Goal: Transaction & Acquisition: Purchase product/service

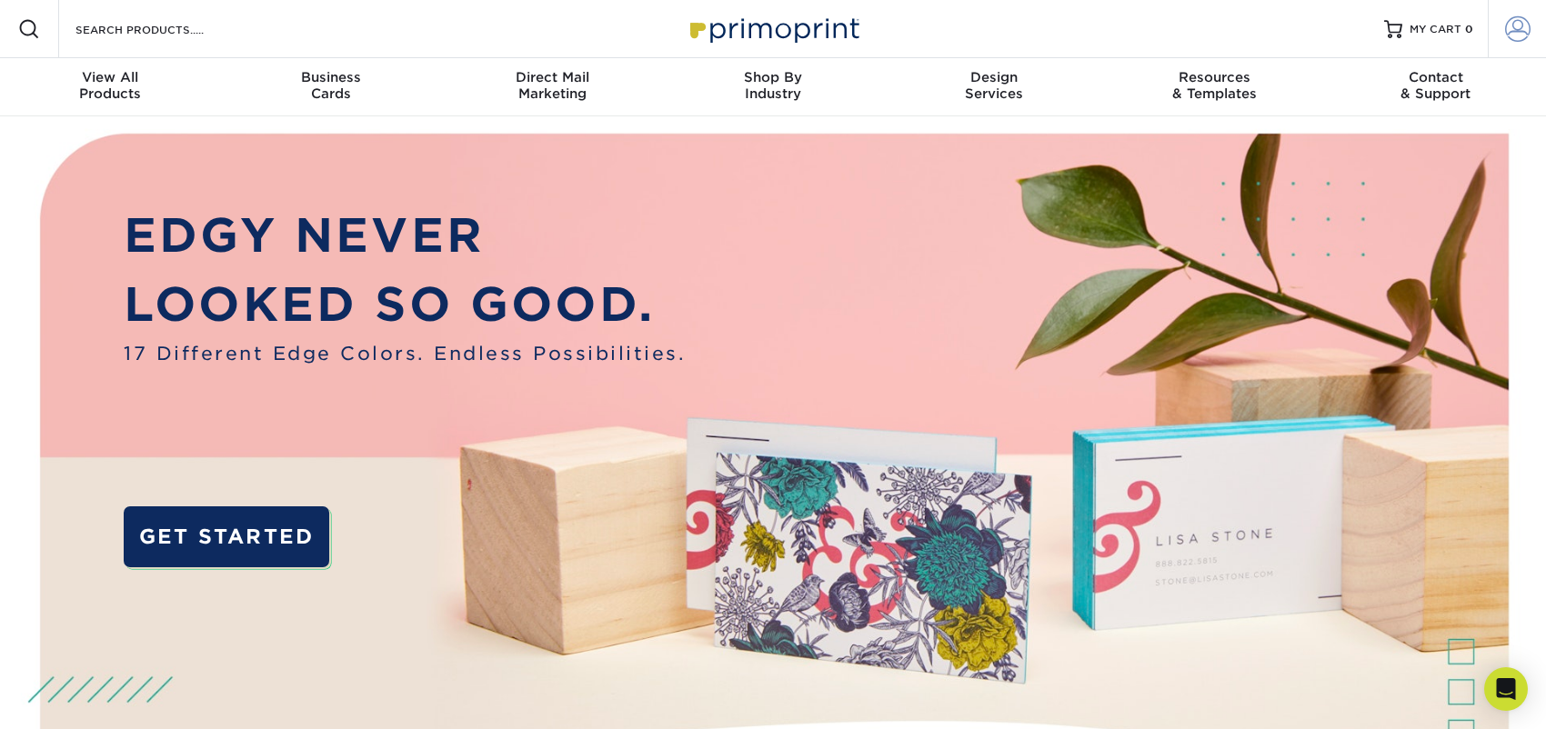
type input "countybailbonds247@gmail.com"
click at [1510, 25] on span at bounding box center [1517, 28] width 25 height 25
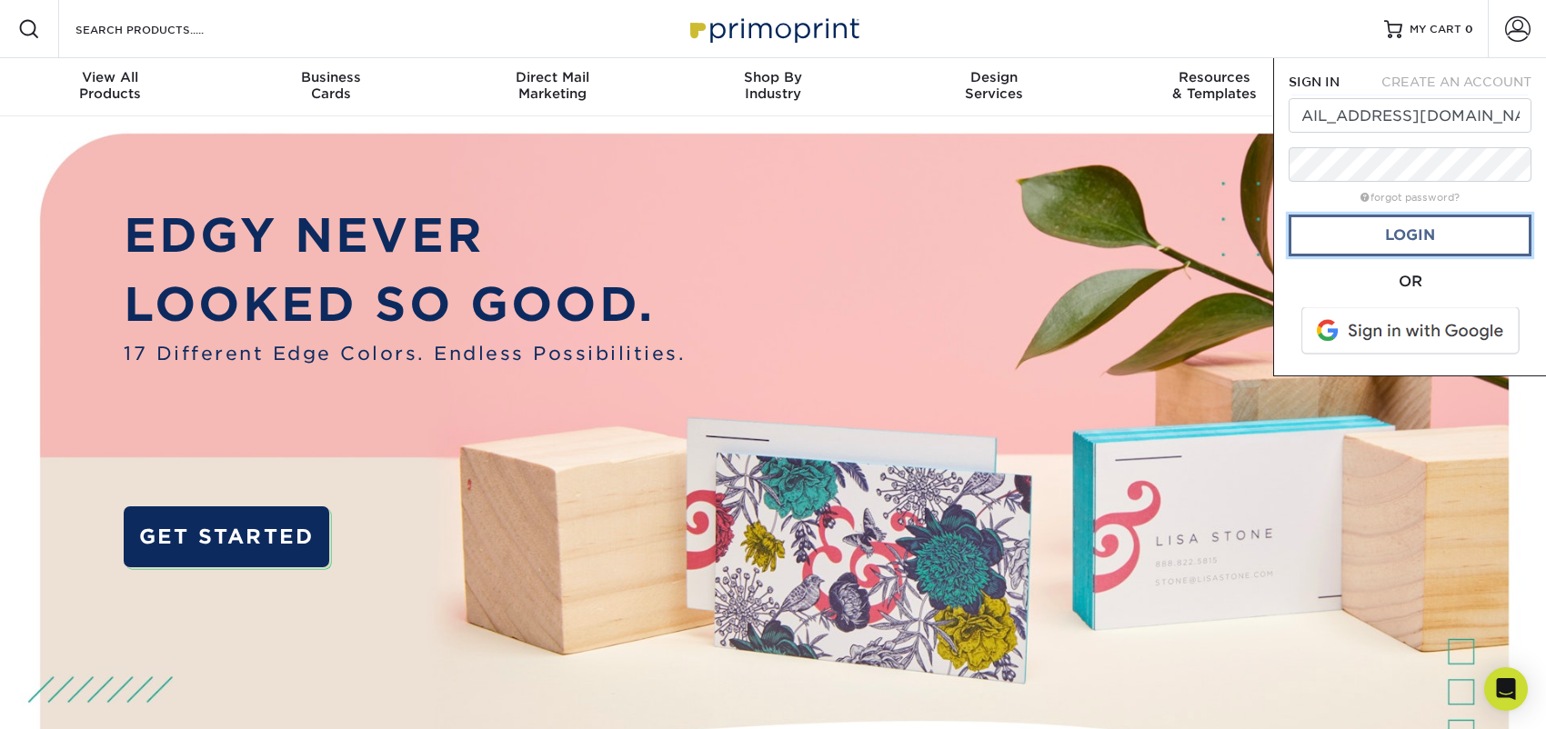
click at [1365, 246] on link "Login" at bounding box center [1410, 236] width 243 height 42
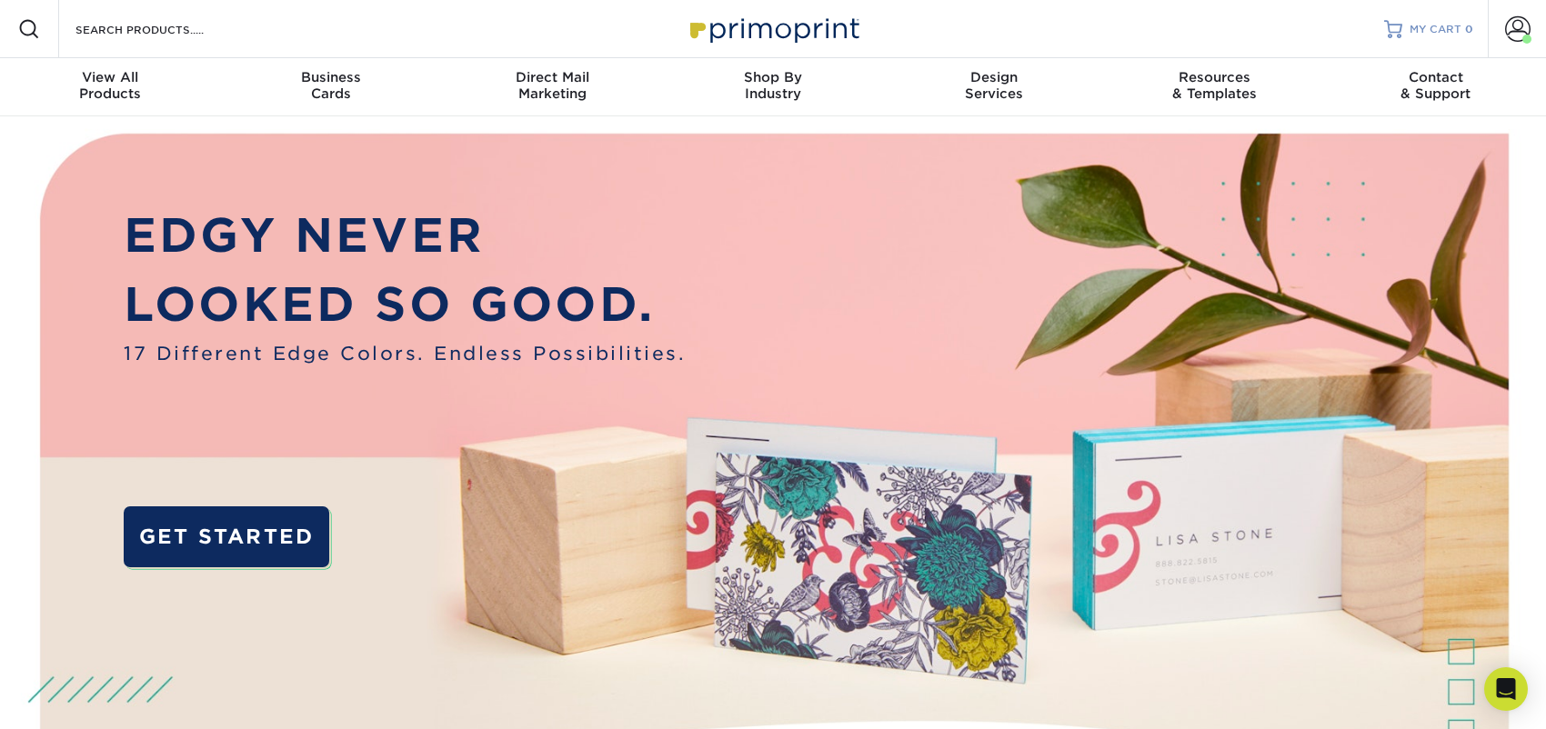
click at [1450, 26] on span "MY CART" at bounding box center [1436, 29] width 52 height 15
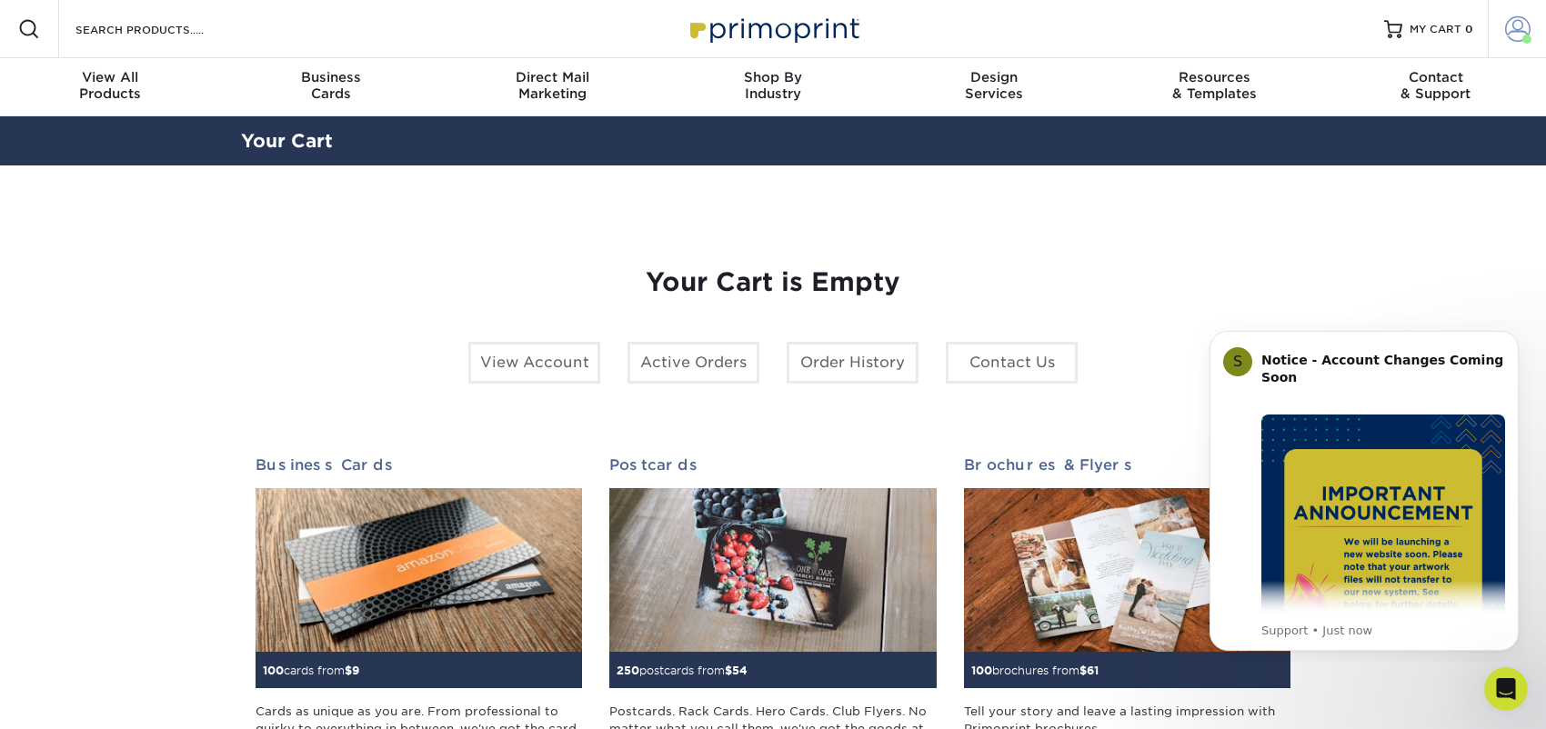
click at [1521, 20] on span at bounding box center [1517, 28] width 25 height 25
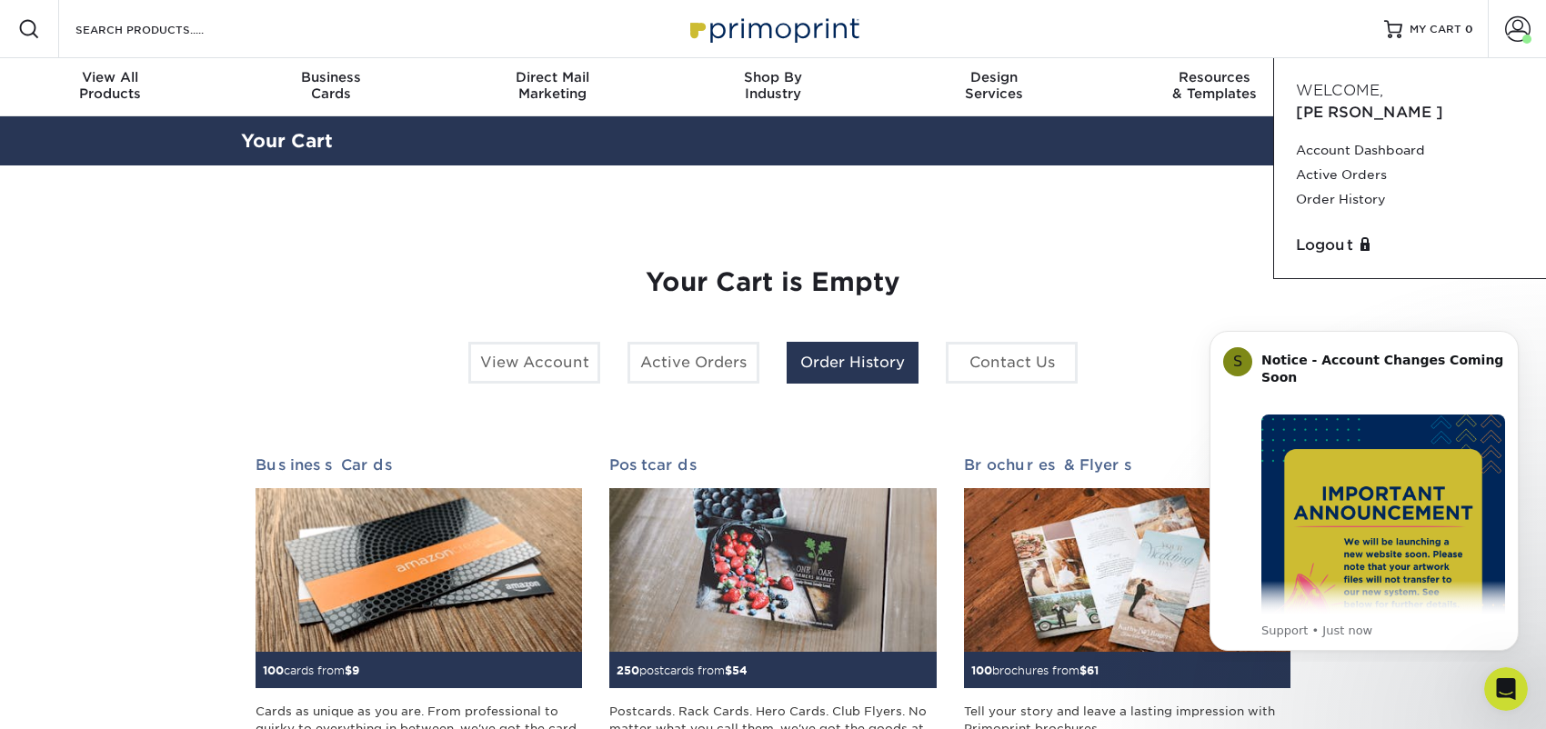
click at [836, 361] on link "Order History" at bounding box center [853, 363] width 132 height 42
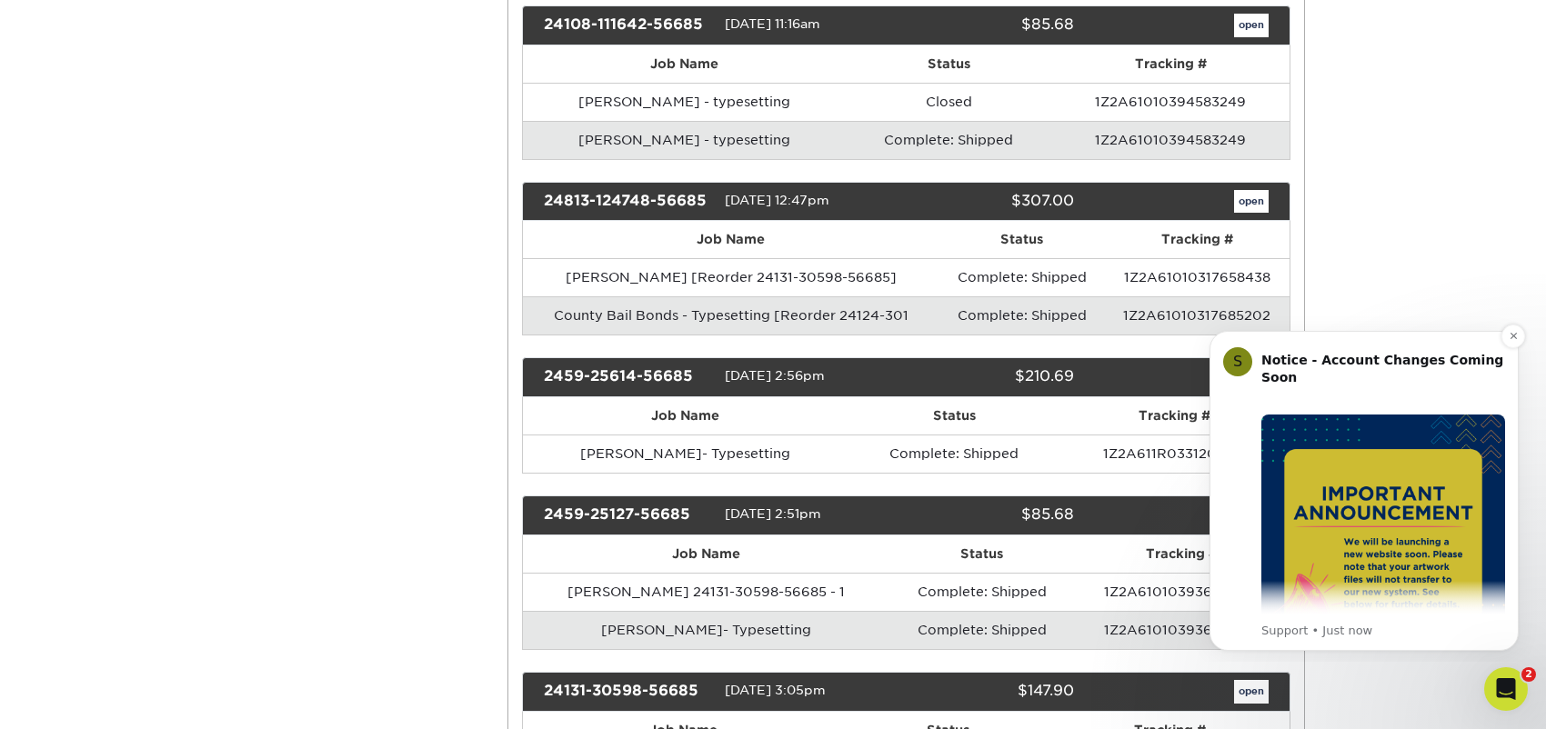
scroll to position [727, 0]
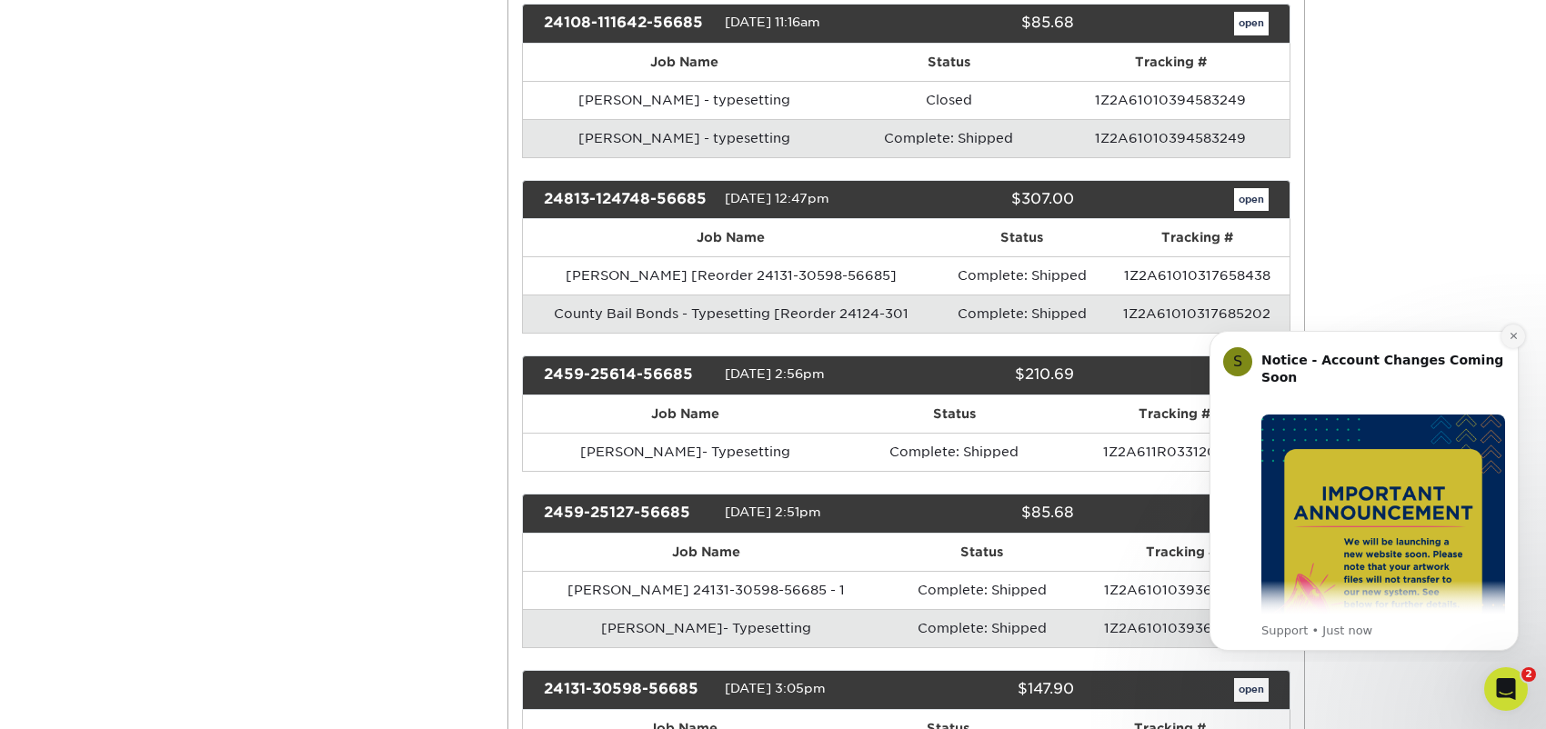
click at [1518, 331] on icon "Dismiss notification" at bounding box center [1514, 336] width 10 height 10
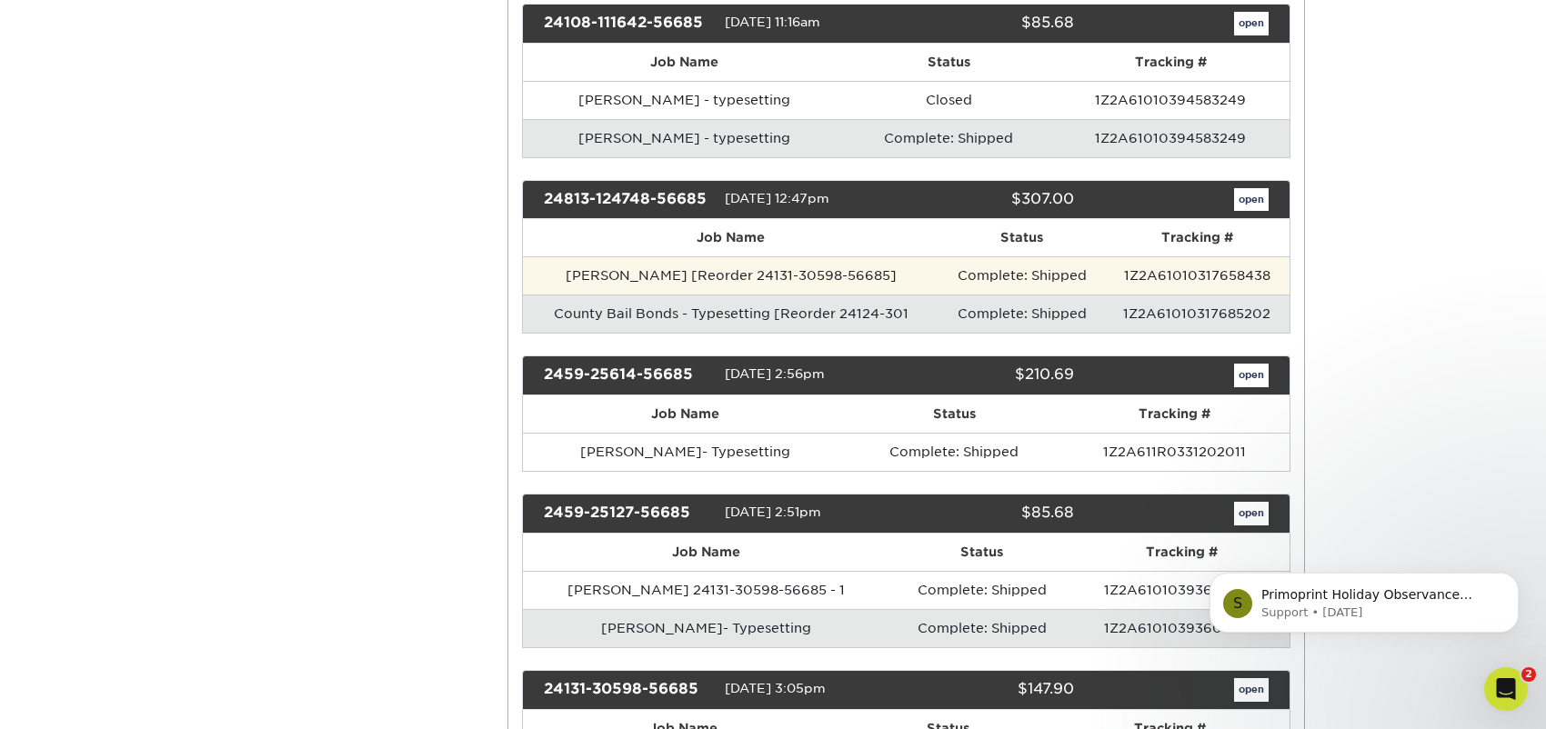
click at [857, 260] on td "Kristina [Reorder 24131-30598-56685]" at bounding box center [731, 275] width 417 height 38
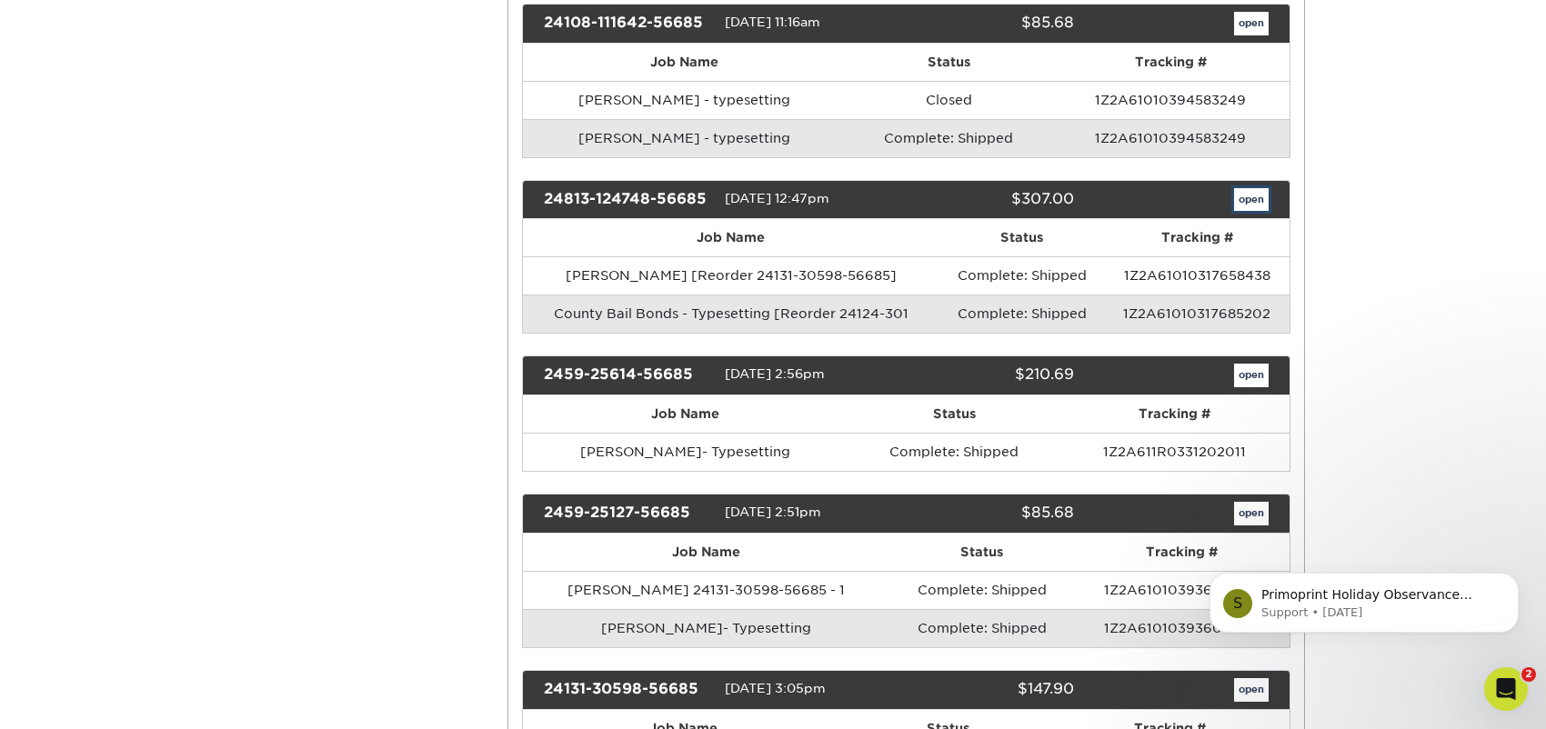
click at [1257, 188] on link "open" at bounding box center [1251, 200] width 35 height 24
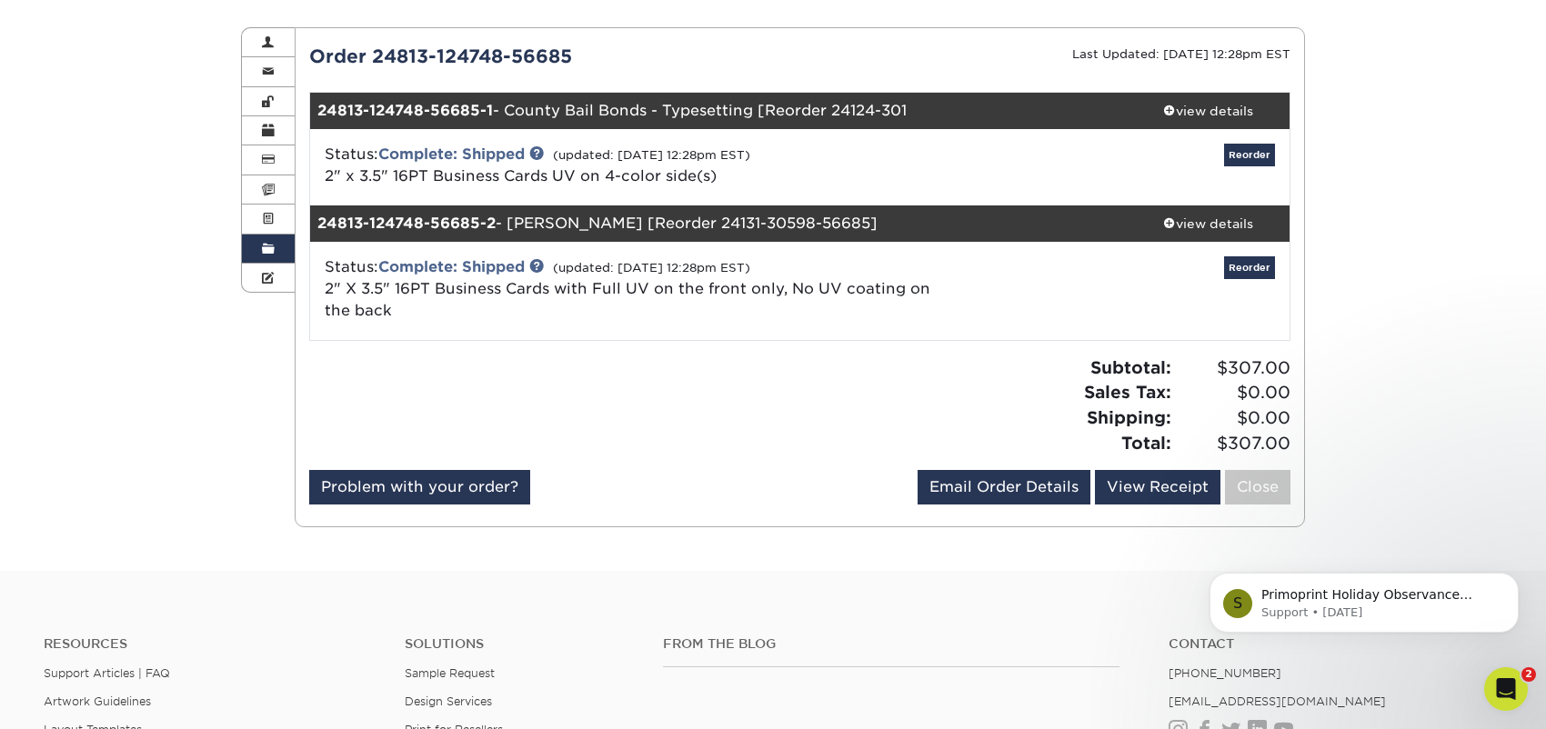
scroll to position [182, 0]
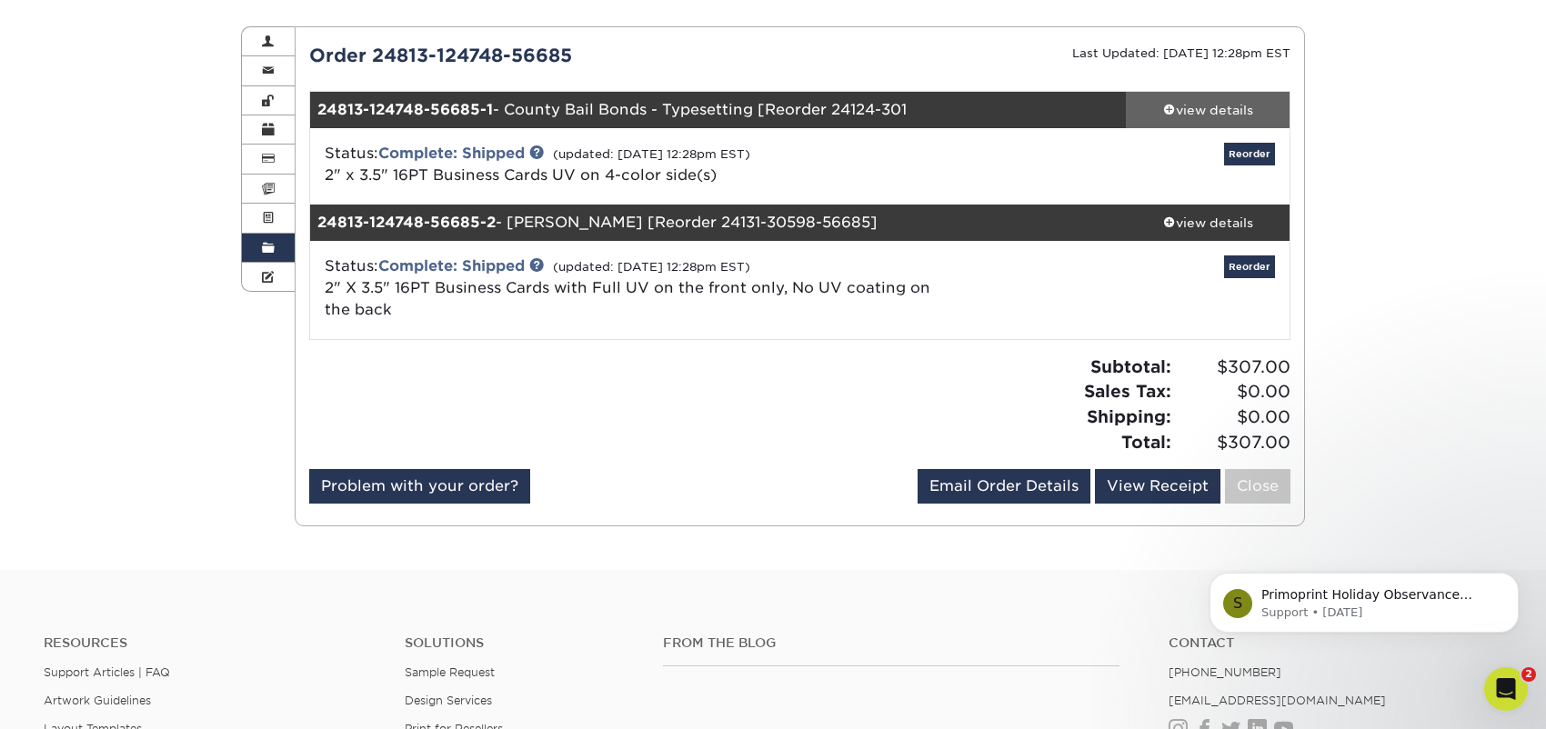
click at [1230, 108] on div "view details" at bounding box center [1208, 110] width 164 height 18
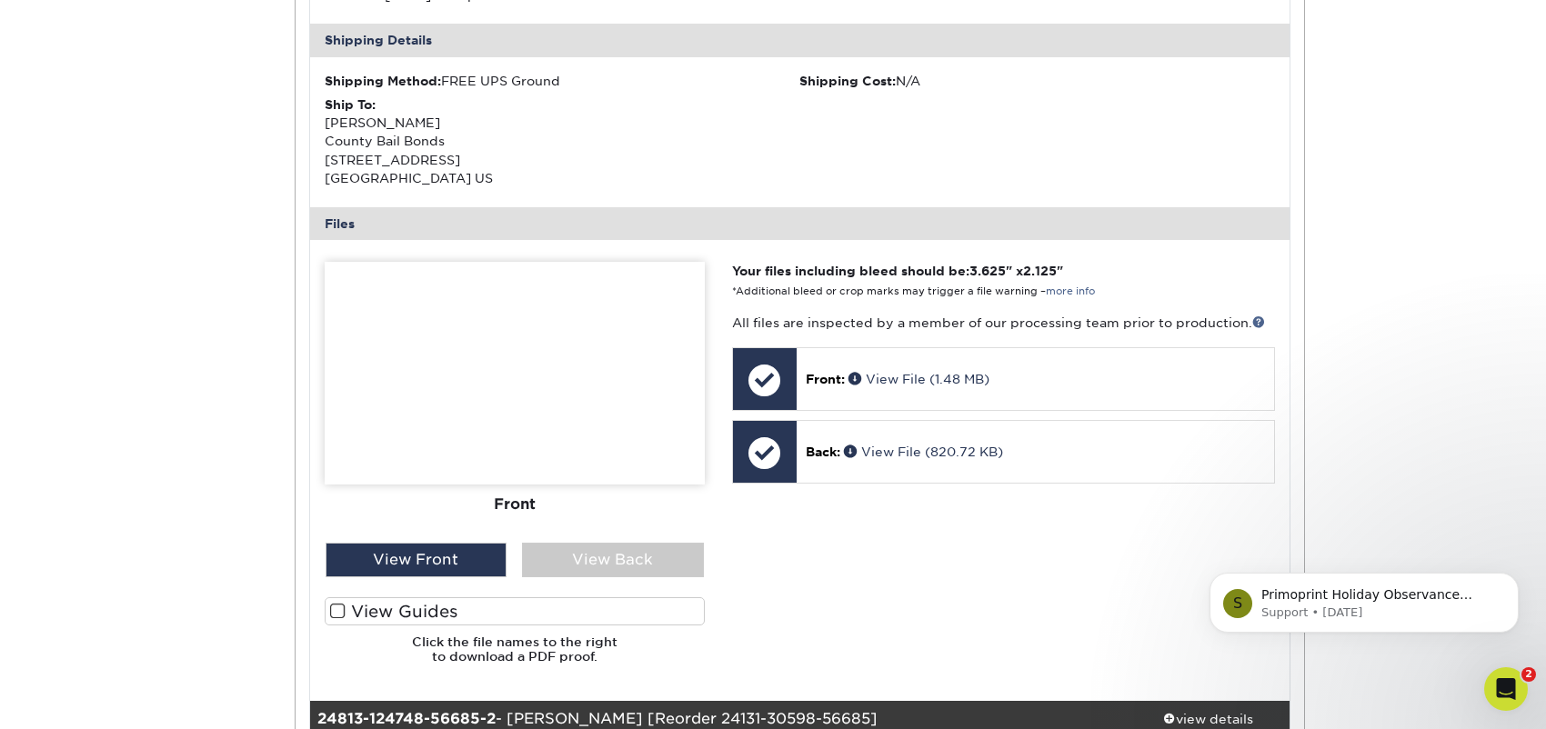
scroll to position [545, 0]
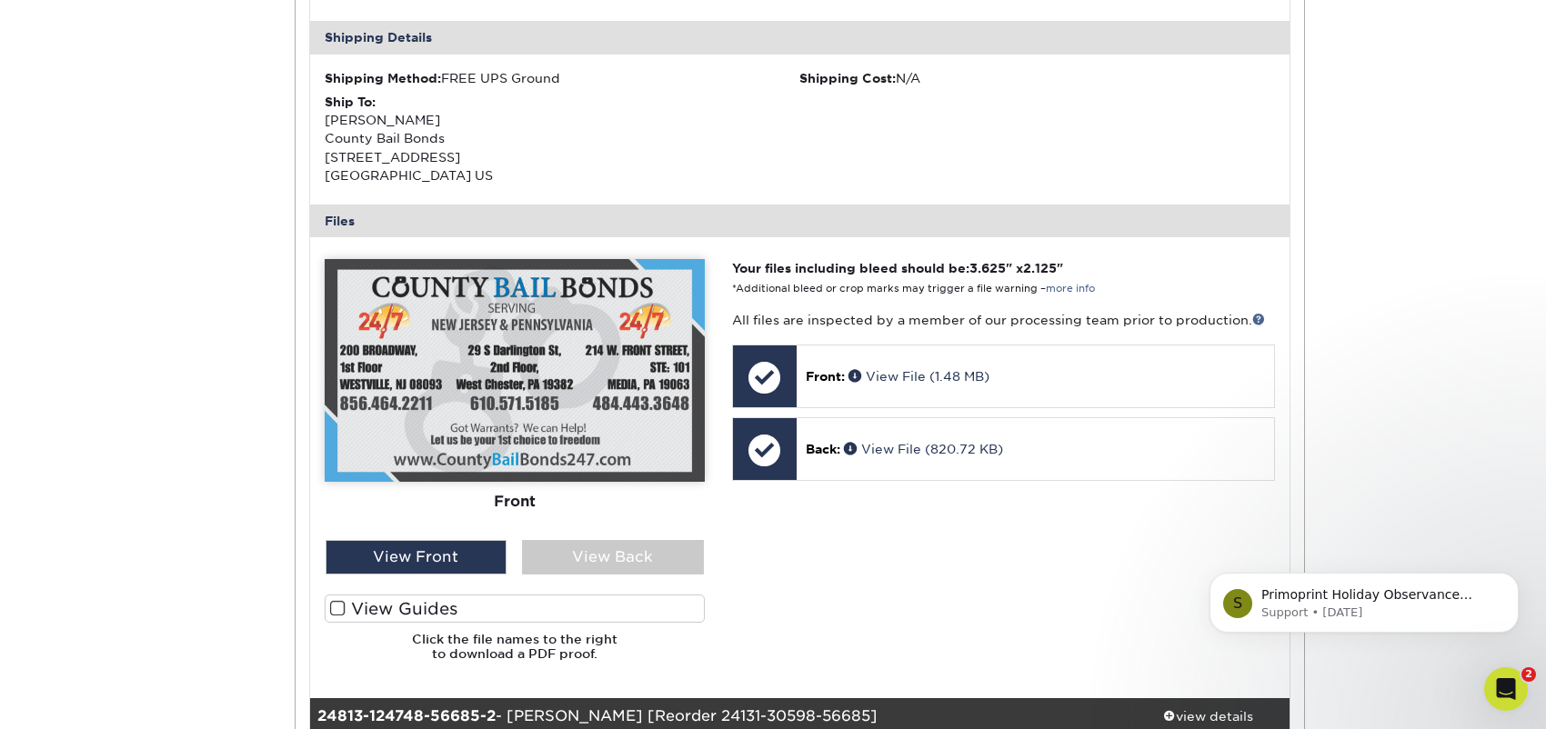
click at [1350, 289] on div "Order History Account Overview Contact Information Change Password Address Book…" at bounding box center [773, 342] width 1546 height 1444
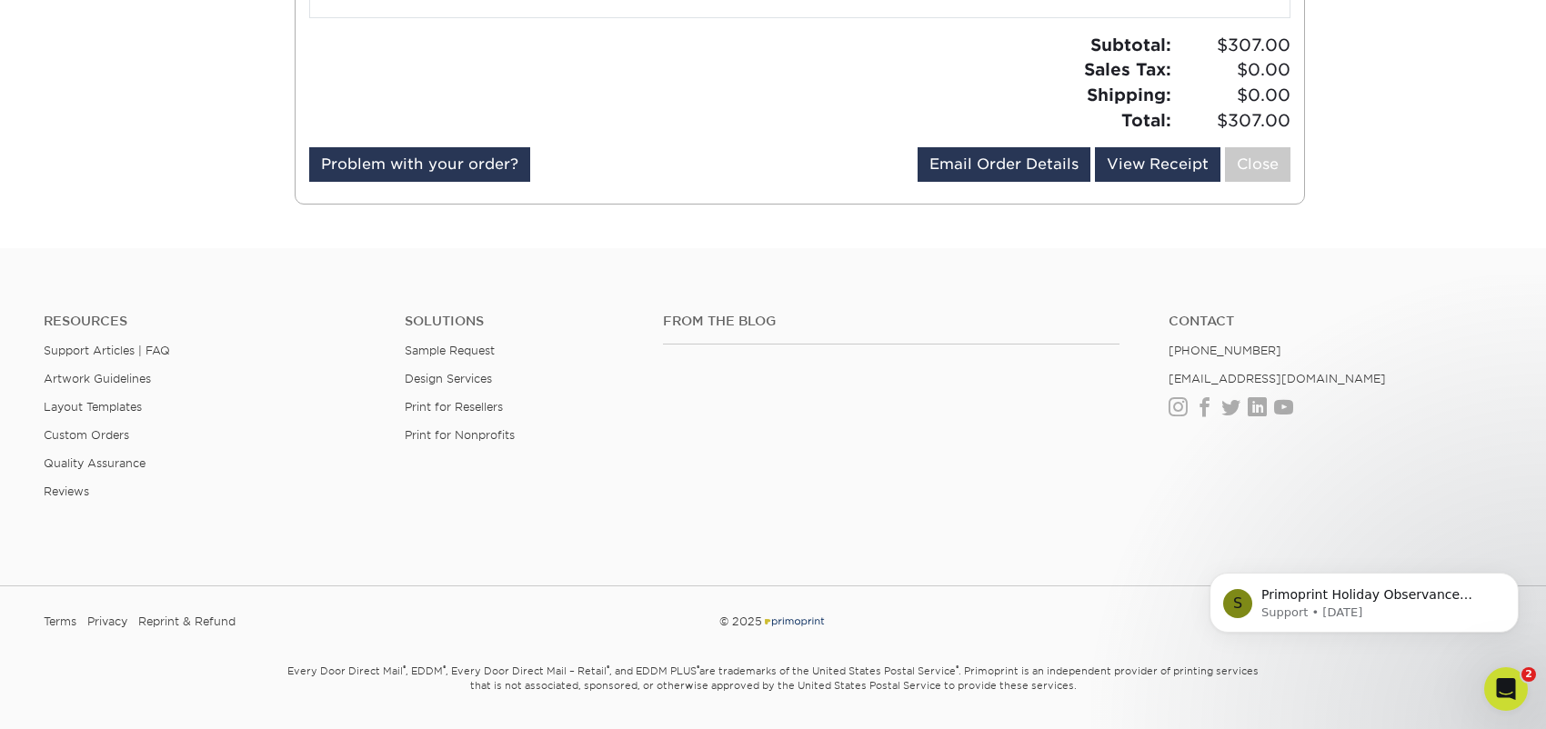
scroll to position [1410, 0]
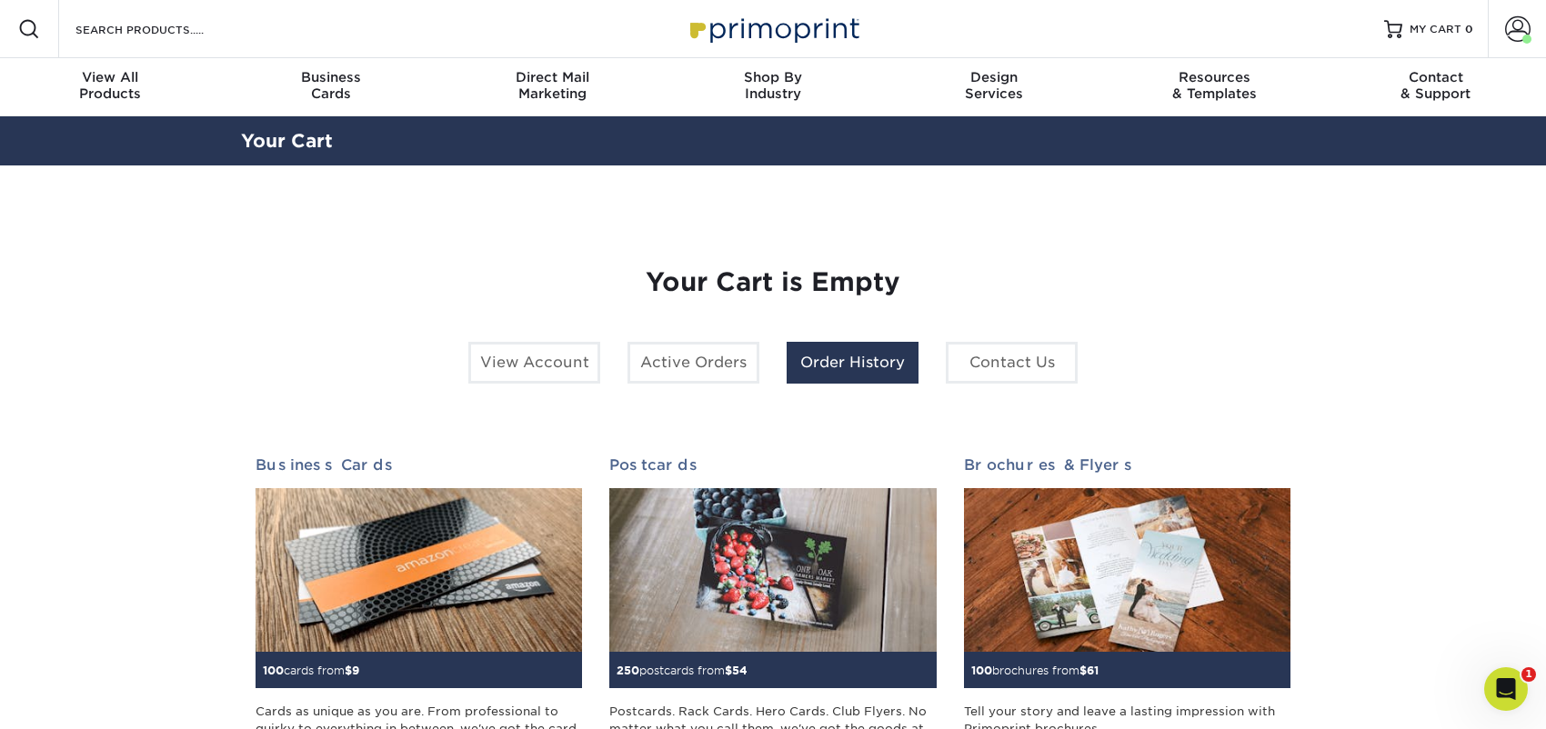
click at [849, 360] on link "Order History" at bounding box center [853, 363] width 132 height 42
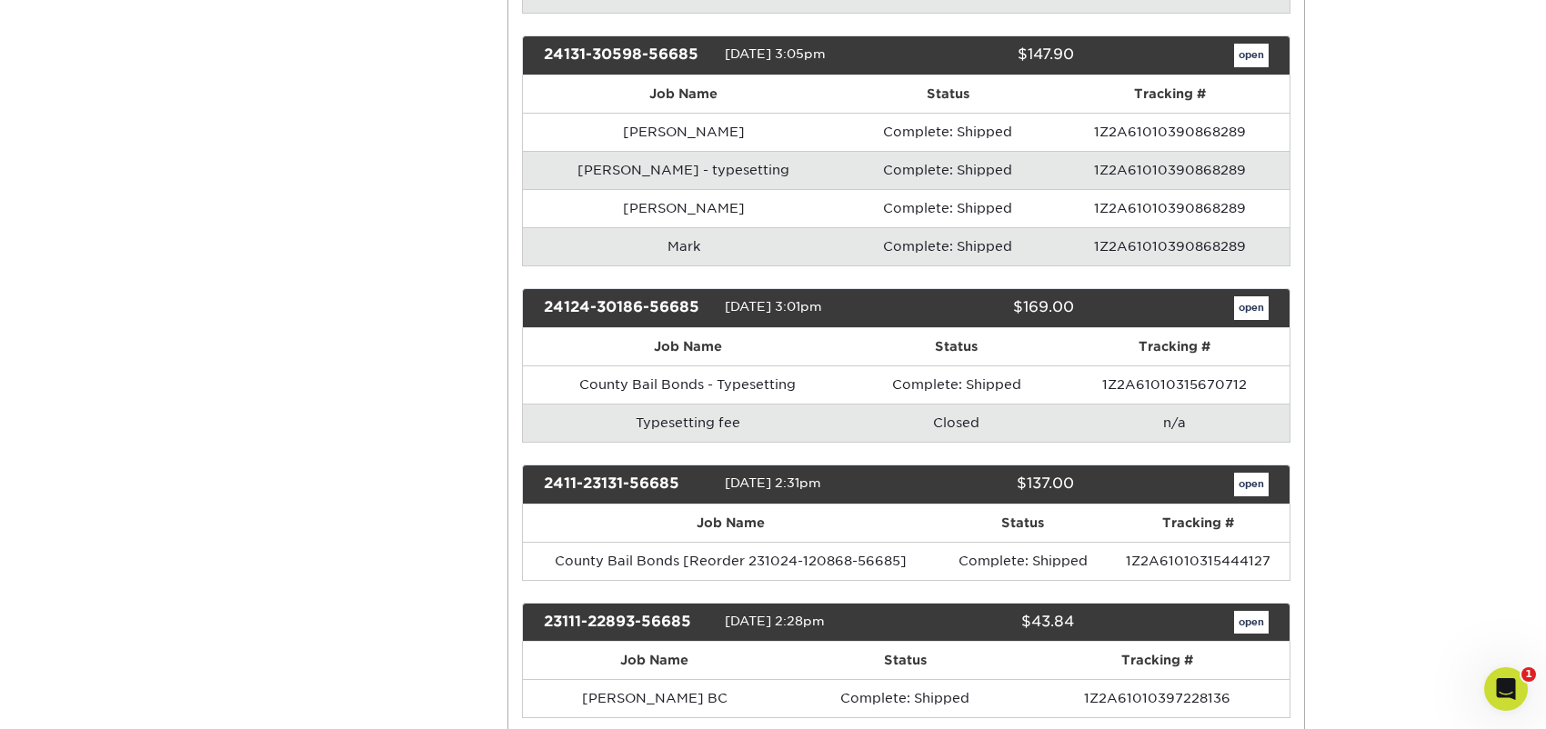
scroll to position [1362, 0]
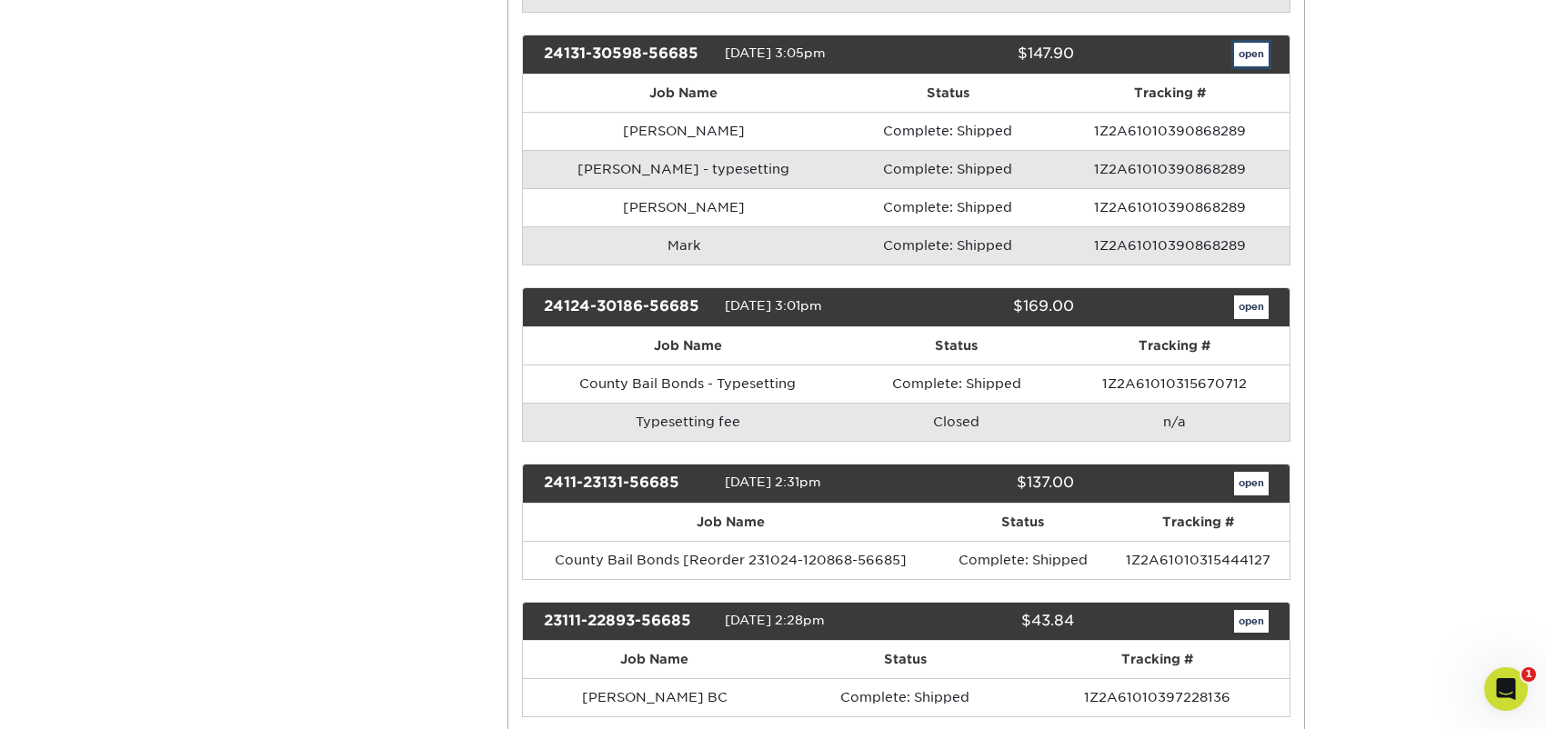
click at [1237, 51] on link "open" at bounding box center [1251, 55] width 35 height 24
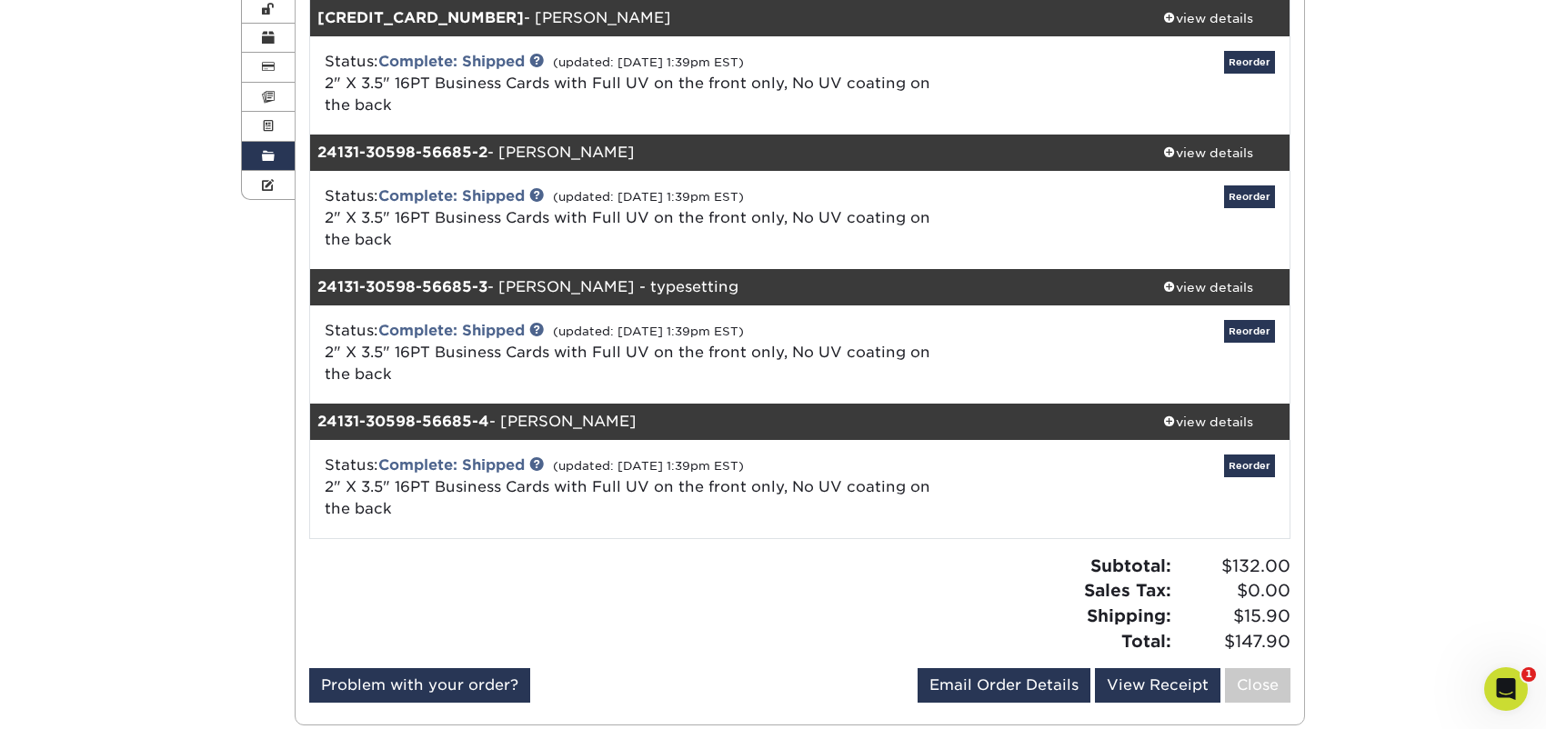
scroll to position [273, 0]
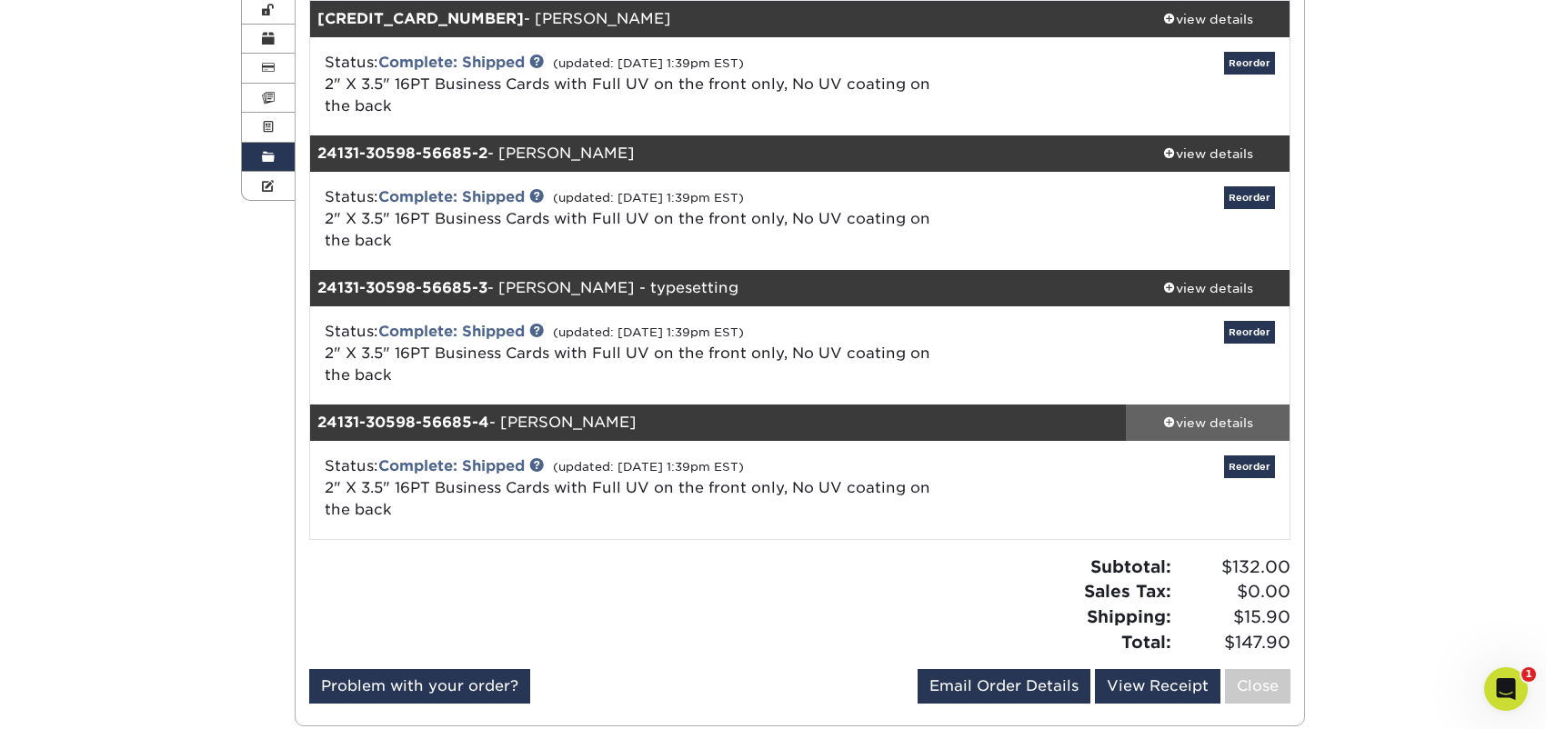
click at [1190, 424] on div "view details" at bounding box center [1208, 423] width 164 height 18
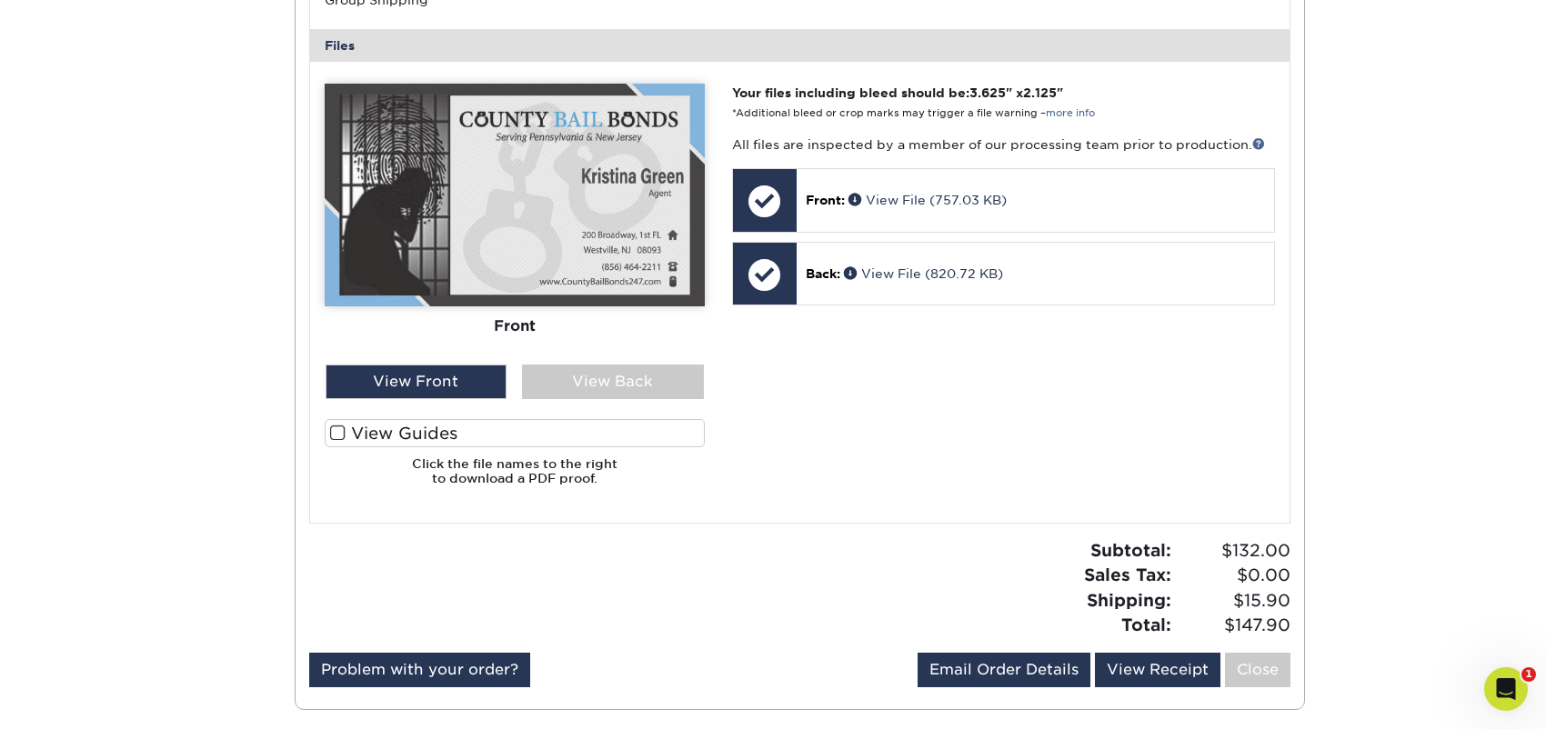
scroll to position [1091, 0]
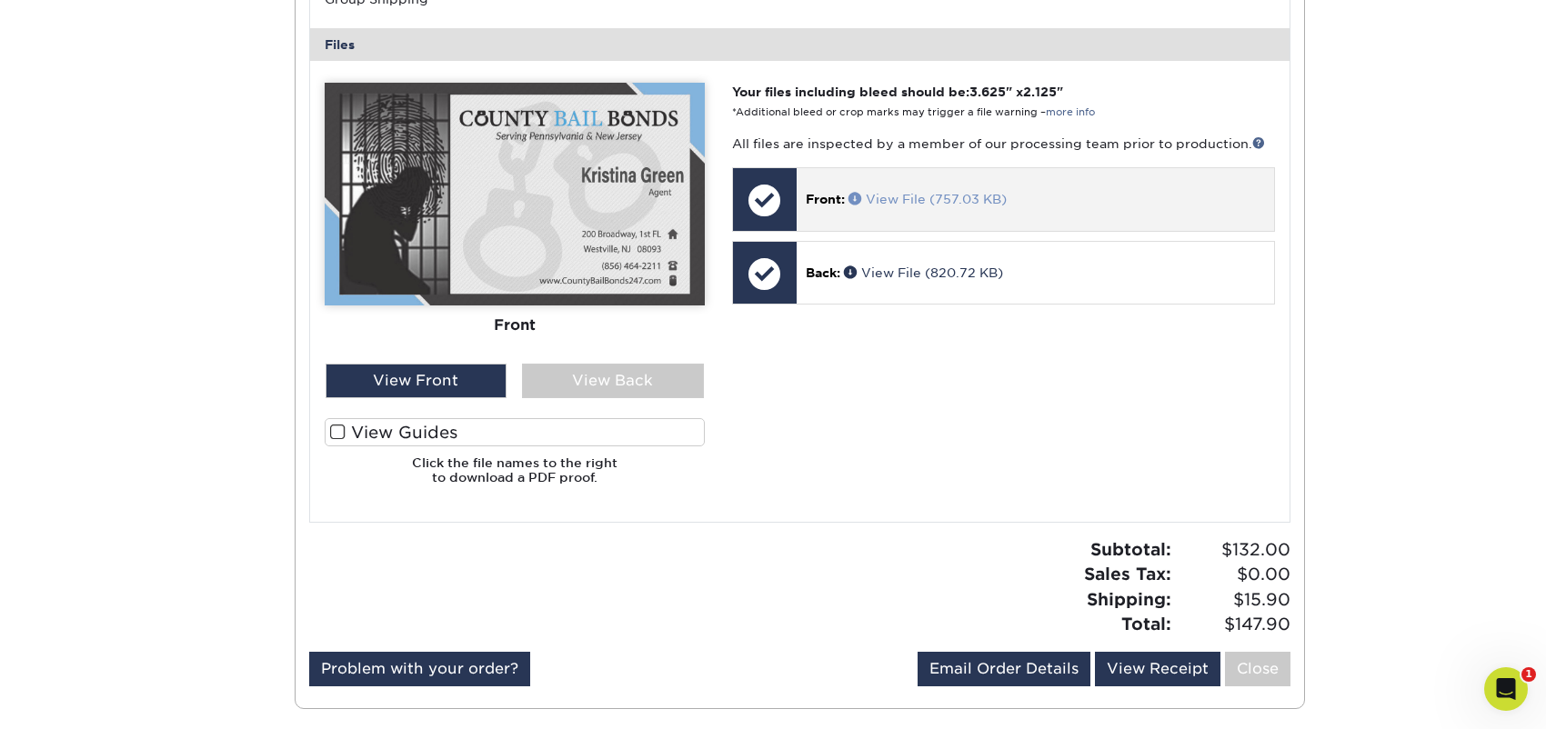
click at [916, 199] on link "View File (757.03 KB)" at bounding box center [928, 199] width 158 height 15
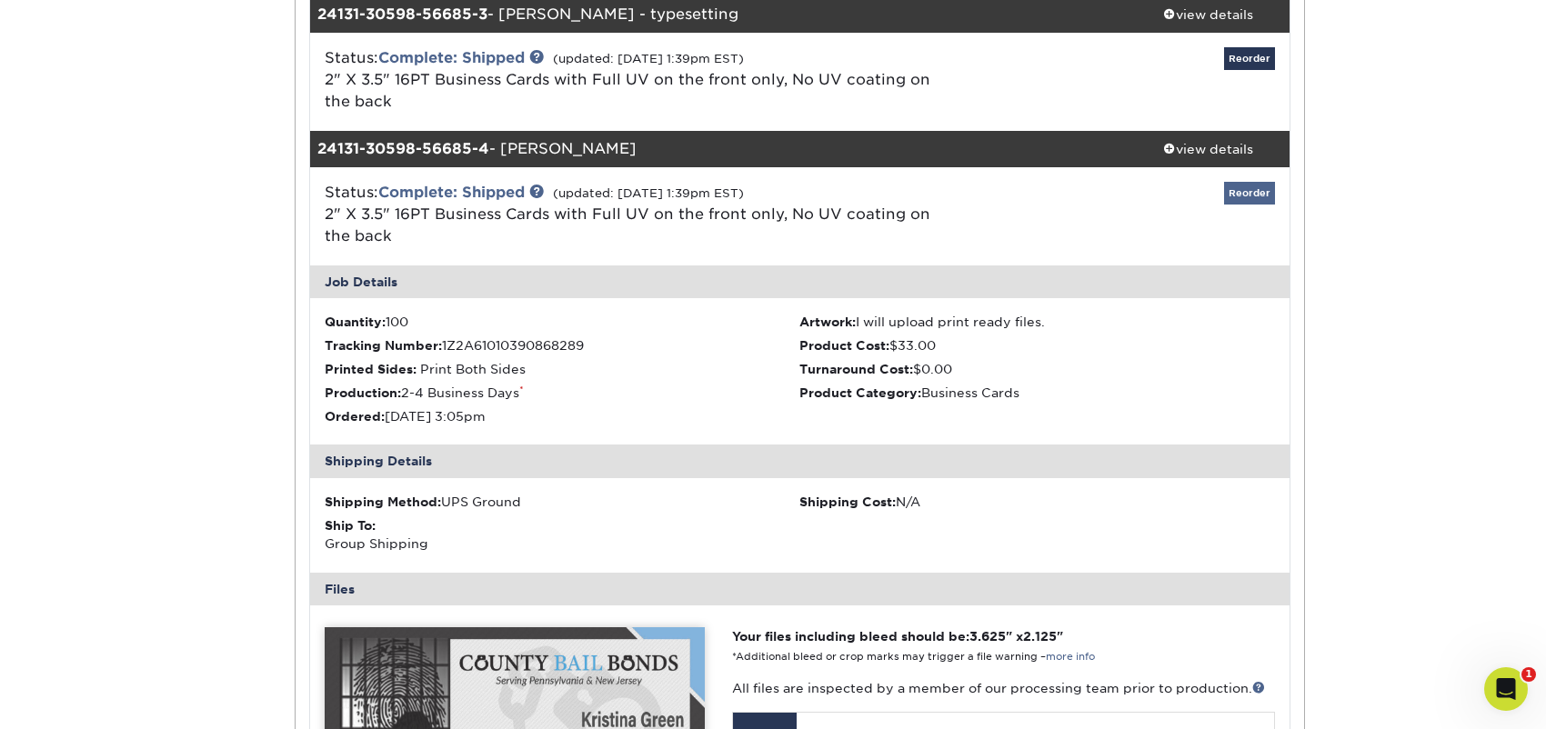
scroll to position [546, 0]
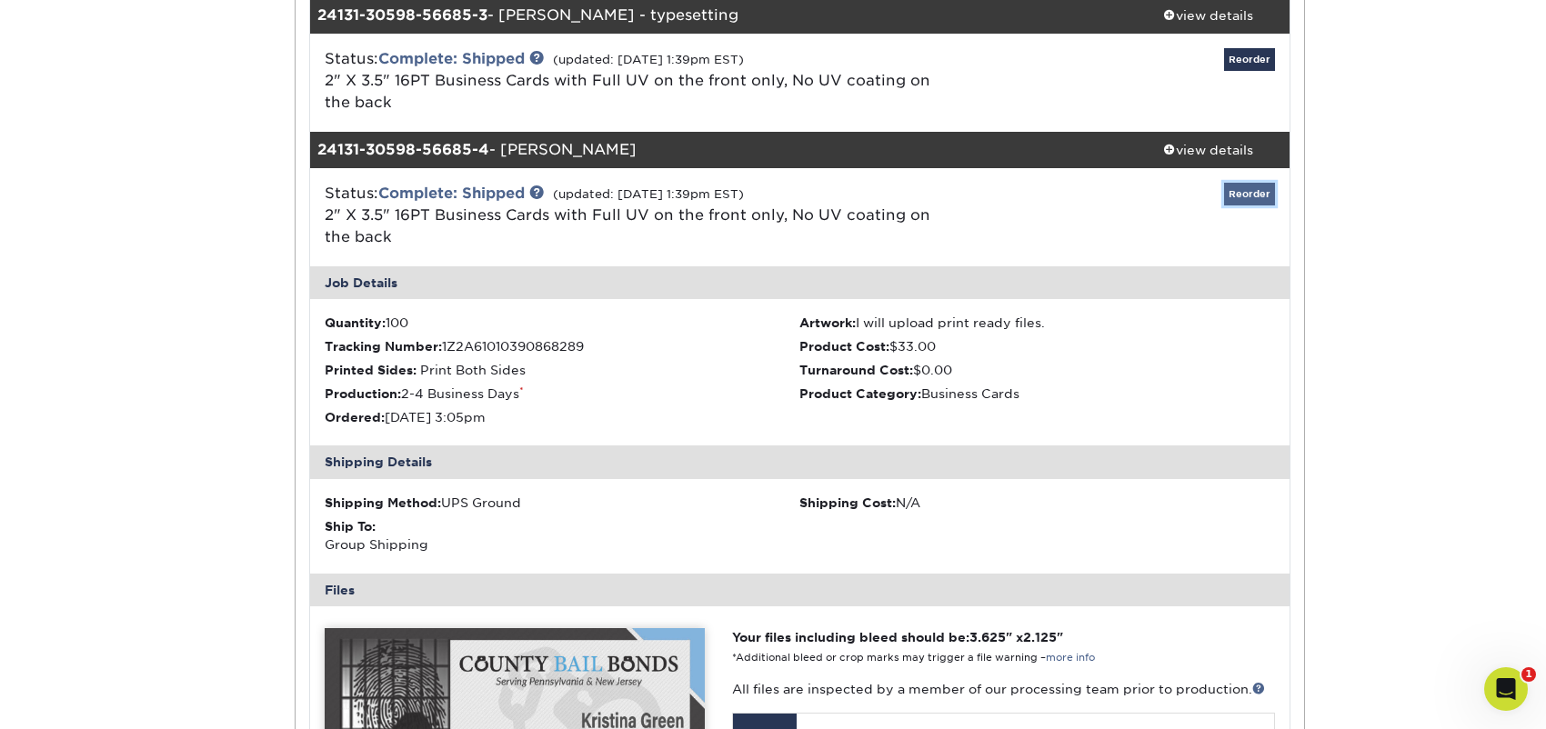
click at [1260, 191] on link "Reorder" at bounding box center [1249, 194] width 51 height 23
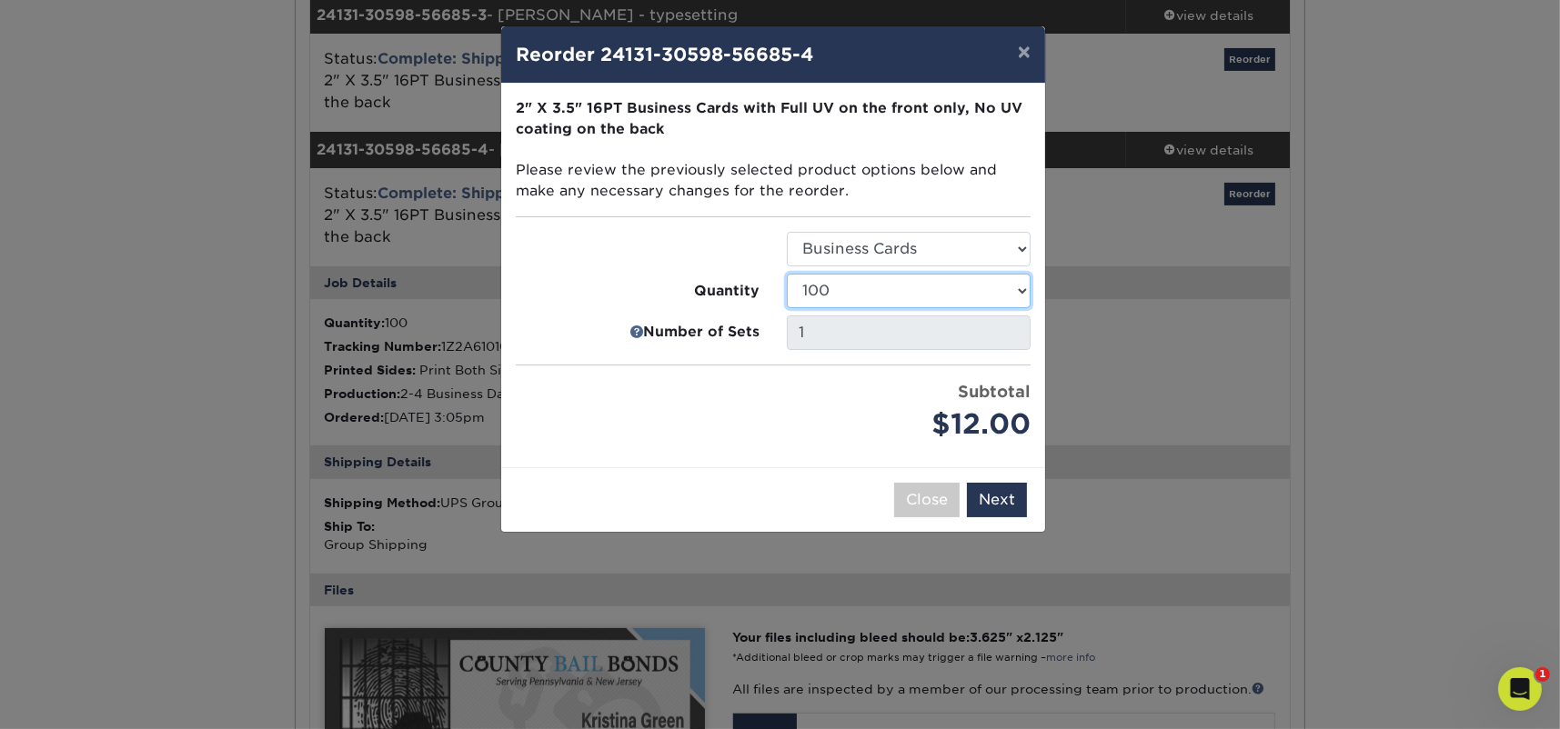
click at [899, 282] on select "25 50 100 250 500 1000 2500 5000 7500 10000 15000 20000 25000 30000 35000 40000…" at bounding box center [909, 291] width 244 height 35
select select "6237a36b-b046-4ef6-8fed-6cb9c22a5ece"
click at [787, 274] on select "25 50 100 250 500 1000 2500 5000 7500 10000 15000 20000 25000 30000 35000 40000…" at bounding box center [909, 291] width 244 height 35
click at [860, 417] on div "$21.00" at bounding box center [909, 425] width 244 height 42
click at [997, 504] on button "Next" at bounding box center [997, 500] width 60 height 35
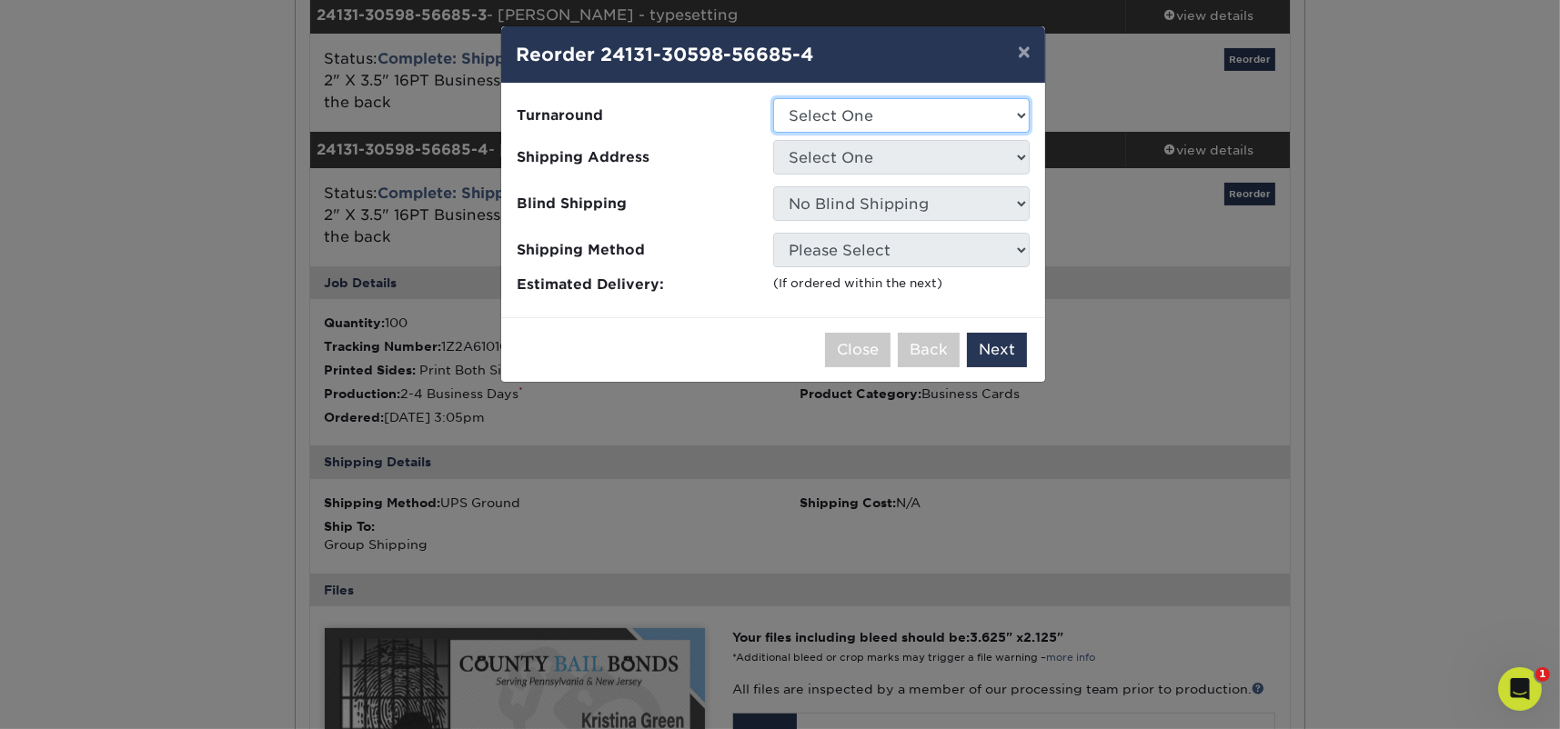
click at [956, 113] on select "Select One 2-4 Business Days 2 Day Next Business Day" at bounding box center [901, 115] width 256 height 35
select select "198971fb-b0f2-4966-ba3b-178a1197b453"
click at [773, 98] on select "Select One 2-4 Business Days 2 Day Next Business Day" at bounding box center [901, 115] width 256 height 35
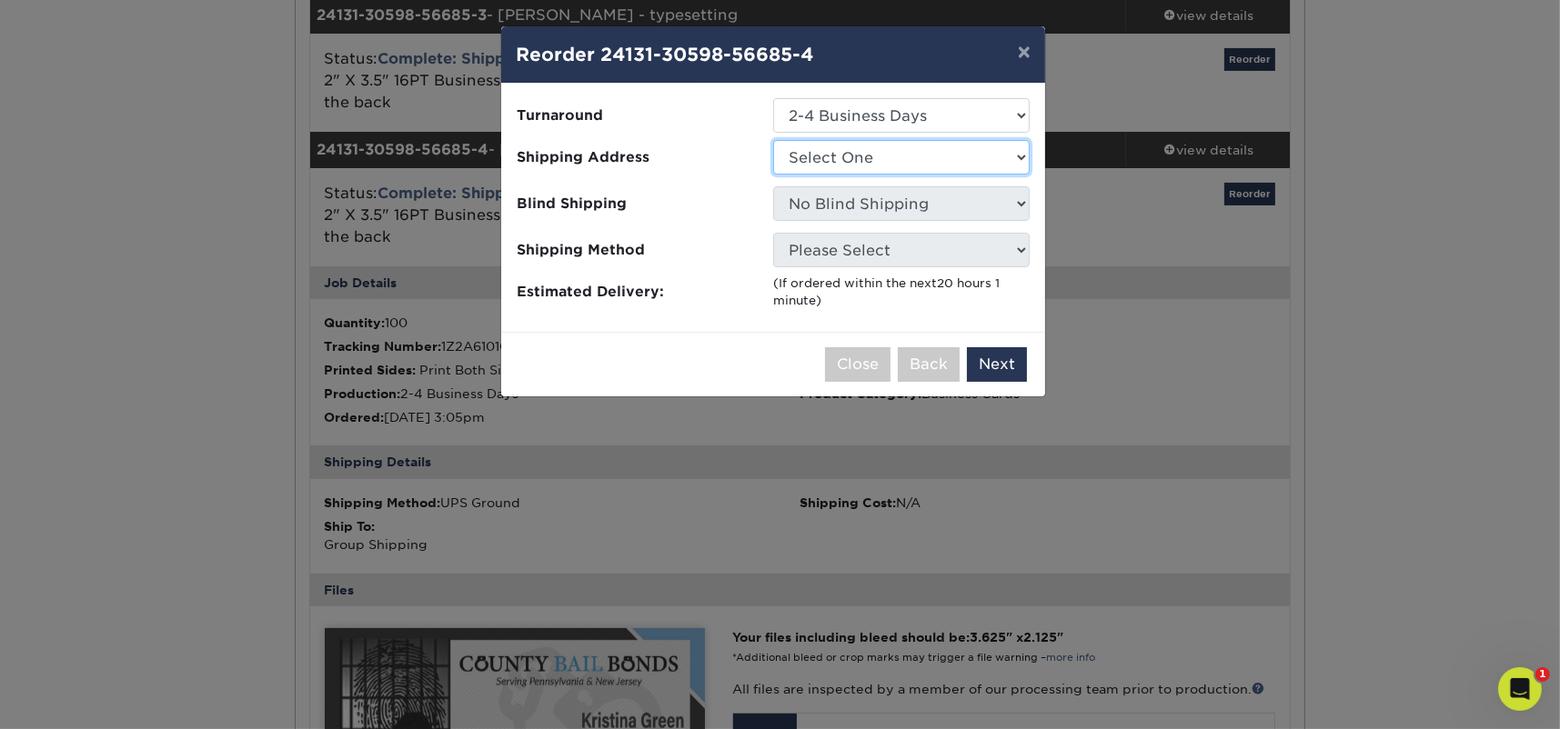
click at [939, 158] on select "Select One County" at bounding box center [901, 157] width 256 height 35
select select "174546"
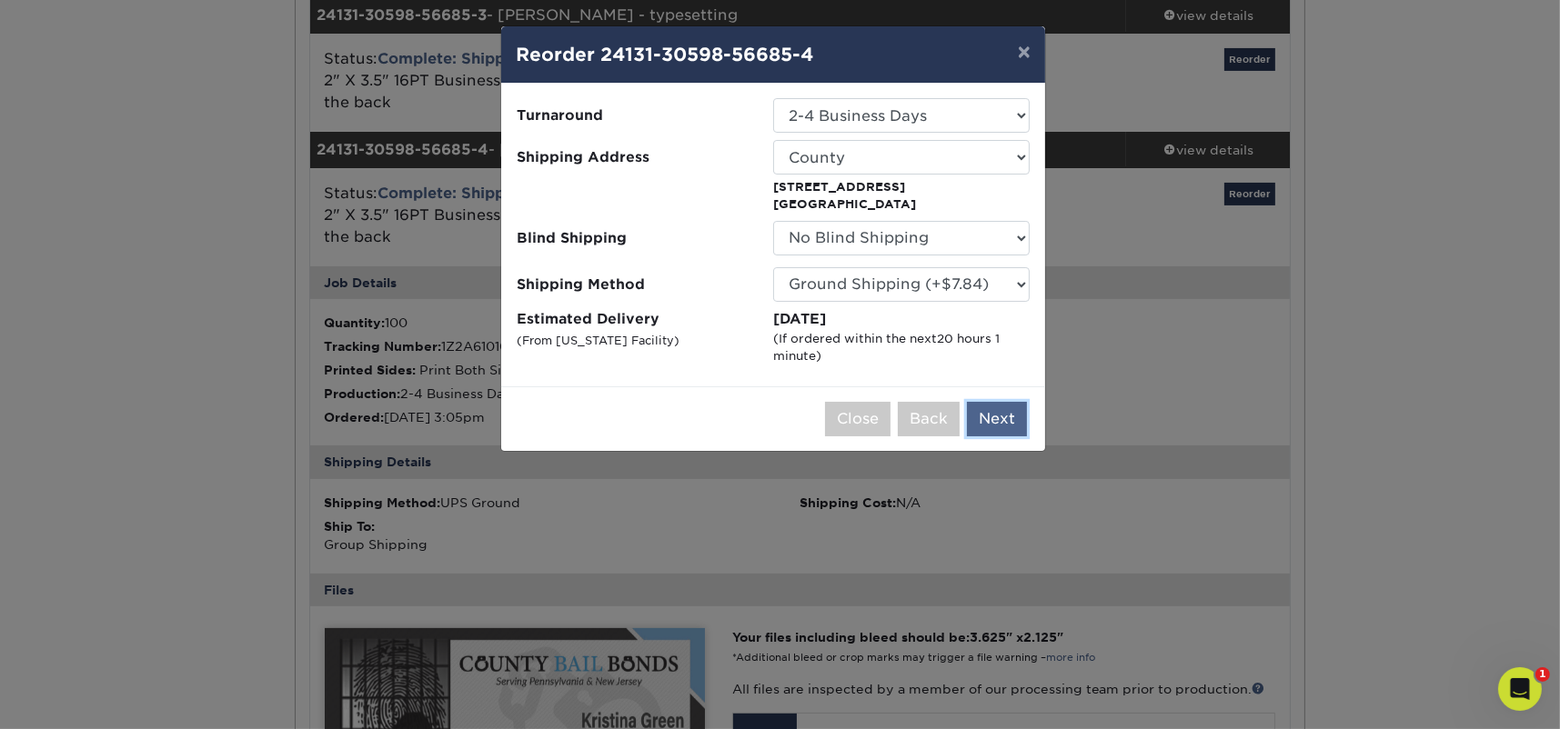
click at [1006, 417] on button "Next" at bounding box center [997, 419] width 60 height 35
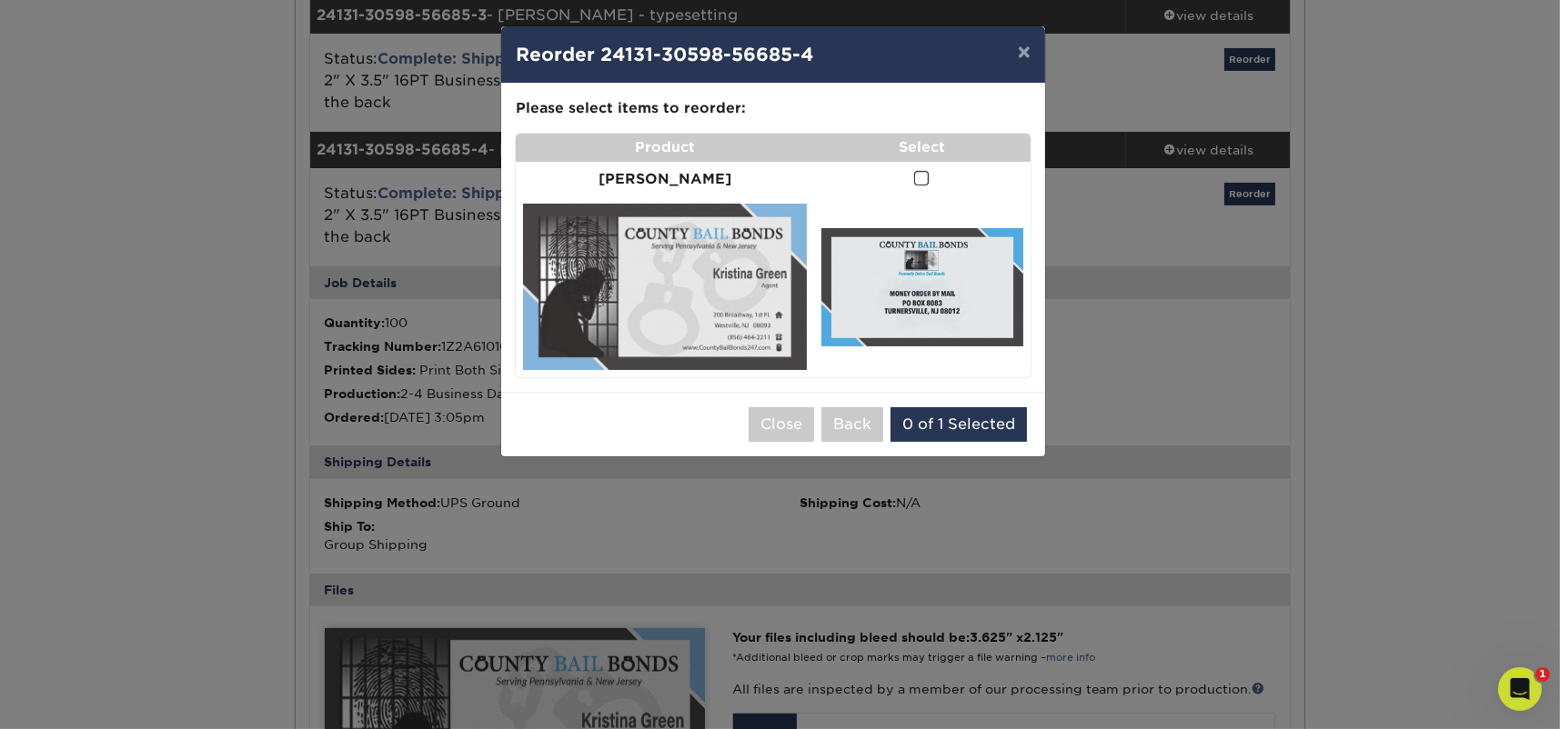
click at [914, 178] on span at bounding box center [921, 178] width 15 height 17
click at [0, 0] on input "checkbox" at bounding box center [0, 0] width 0 height 0
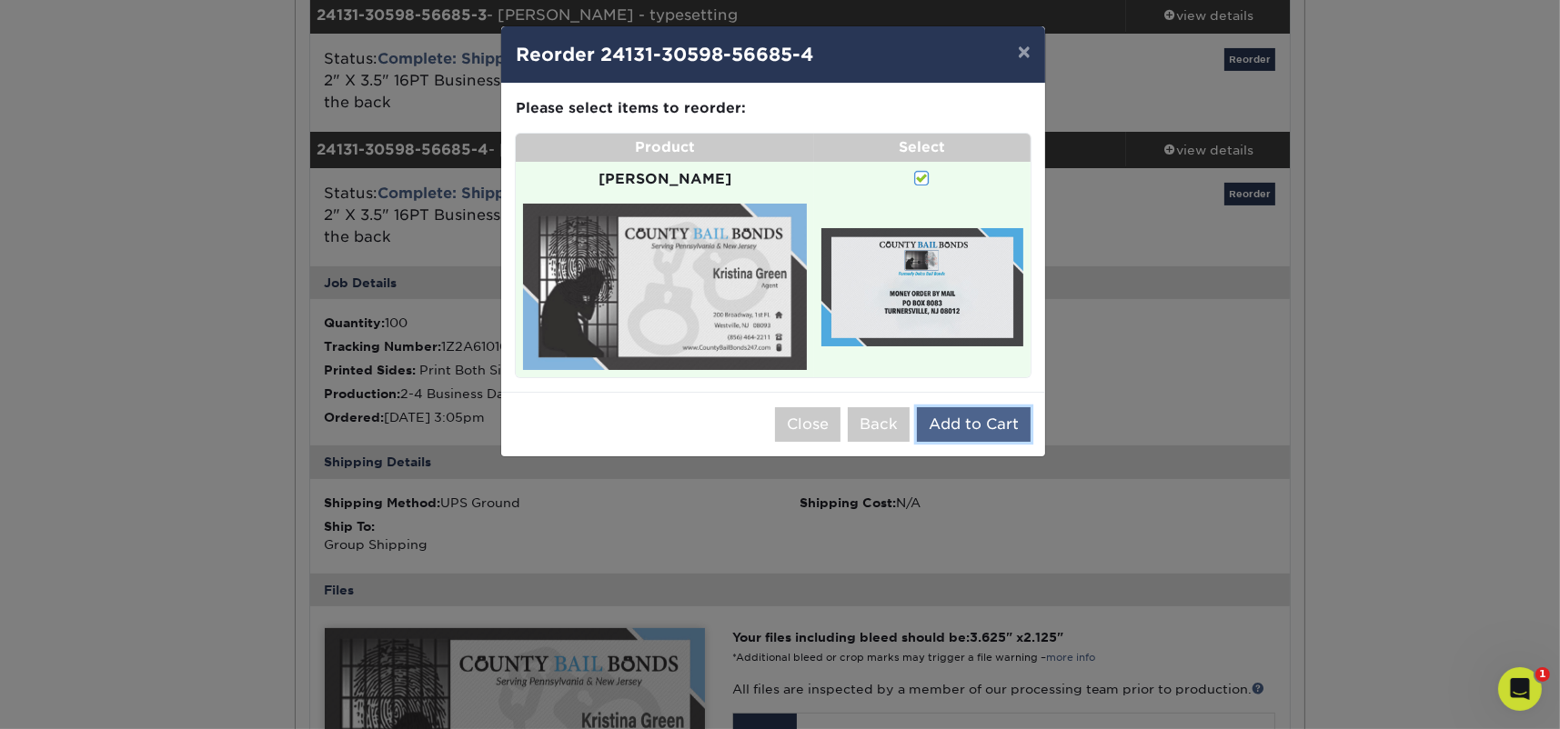
click at [998, 407] on button "Add to Cart" at bounding box center [974, 424] width 114 height 35
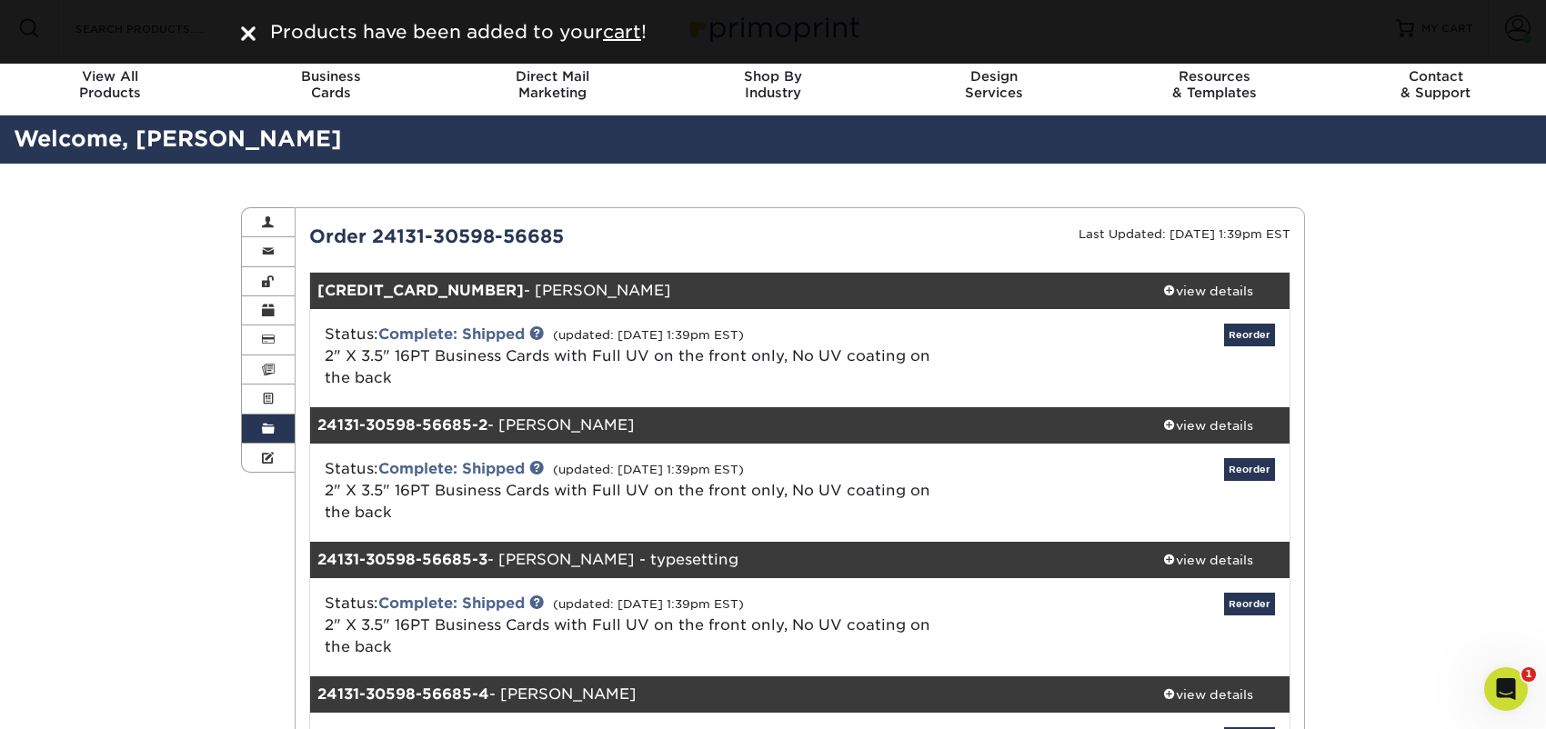
scroll to position [0, 0]
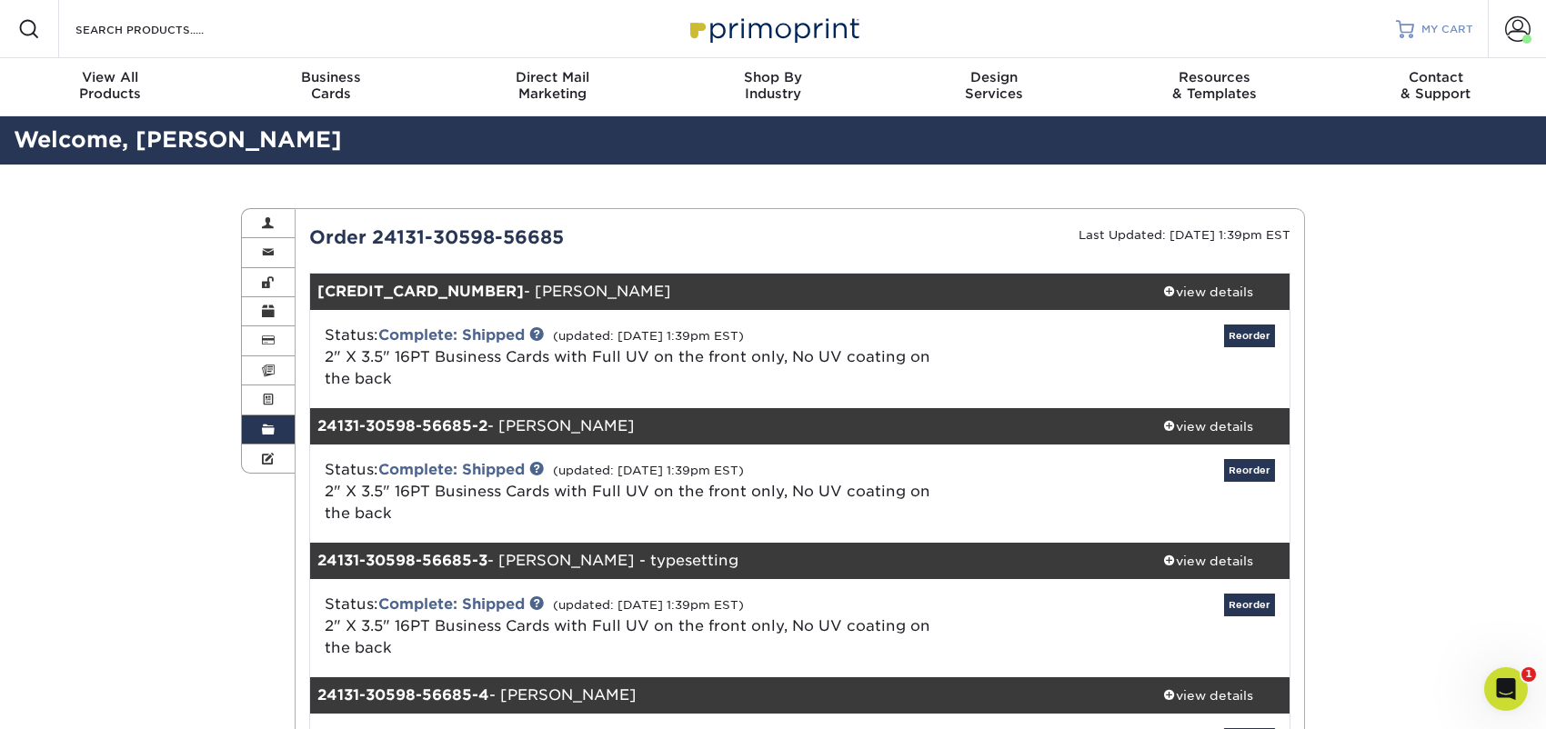
click at [1446, 29] on span "MY CART" at bounding box center [1448, 29] width 52 height 15
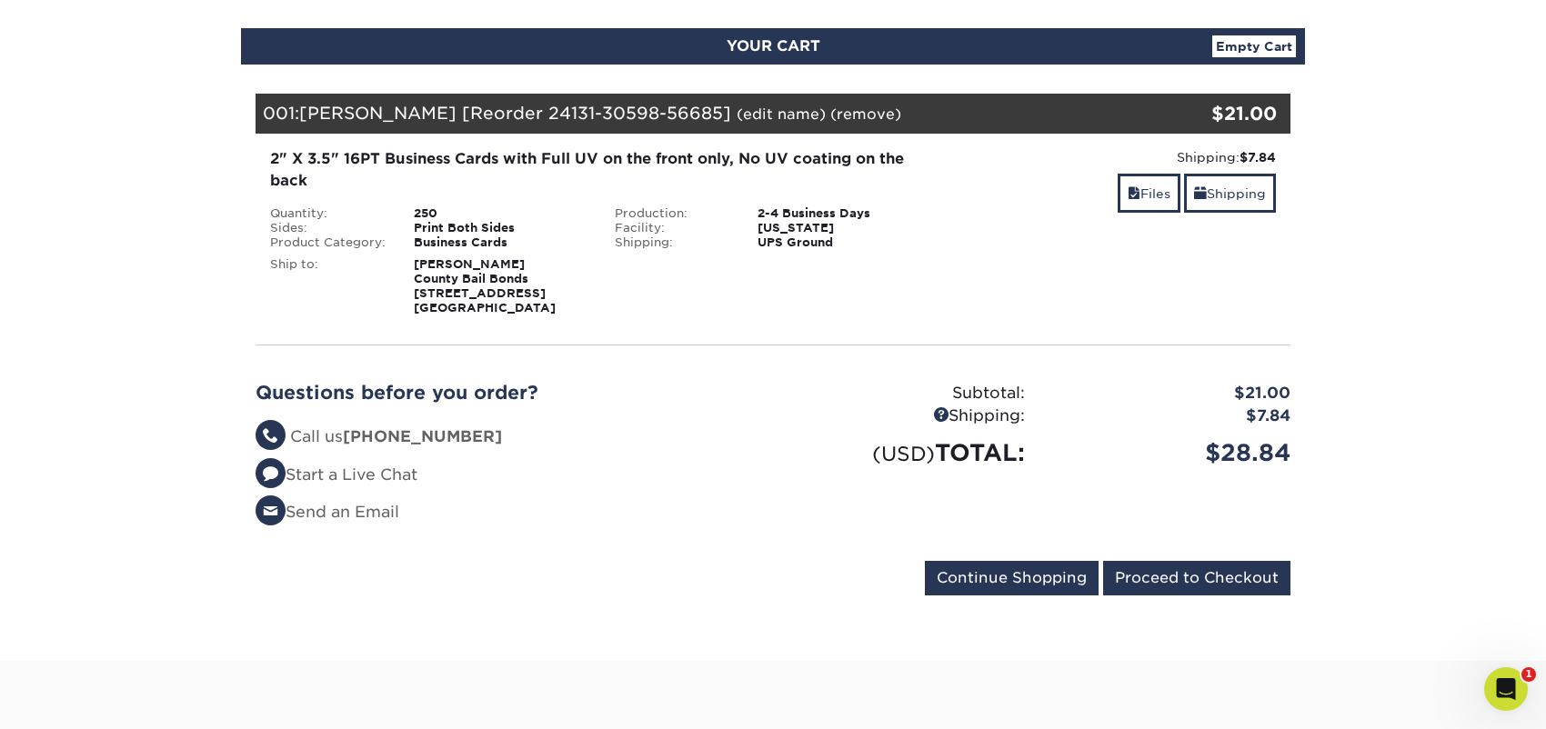
scroll to position [182, 0]
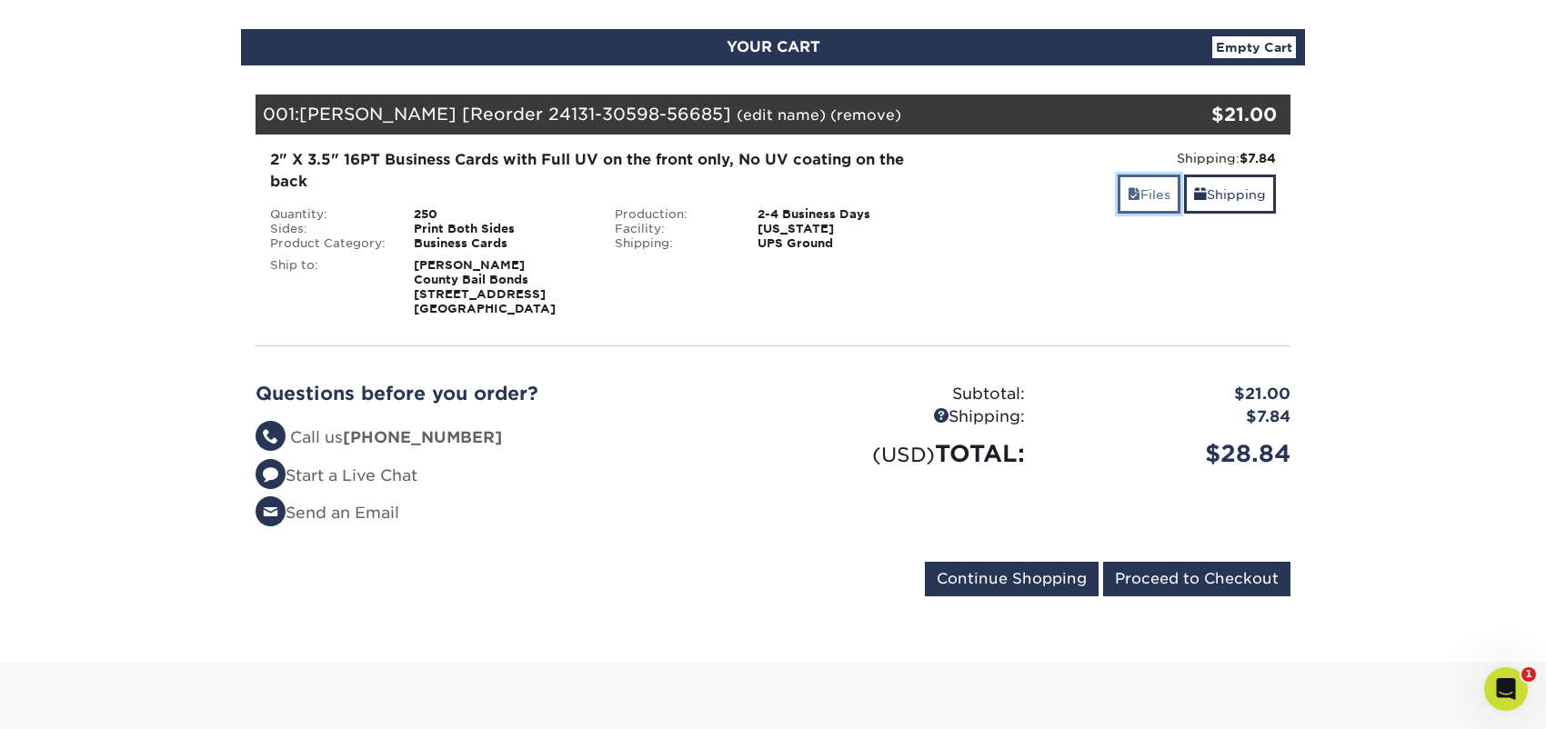
click at [1156, 185] on link "Files" at bounding box center [1149, 194] width 63 height 39
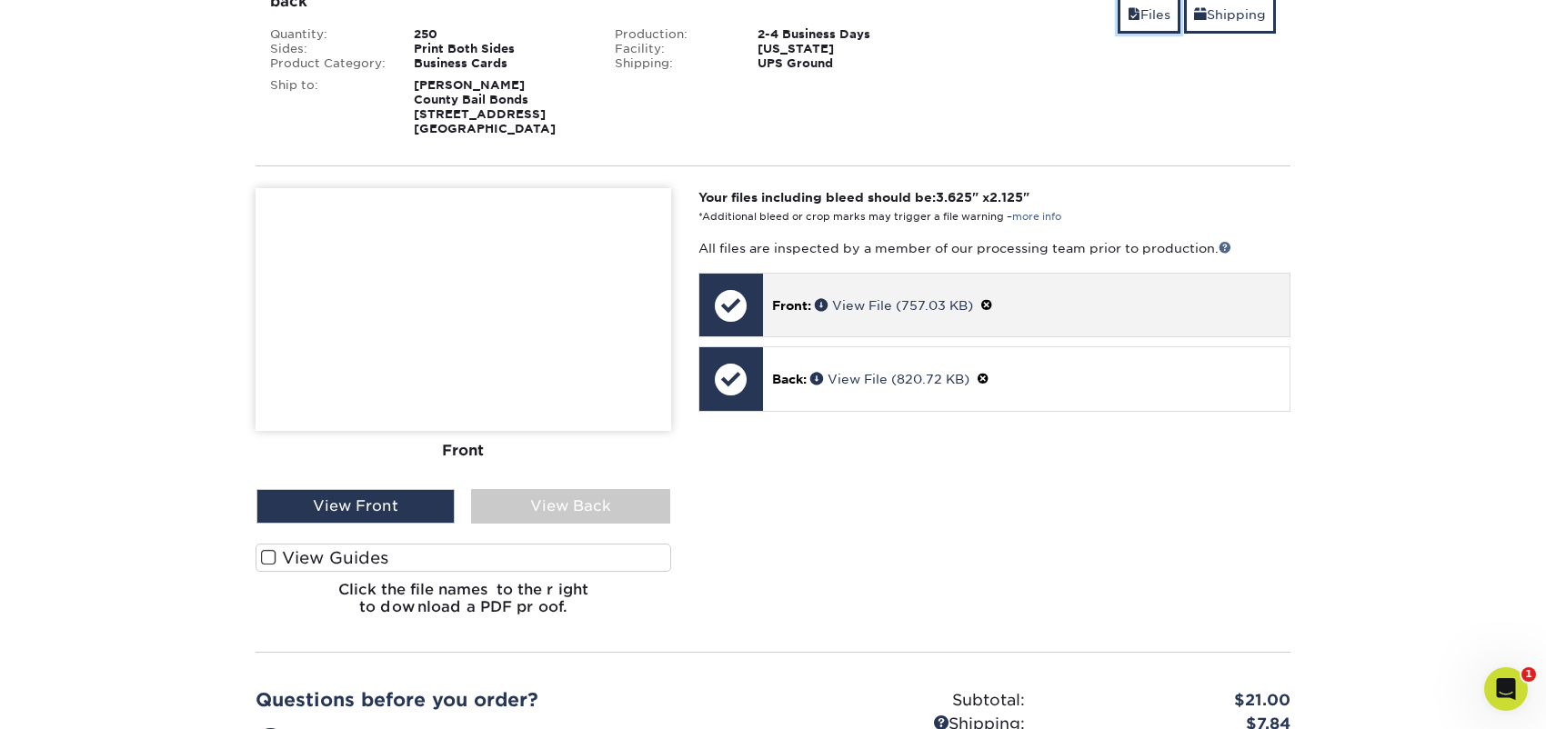
scroll to position [363, 0]
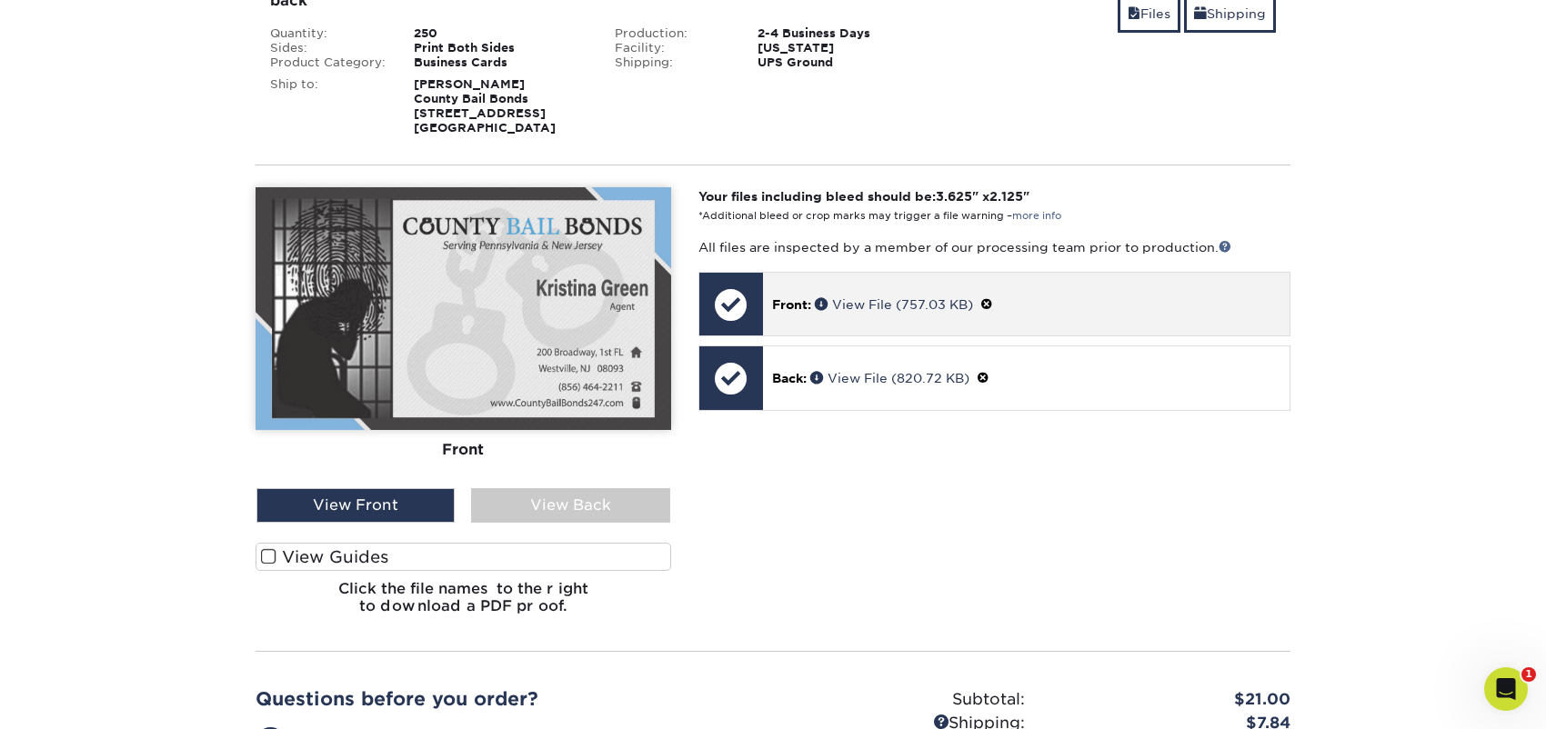
click at [990, 302] on span at bounding box center [986, 304] width 13 height 15
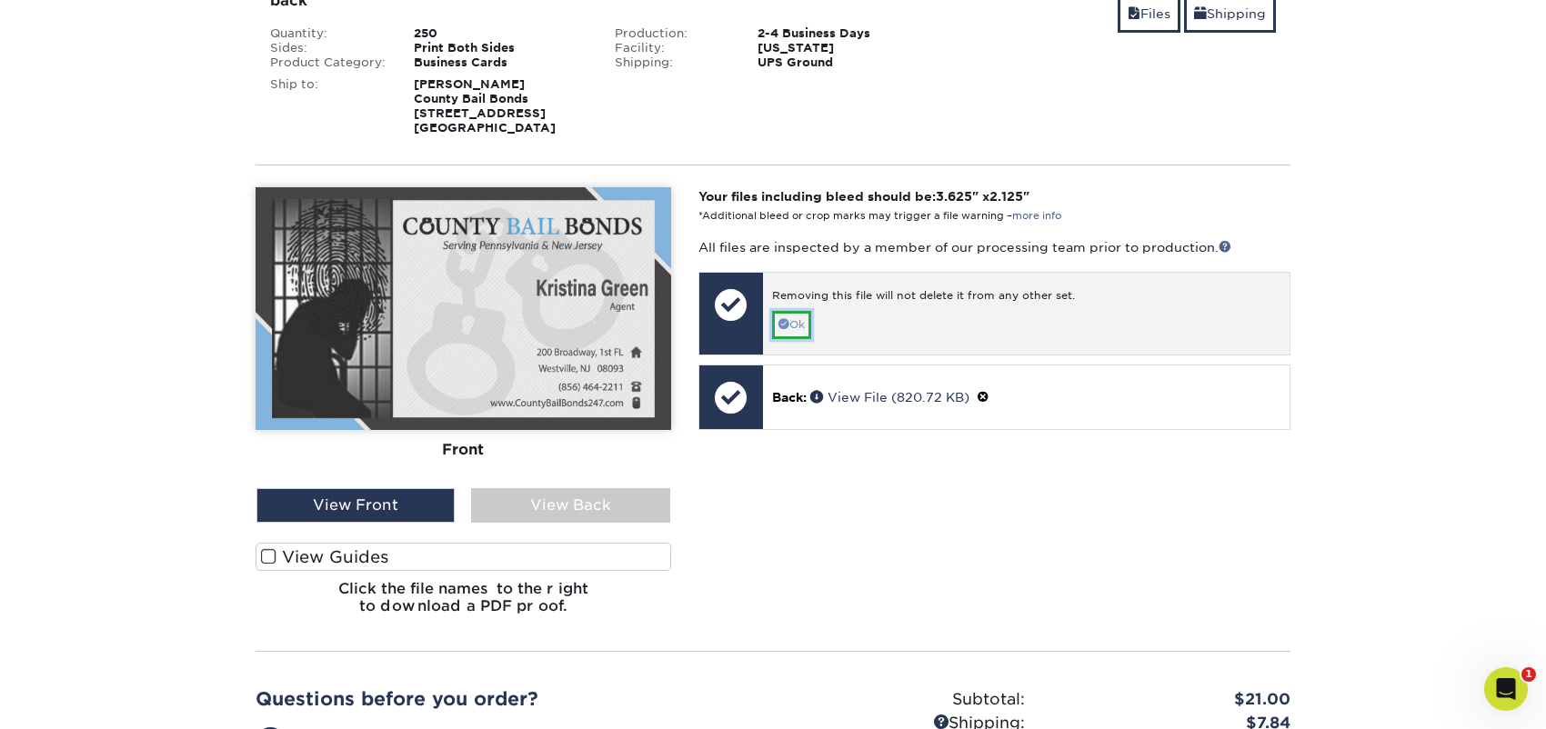
click at [793, 327] on link "Ok" at bounding box center [791, 325] width 39 height 28
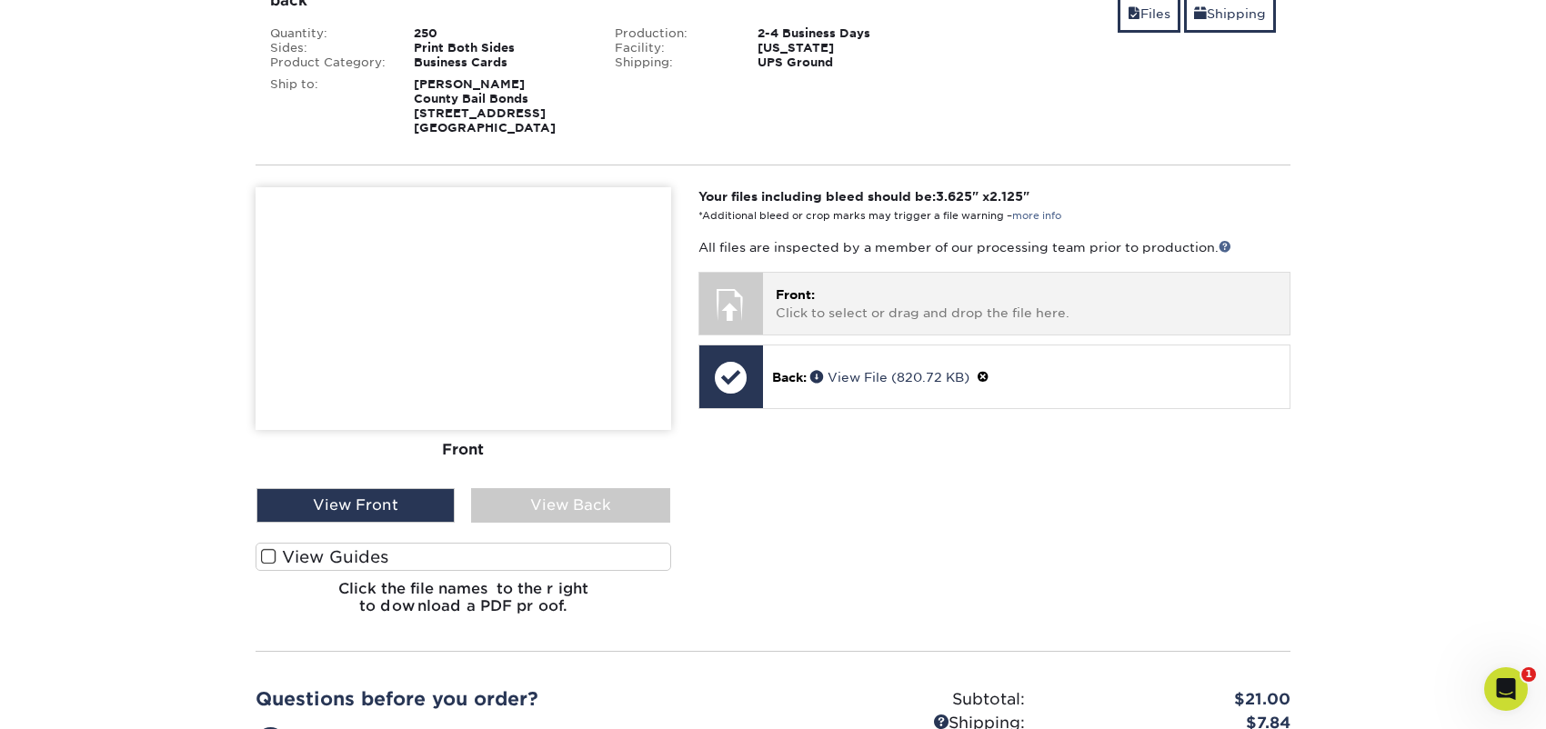
click at [875, 286] on p "Front: Click to select or drag and drop the file here." at bounding box center [1026, 304] width 501 height 37
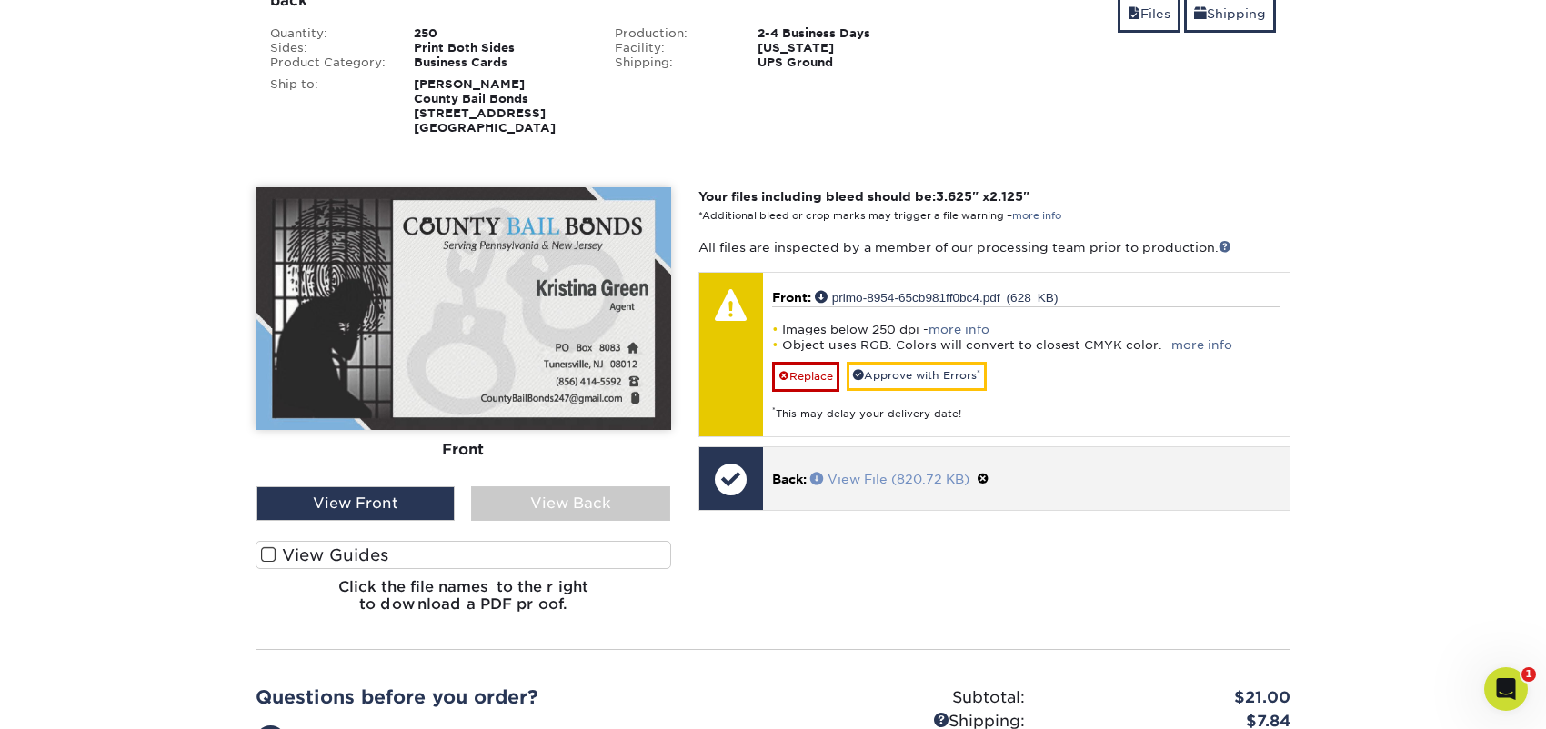
click at [853, 477] on link "View File (820.72 KB)" at bounding box center [889, 479] width 159 height 15
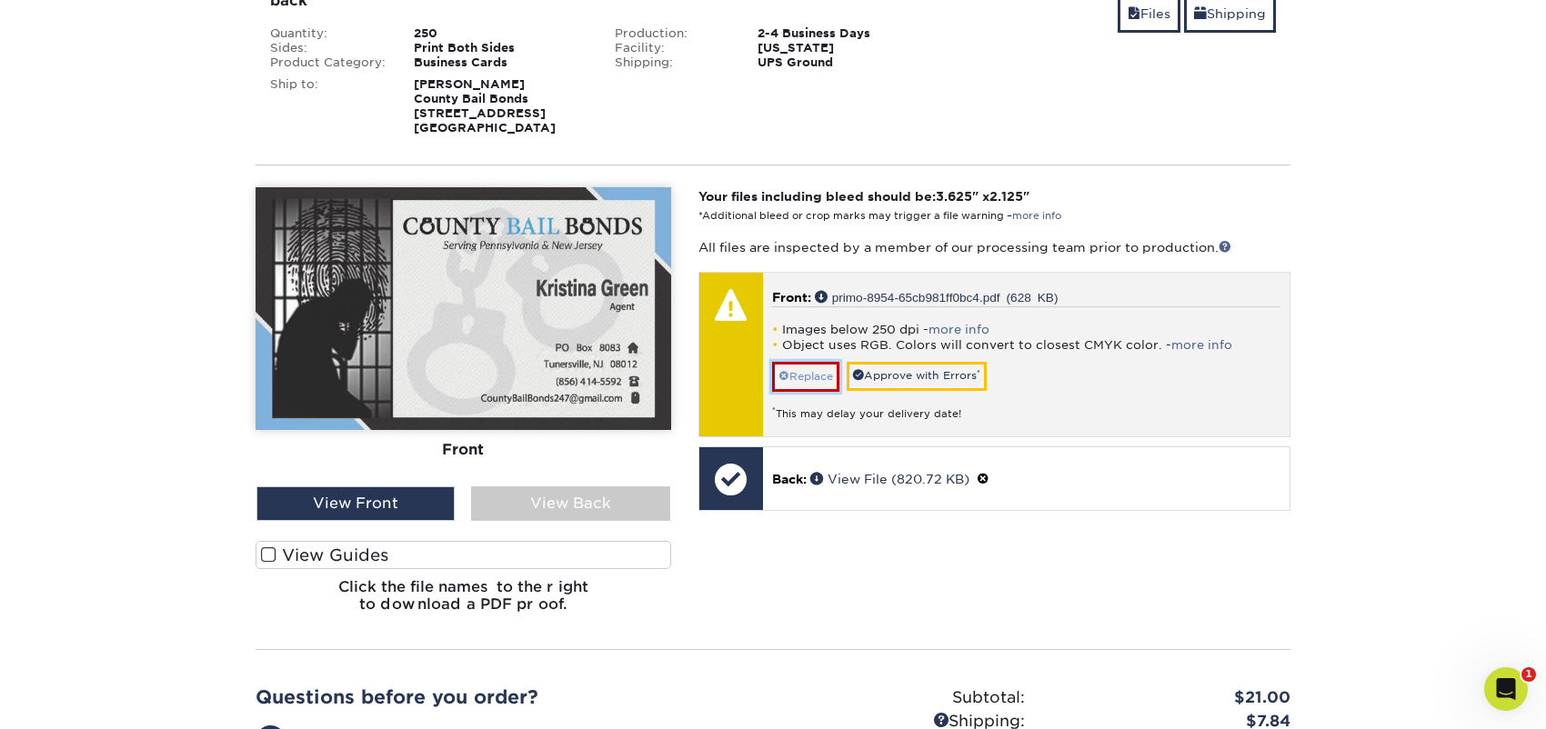
click at [809, 379] on link "Replace" at bounding box center [805, 376] width 67 height 29
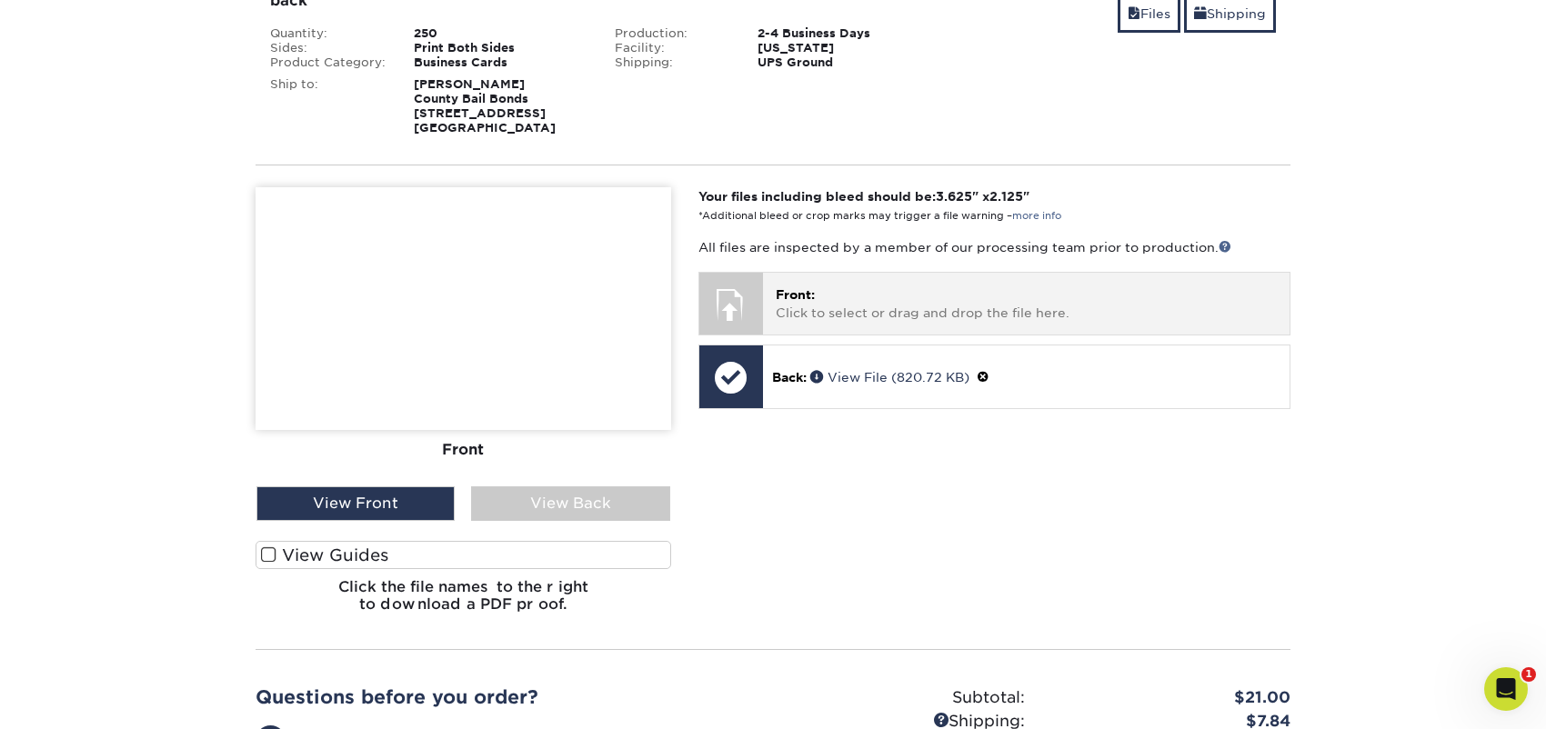
click at [1041, 303] on p "Front: Click to select or drag and drop the file here." at bounding box center [1026, 304] width 501 height 37
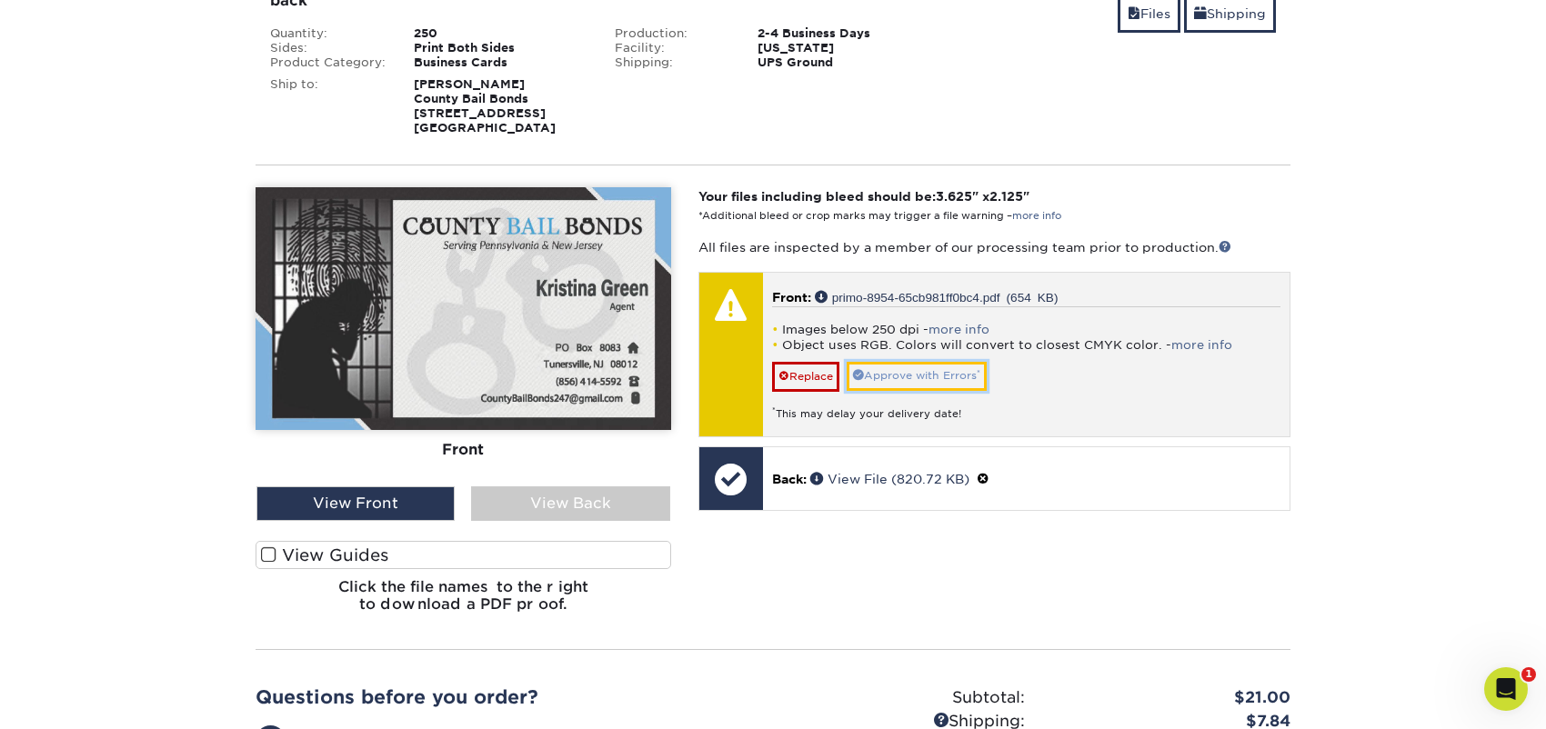
click at [935, 370] on link "Approve with Errors *" at bounding box center [917, 376] width 140 height 28
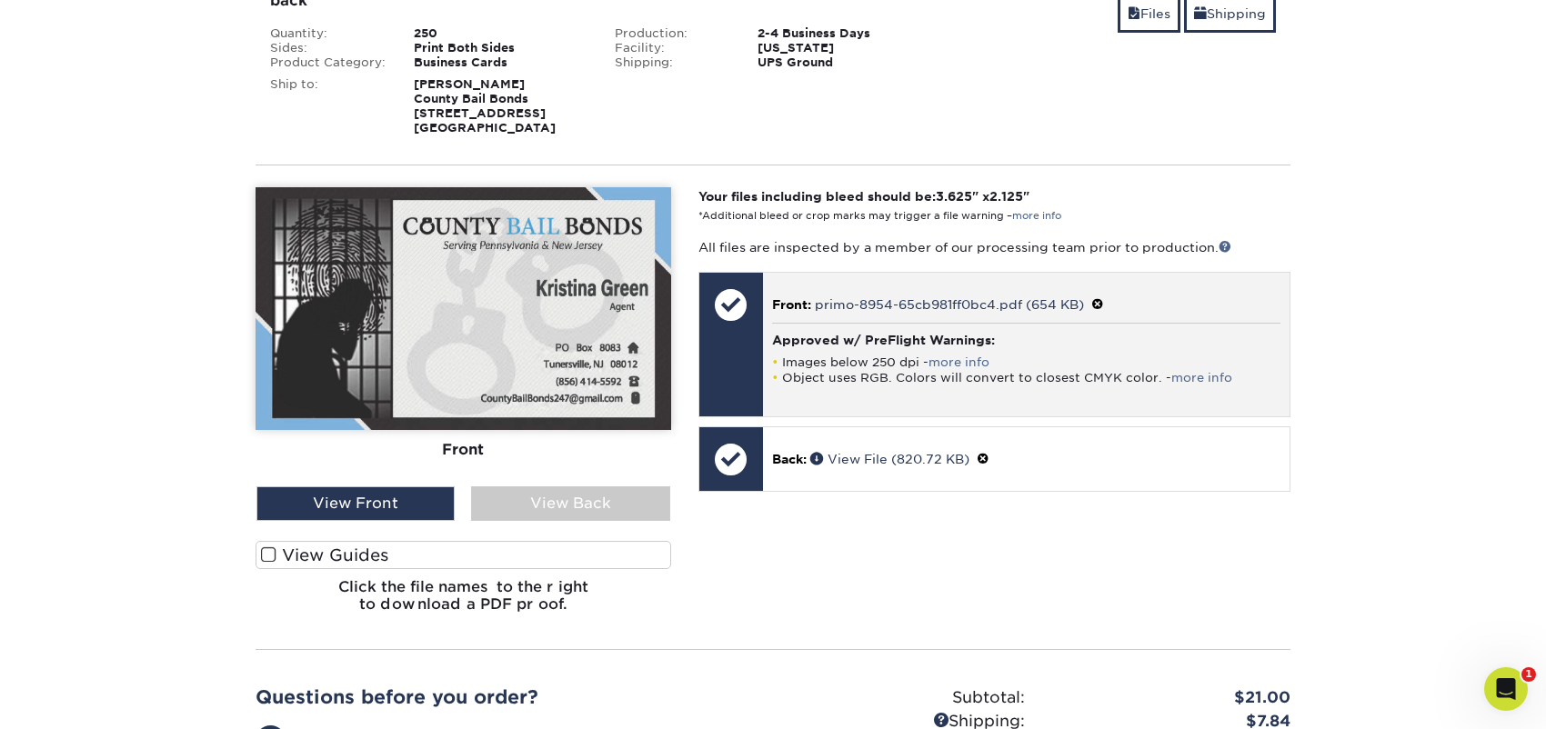
click at [1191, 319] on div "Front: primo-8954-65cb981ff0bc4.pdf (654 KB) Approved w/ PreFlight Warnings: Im…" at bounding box center [1026, 345] width 527 height 145
click at [1098, 306] on span at bounding box center [1097, 304] width 13 height 15
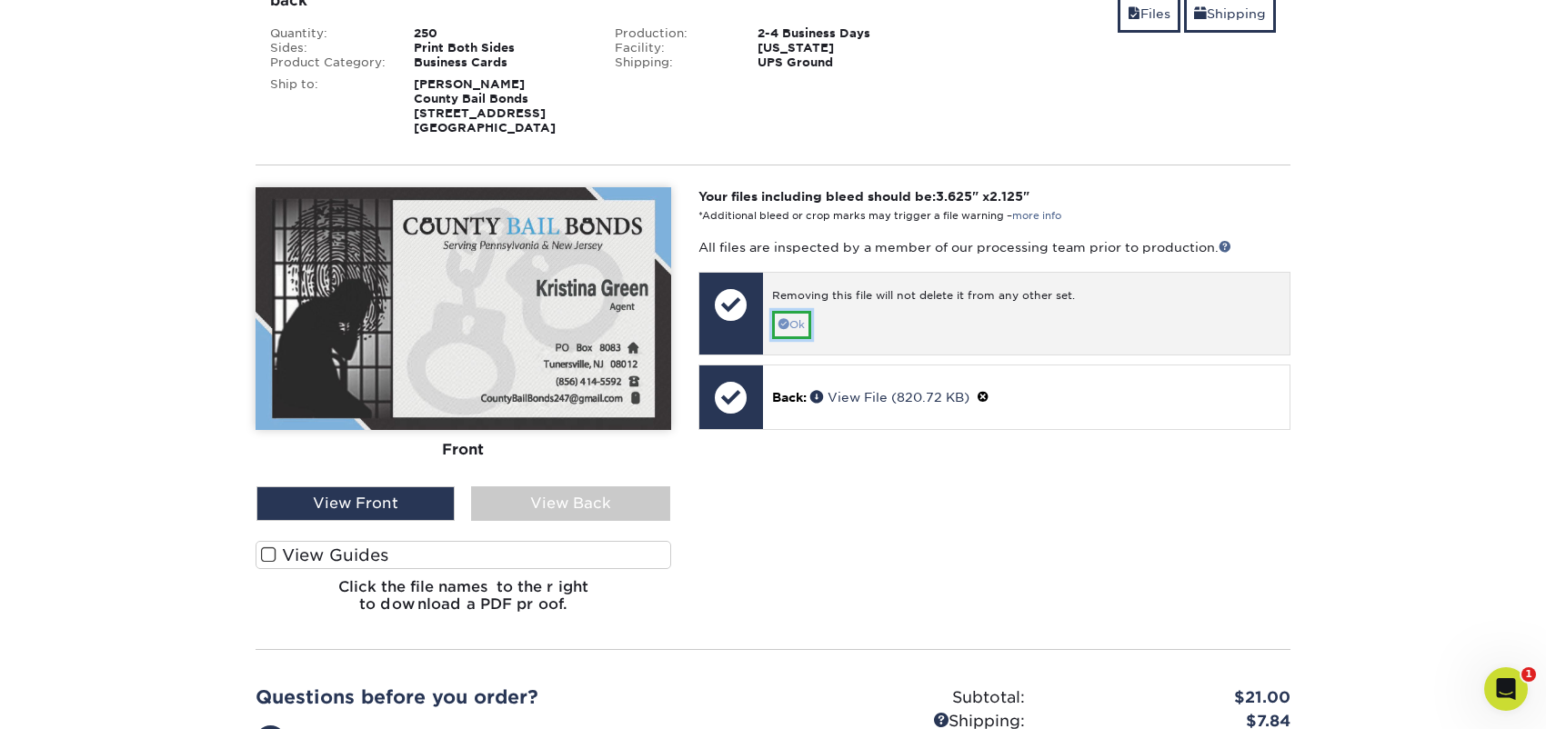
click at [799, 317] on link "Ok" at bounding box center [791, 325] width 39 height 28
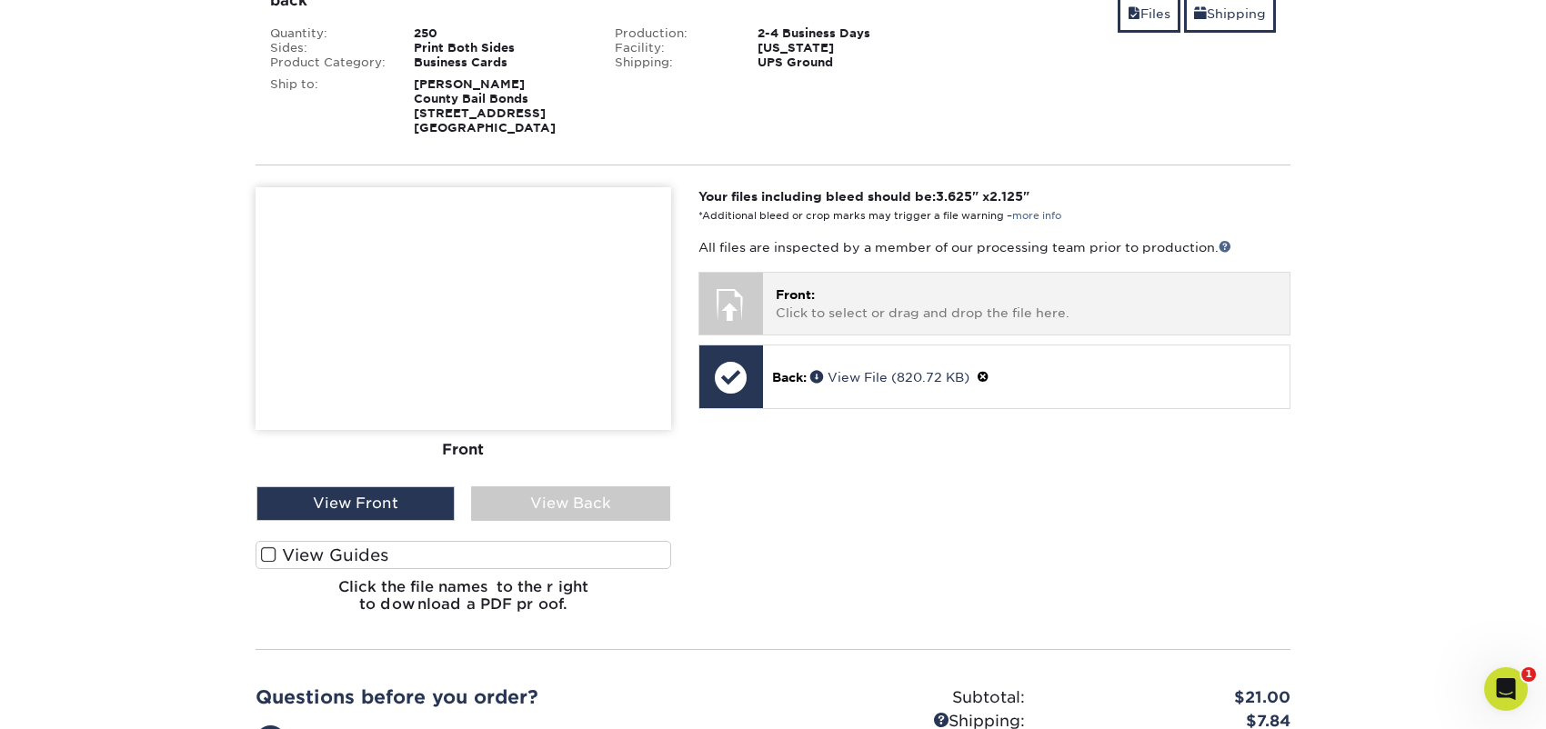
click at [871, 306] on p "Front: Click to select or drag and drop the file here." at bounding box center [1026, 304] width 501 height 37
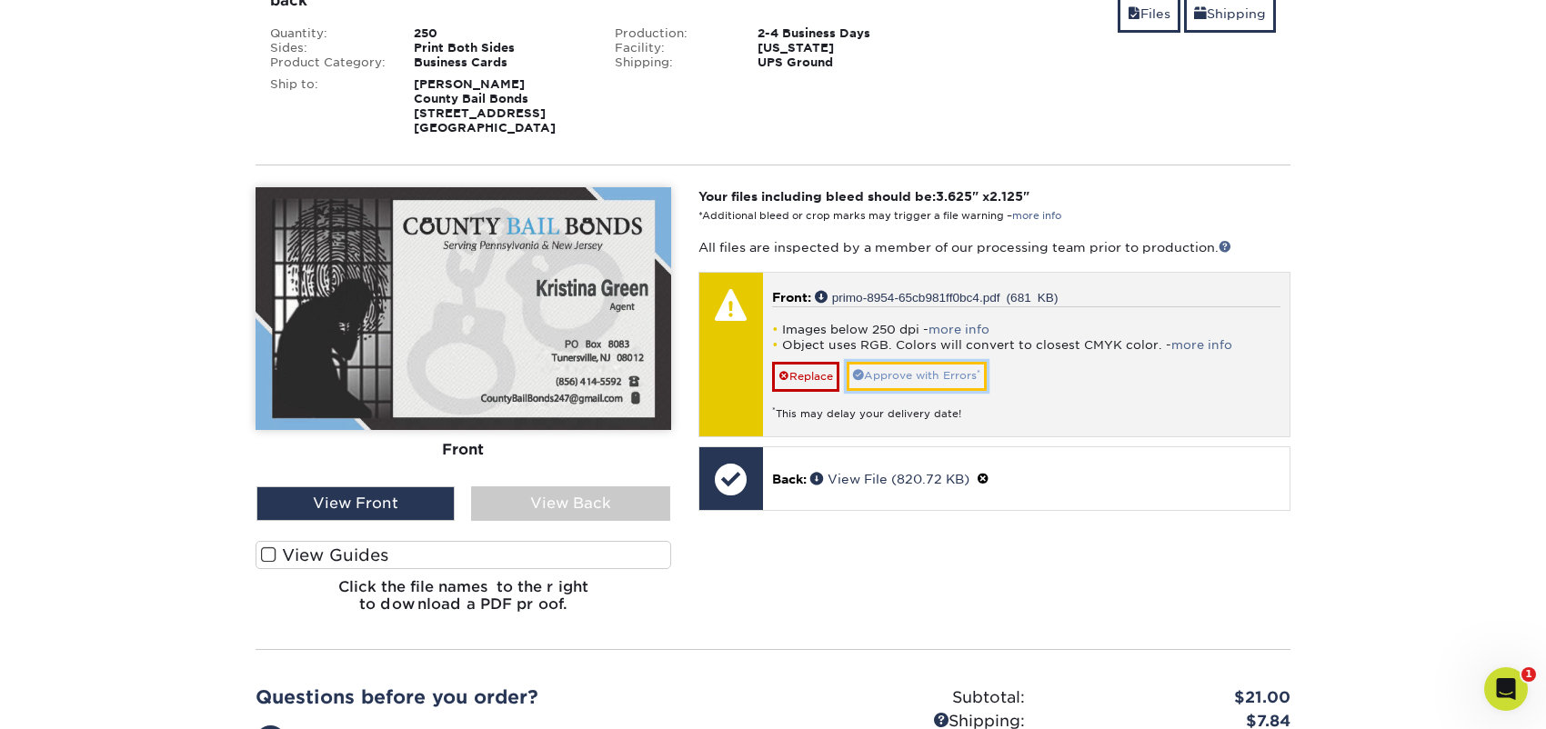
click at [936, 370] on link "Approve with Errors *" at bounding box center [917, 376] width 140 height 28
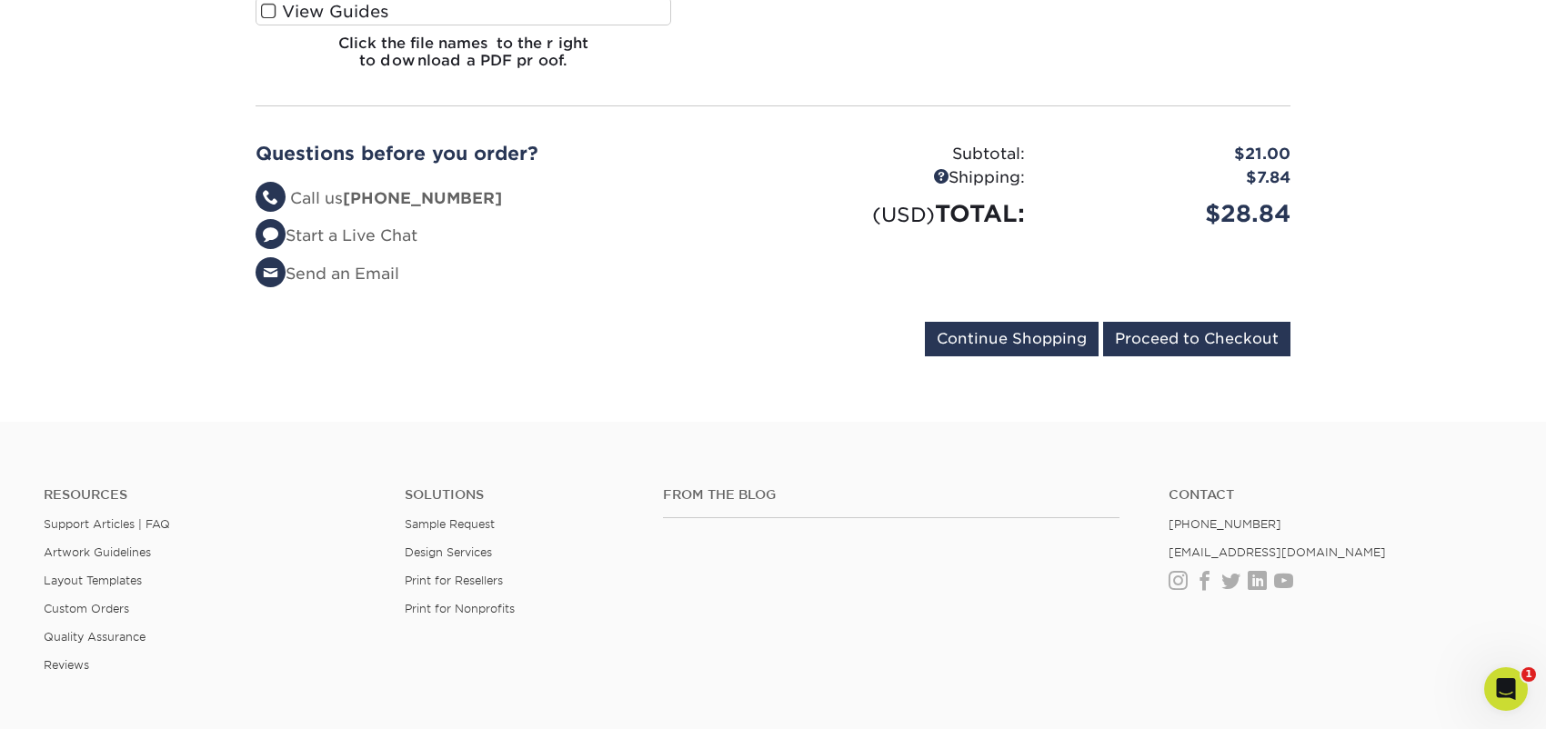
scroll to position [908, 0]
click at [1074, 331] on input "Continue Shopping" at bounding box center [1012, 338] width 174 height 35
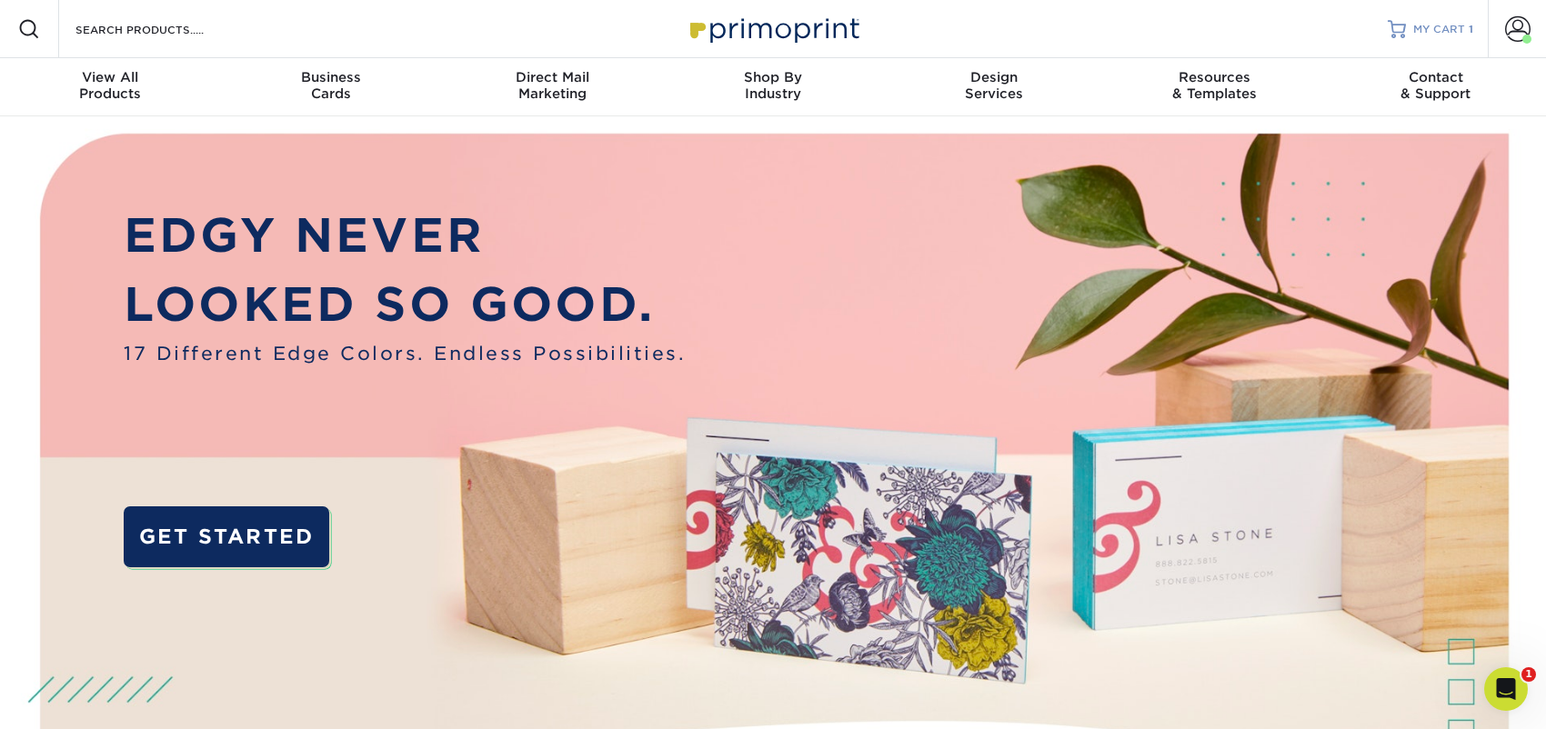
click at [1471, 34] on div "MY CART 1" at bounding box center [1443, 29] width 60 height 15
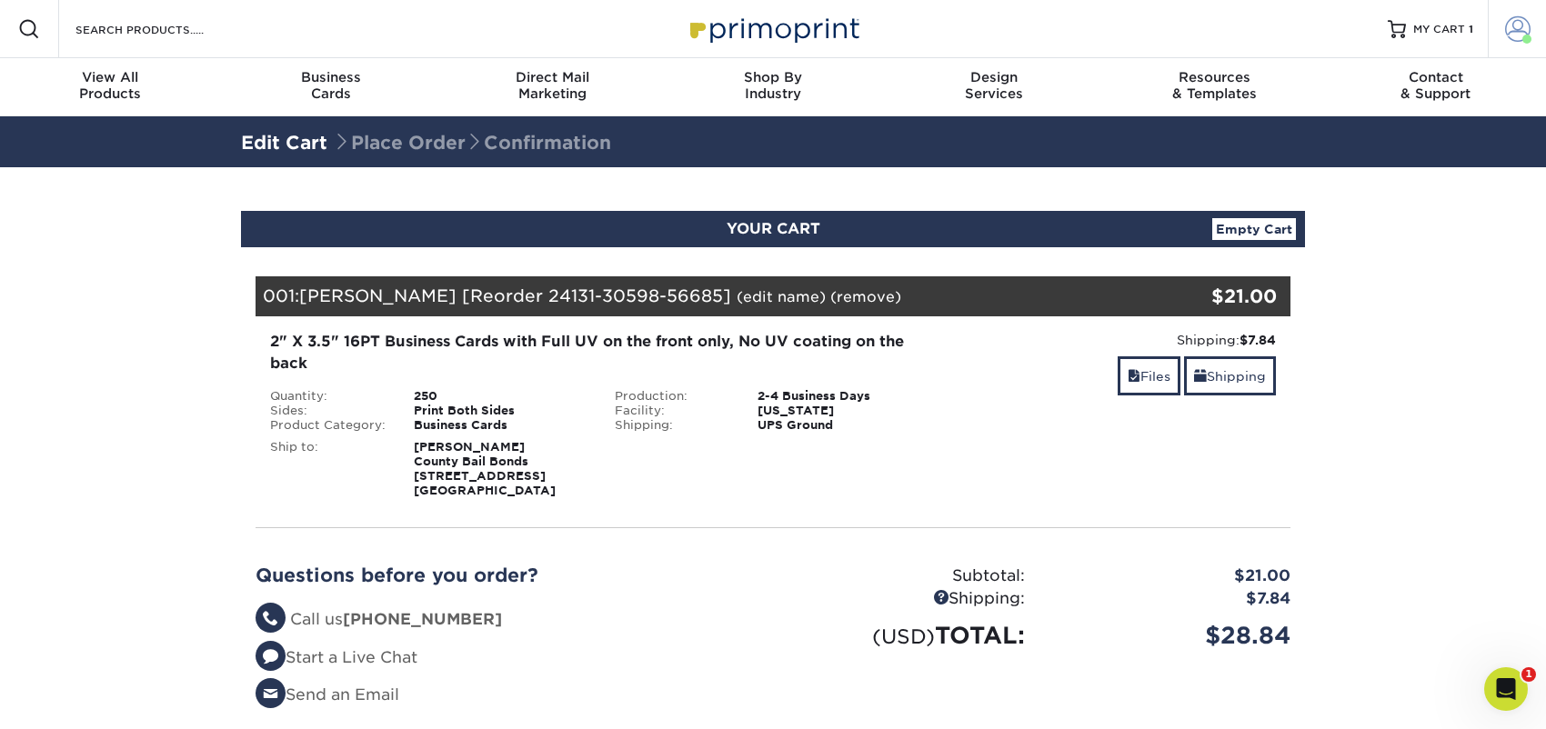
click at [1534, 18] on link "Account" at bounding box center [1517, 29] width 58 height 58
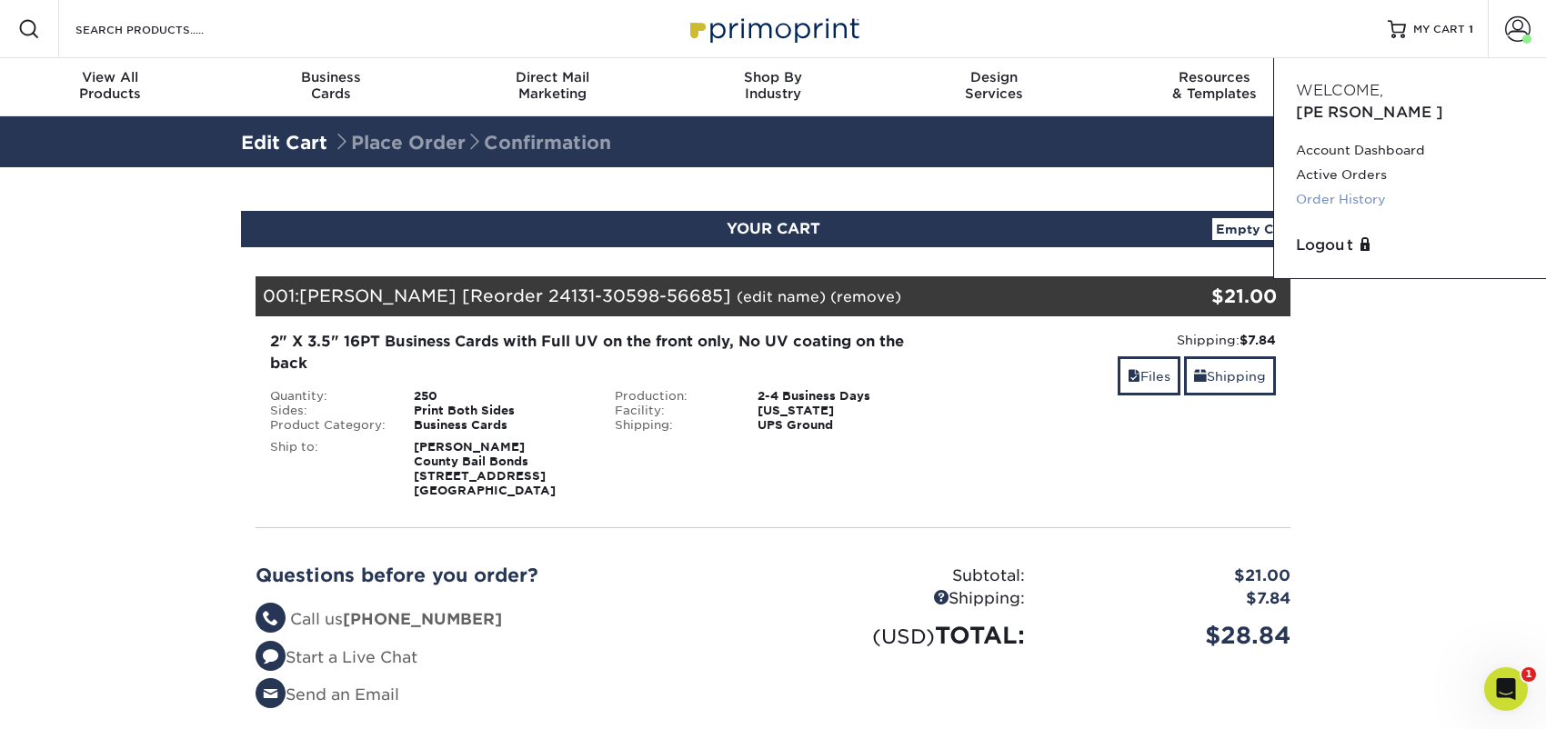
click at [1341, 187] on link "Order History" at bounding box center [1410, 199] width 228 height 25
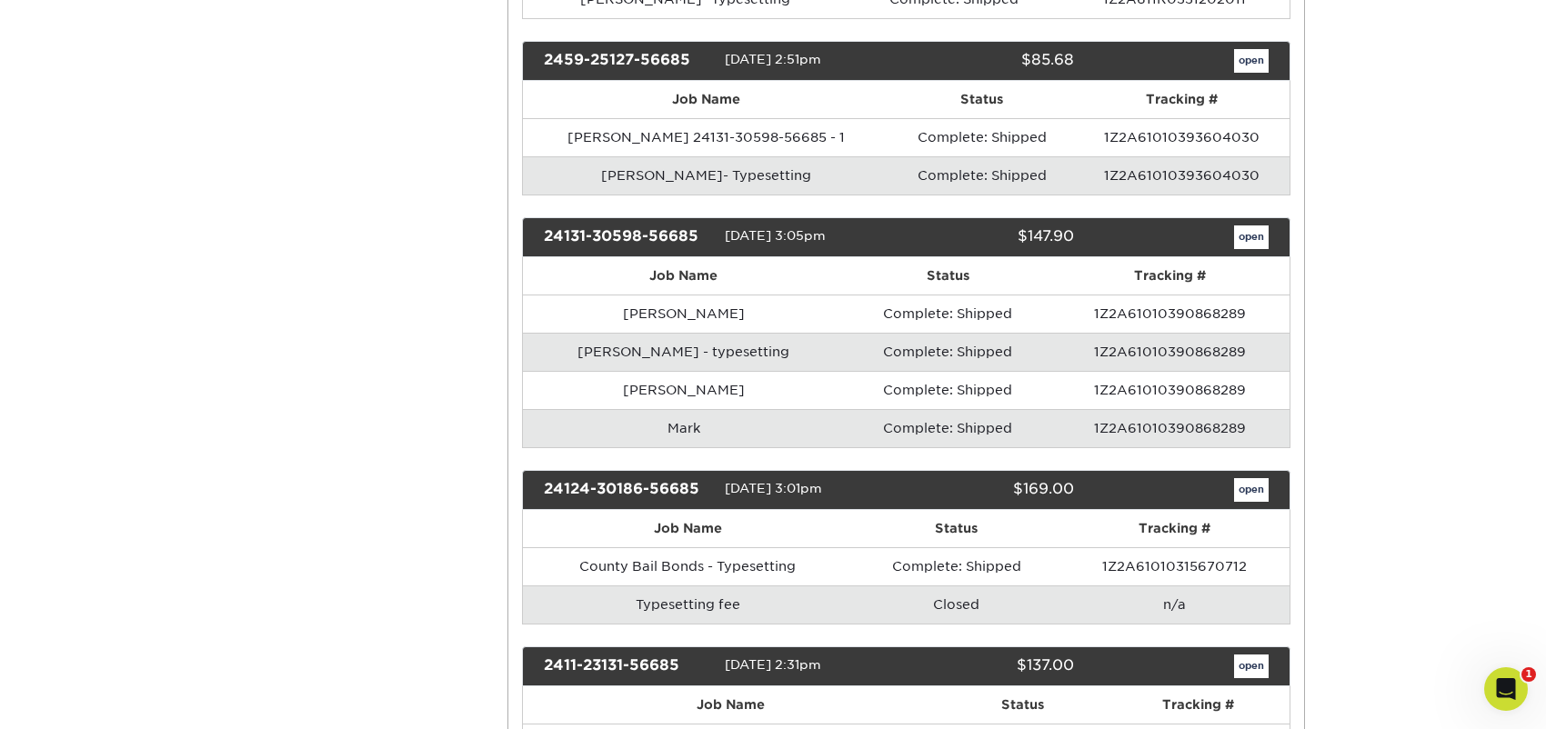
scroll to position [1181, 0]
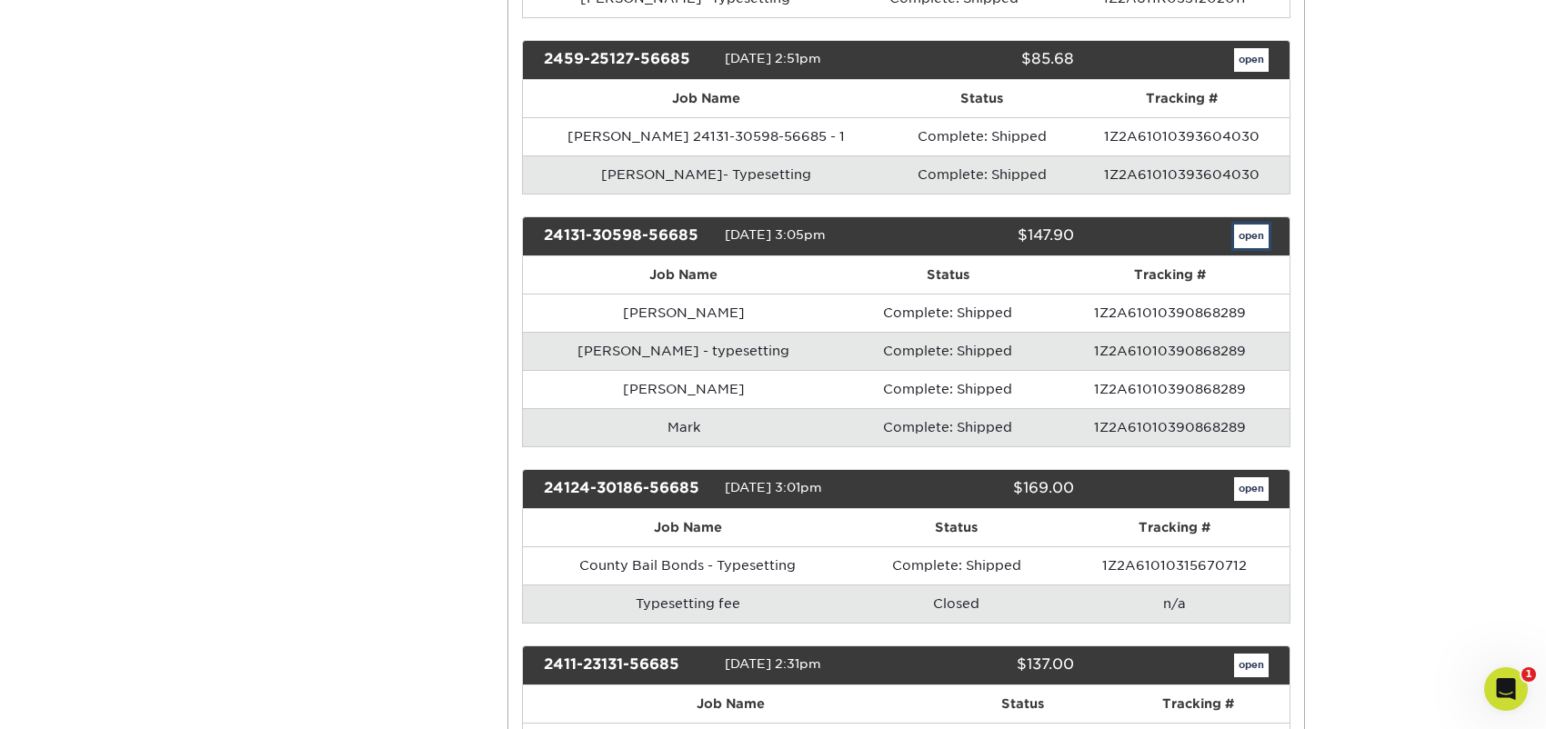
click at [1240, 233] on link "open" at bounding box center [1251, 237] width 35 height 24
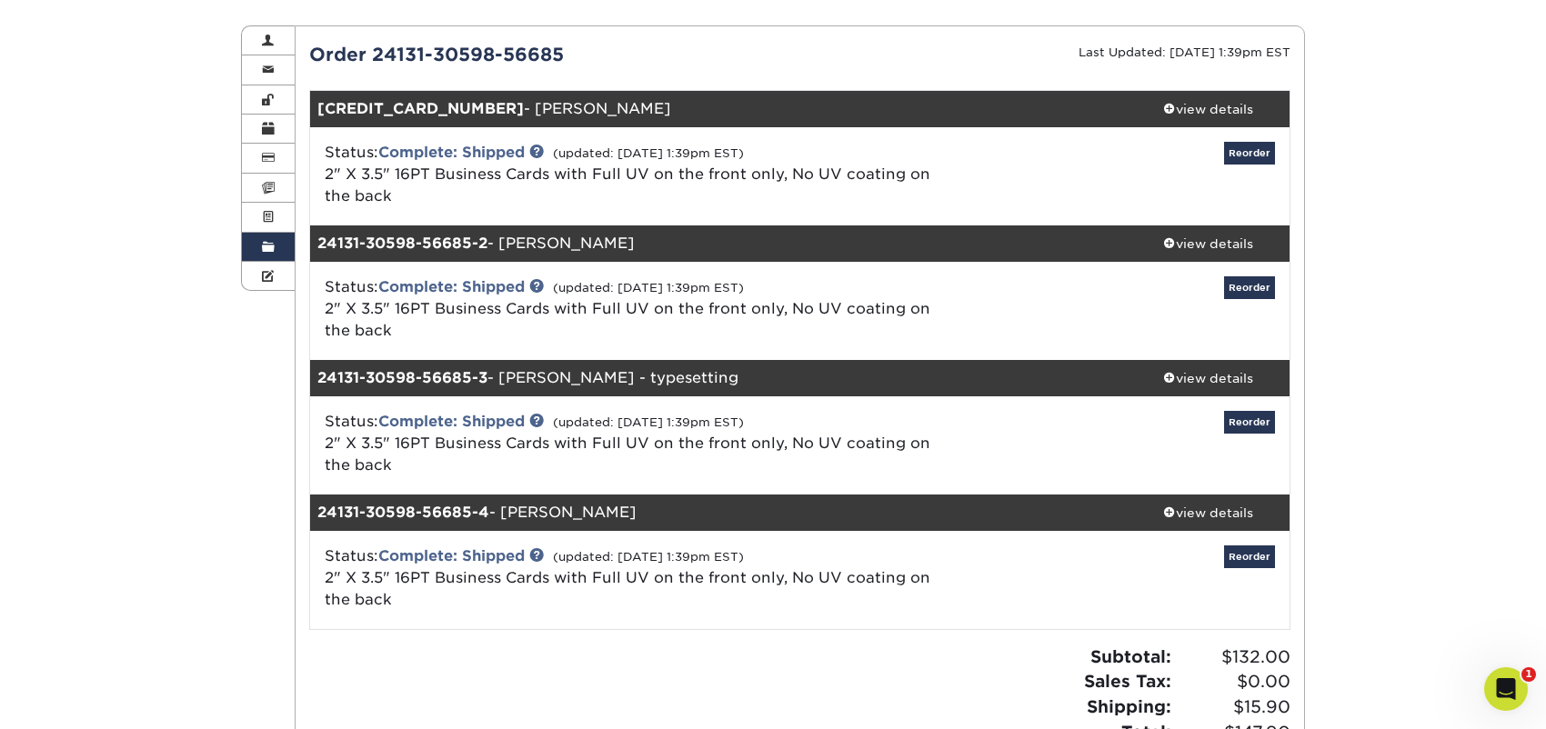
scroll to position [182, 0]
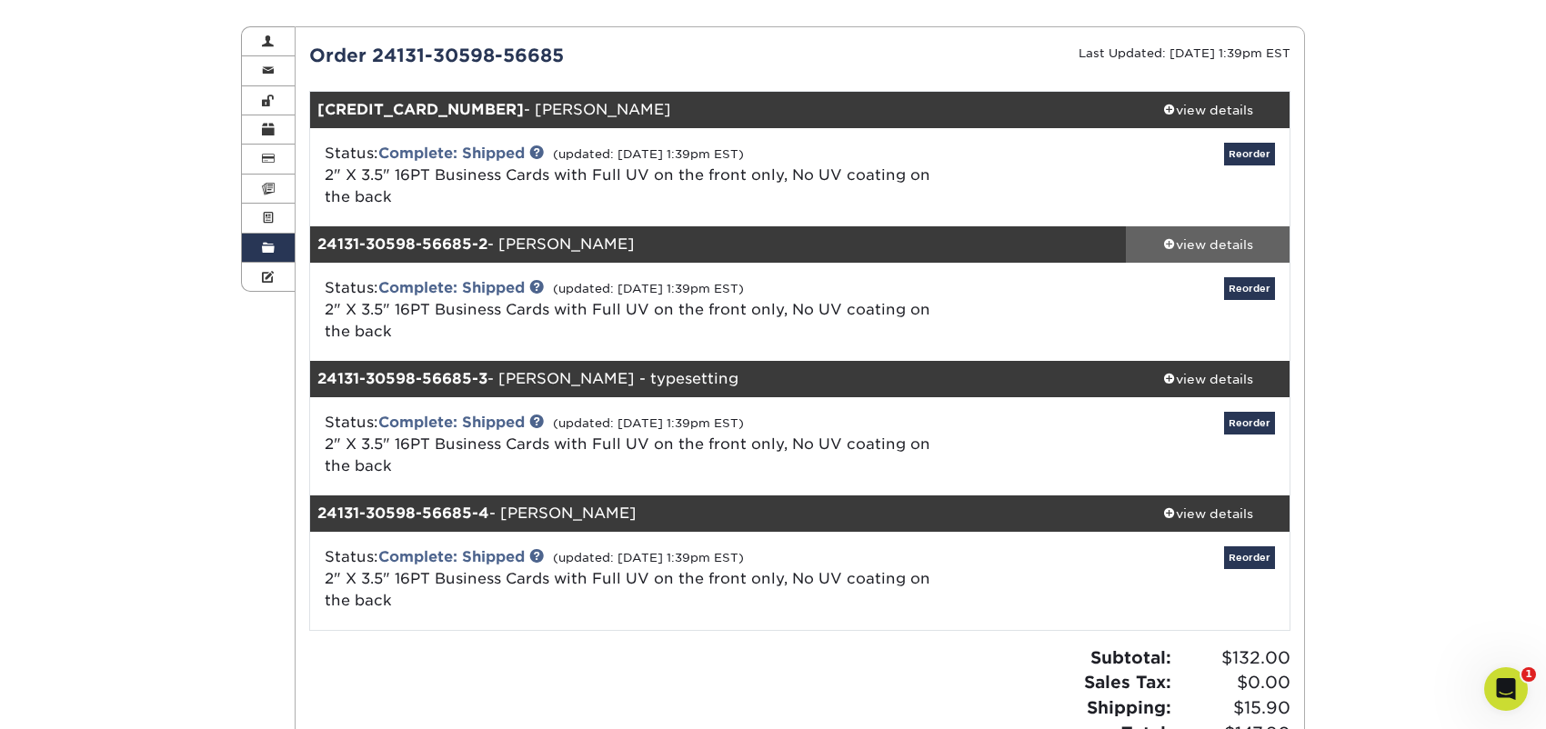
click at [1239, 238] on div "view details" at bounding box center [1208, 245] width 164 height 18
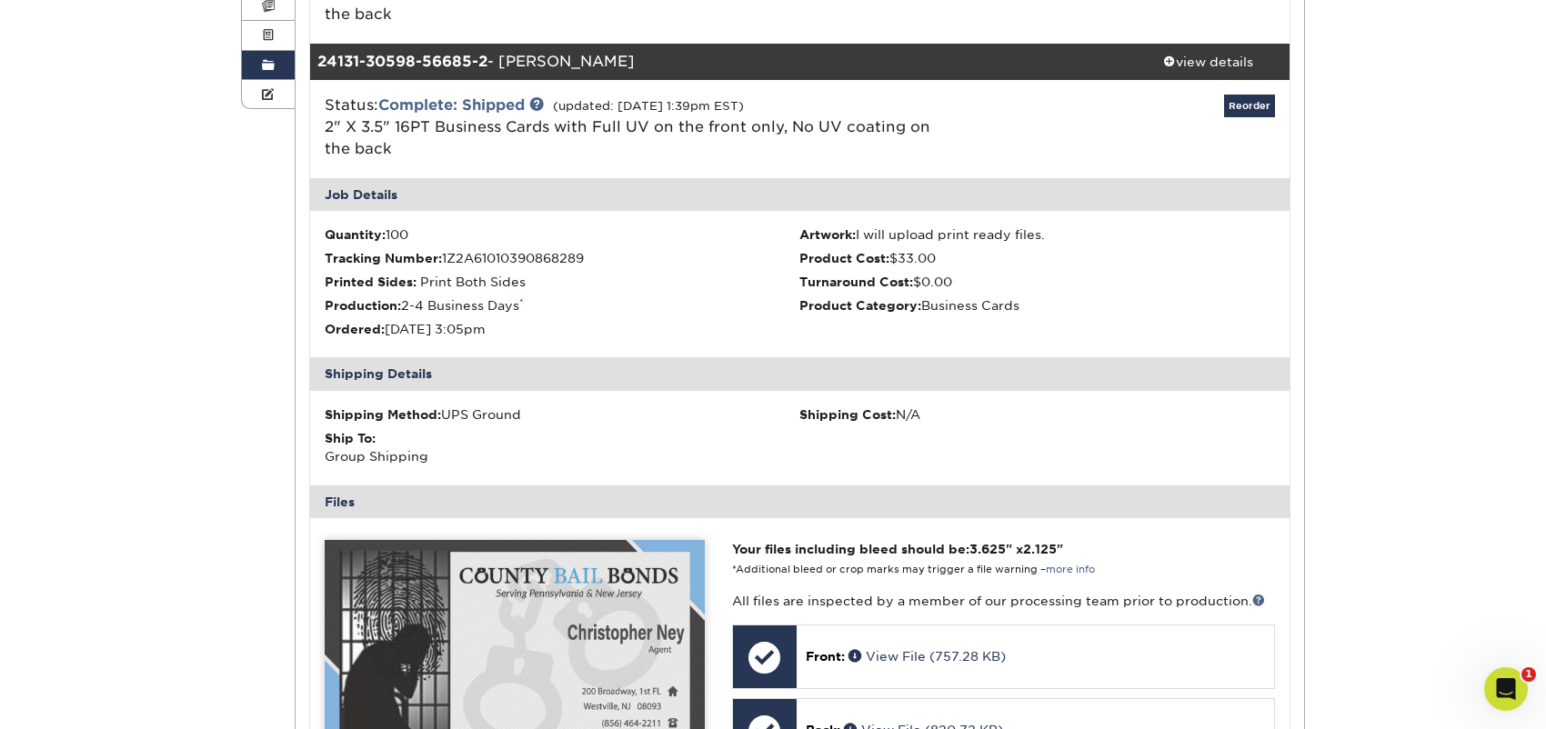
scroll to position [364, 0]
click at [1251, 106] on link "Reorder" at bounding box center [1249, 106] width 51 height 23
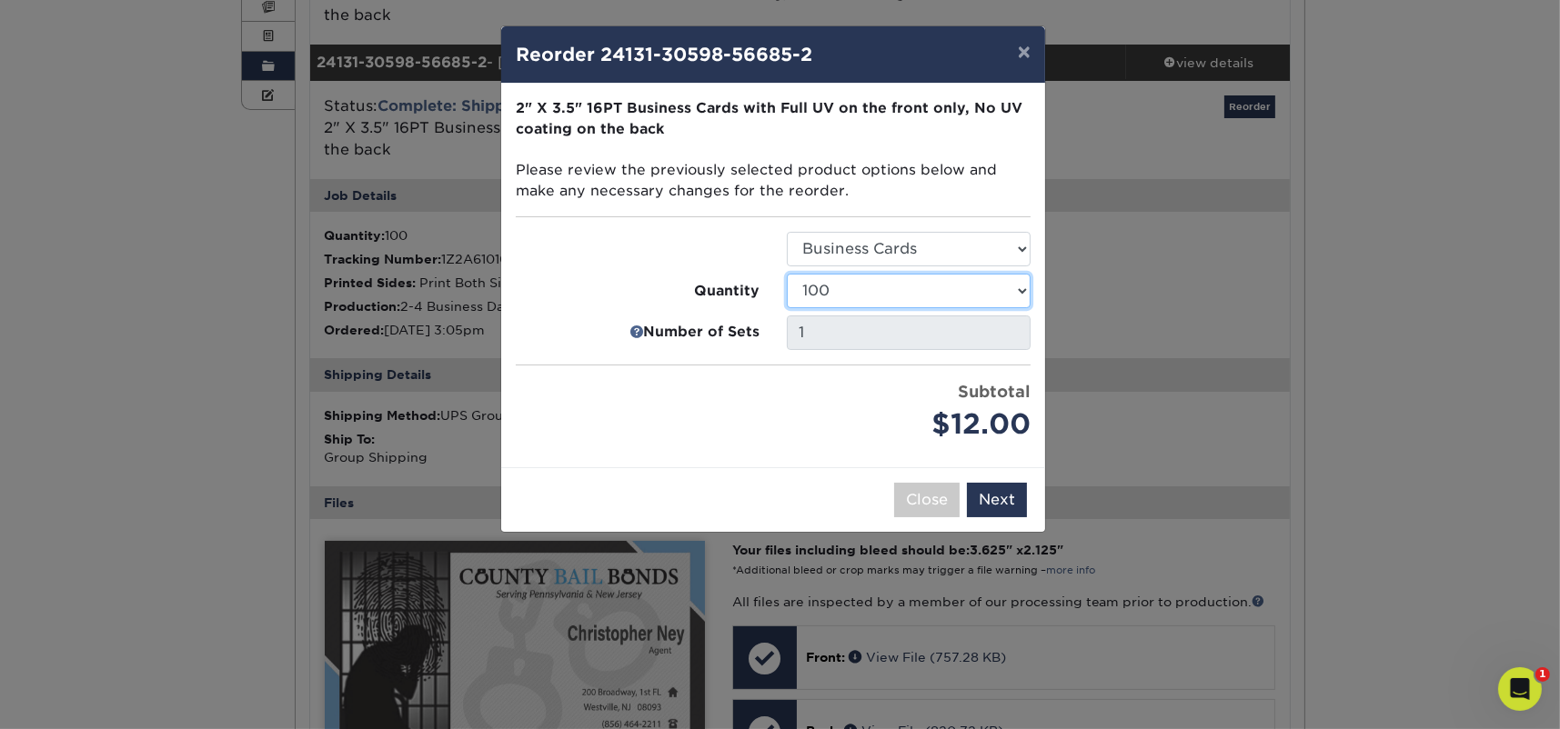
click at [979, 278] on select "25 50 100 250 500 1000 2500 5000 7500 10000 15000 20000 25000 30000 35000 40000…" at bounding box center [909, 291] width 244 height 35
select select "6237a36b-b046-4ef6-8fed-6cb9c22a5ece"
click at [787, 274] on select "25 50 100 250 500 1000 2500 5000 7500 10000 15000 20000 25000 30000 35000 40000…" at bounding box center [909, 291] width 244 height 35
click at [954, 276] on select "25 50 100 250 500 1000 2500 5000 7500 10000 15000 20000 25000 30000 35000 40000…" at bounding box center [909, 291] width 244 height 35
click at [952, 278] on select "25 50 100 250 500 1000 2500 5000 7500 10000 15000 20000 25000 30000 35000 40000…" at bounding box center [909, 291] width 244 height 35
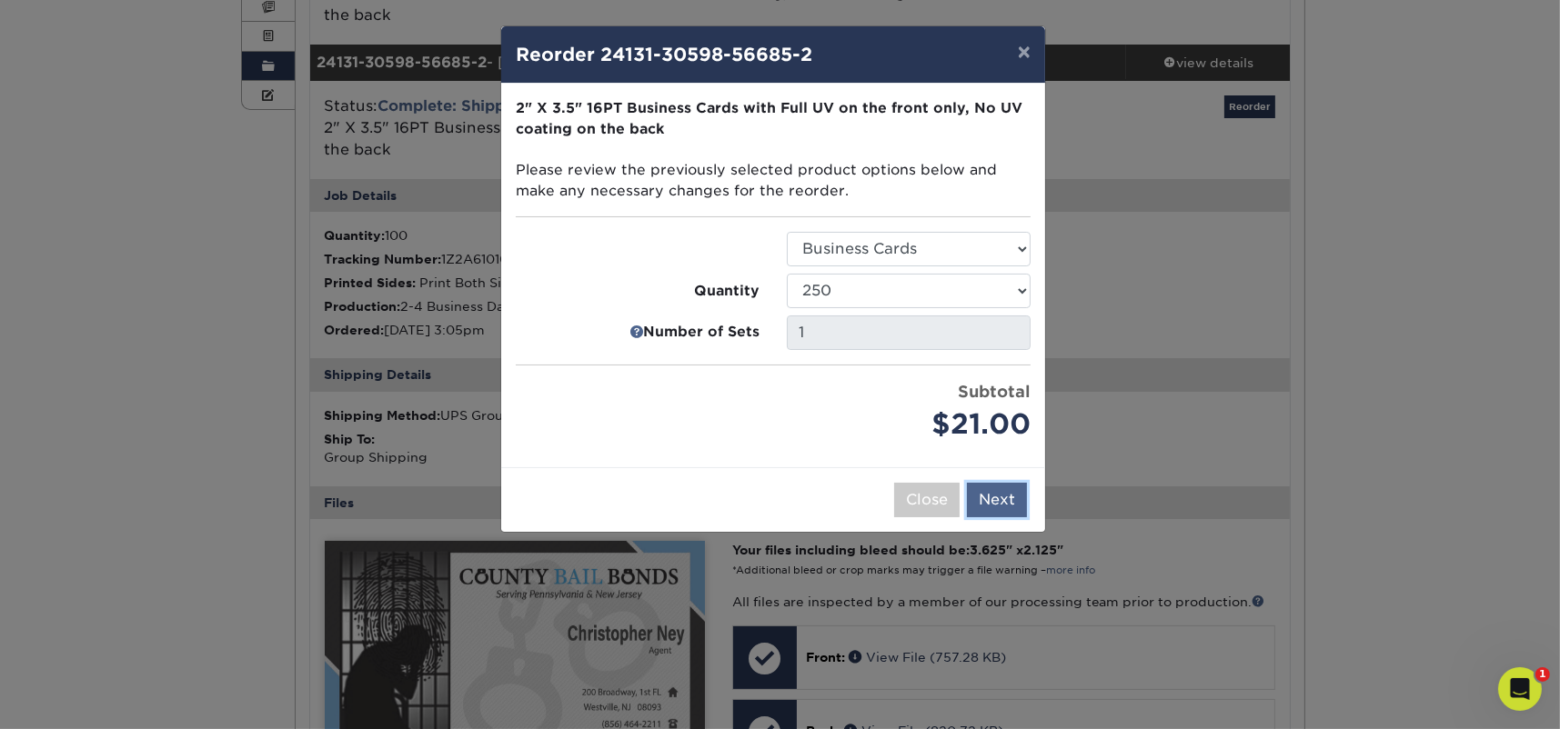
click at [1000, 497] on button "Next" at bounding box center [997, 500] width 60 height 35
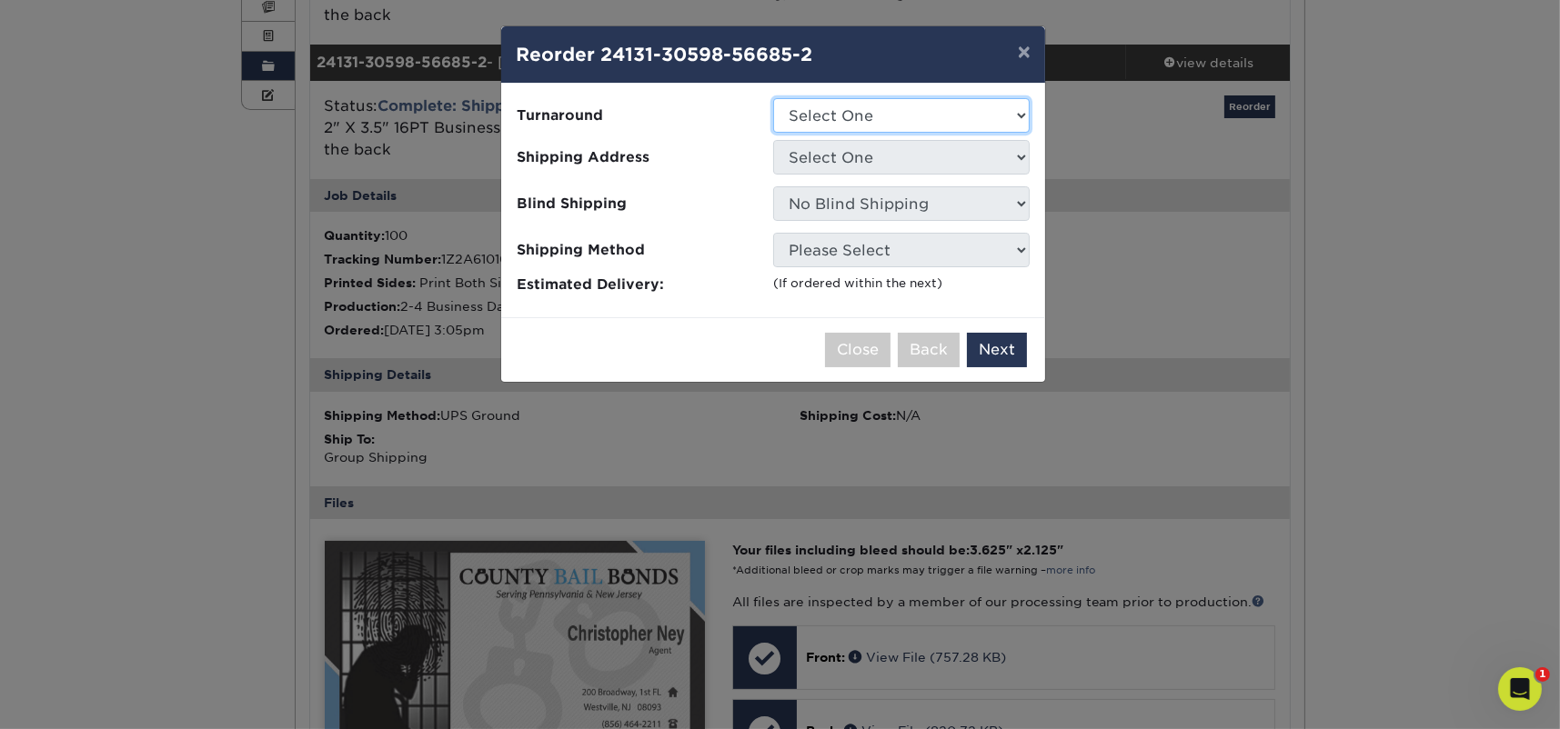
click at [904, 120] on select "Select One 2-4 Business Days 2 Day Next Business Day" at bounding box center [901, 115] width 256 height 35
select select "198971fb-b0f2-4966-ba3b-178a1197b453"
click at [773, 98] on select "Select One 2-4 Business Days 2 Day Next Business Day" at bounding box center [901, 115] width 256 height 35
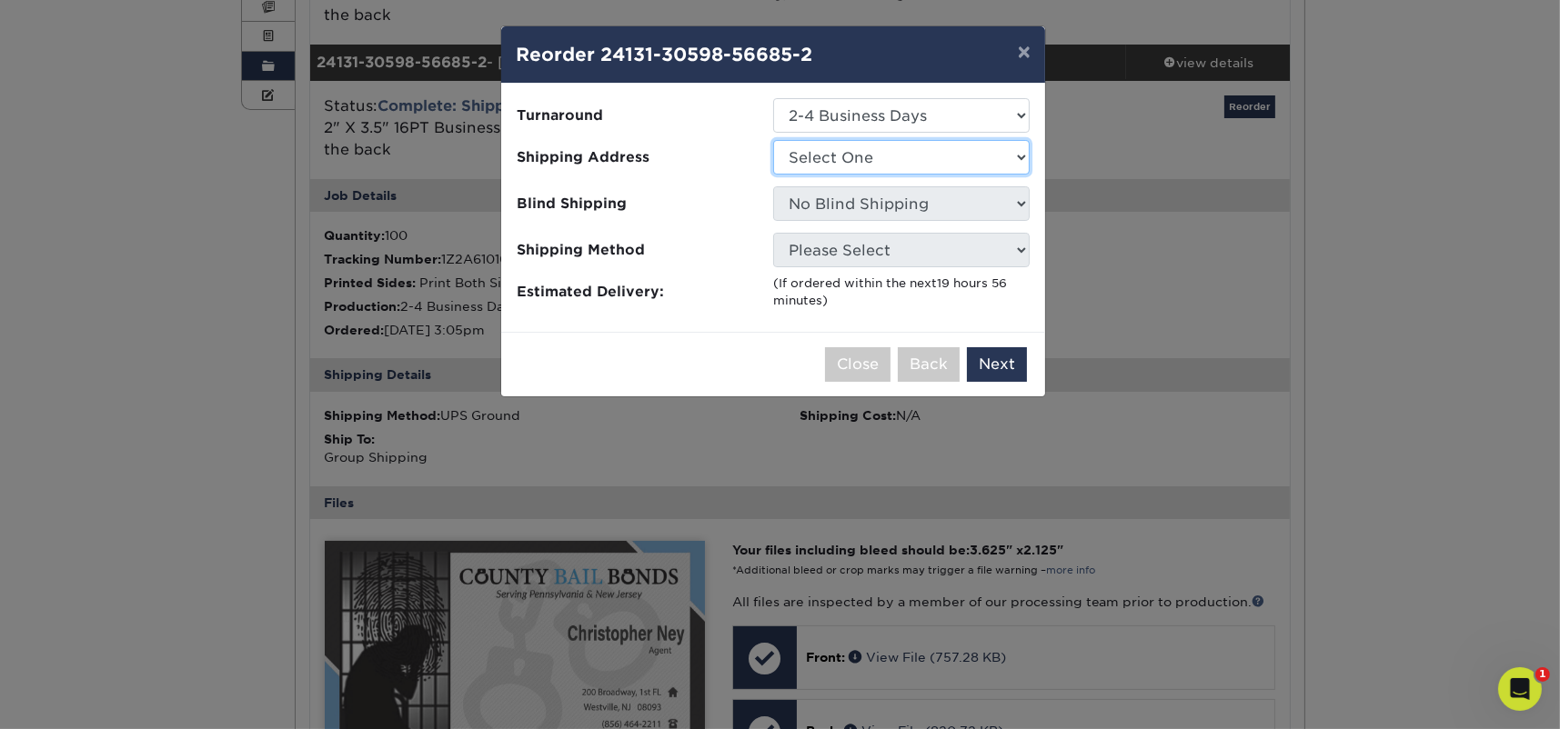
click at [918, 158] on select "Select One County" at bounding box center [901, 157] width 256 height 35
select select "174546"
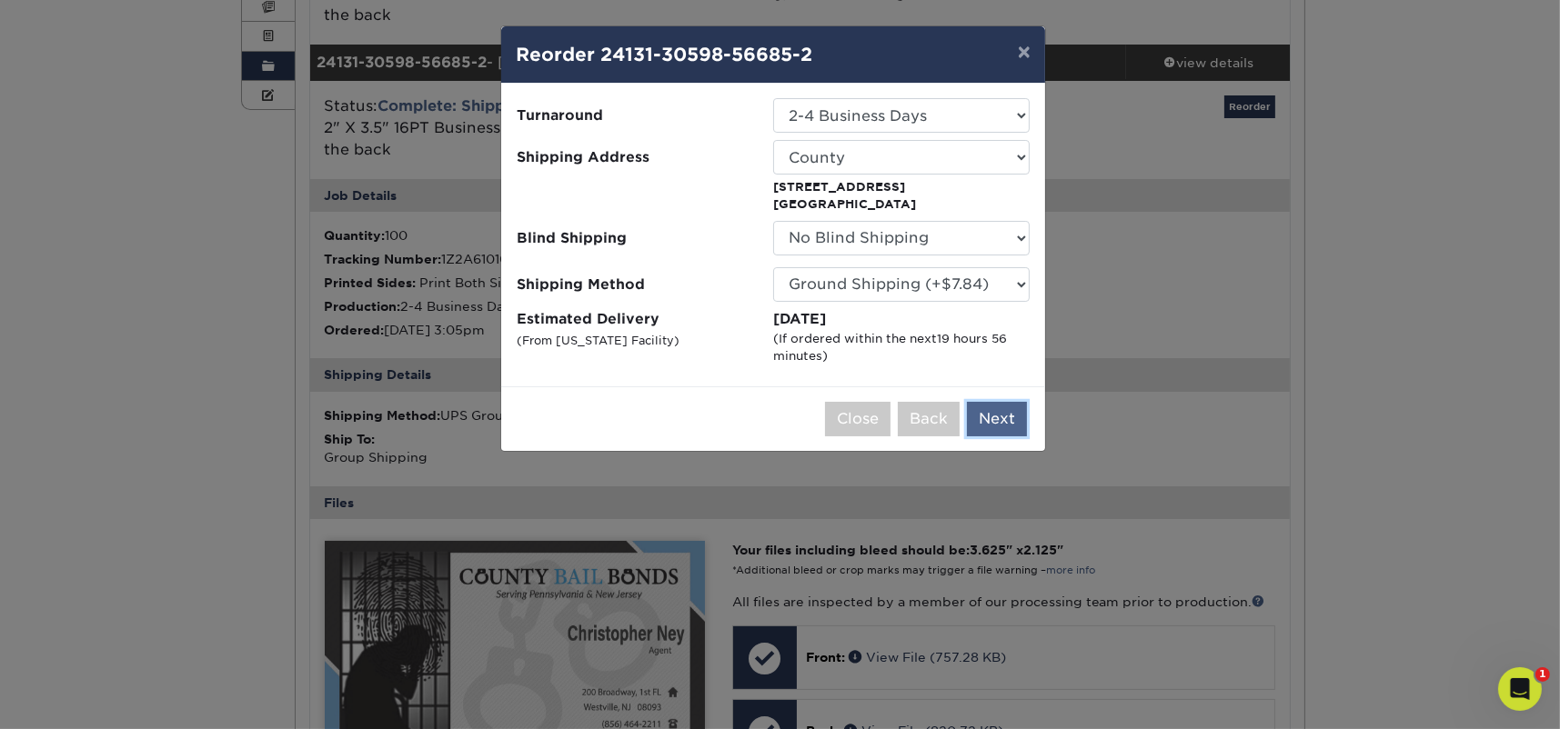
click at [1002, 417] on button "Next" at bounding box center [997, 419] width 60 height 35
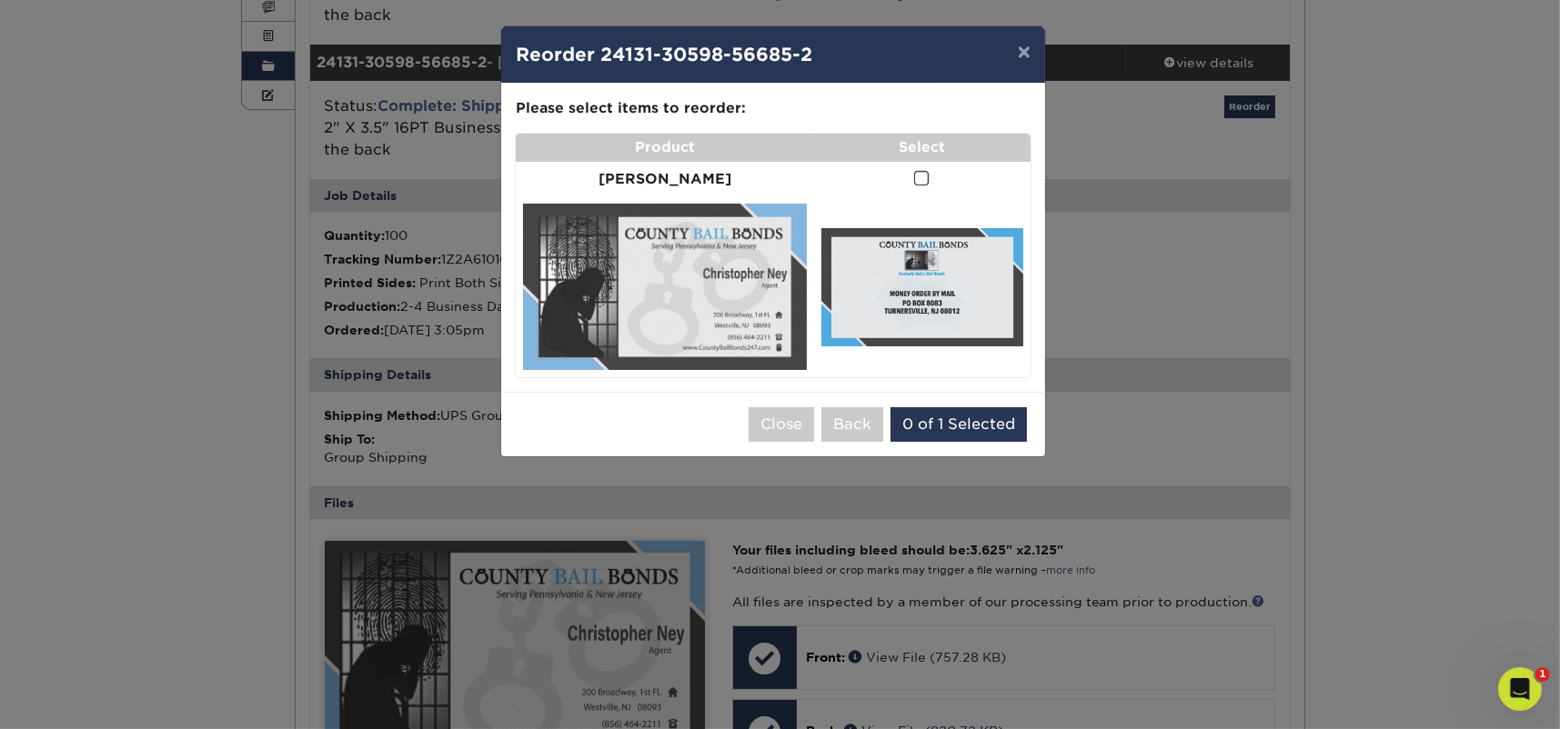
click at [914, 180] on span at bounding box center [921, 178] width 15 height 17
click at [0, 0] on input "checkbox" at bounding box center [0, 0] width 0 height 0
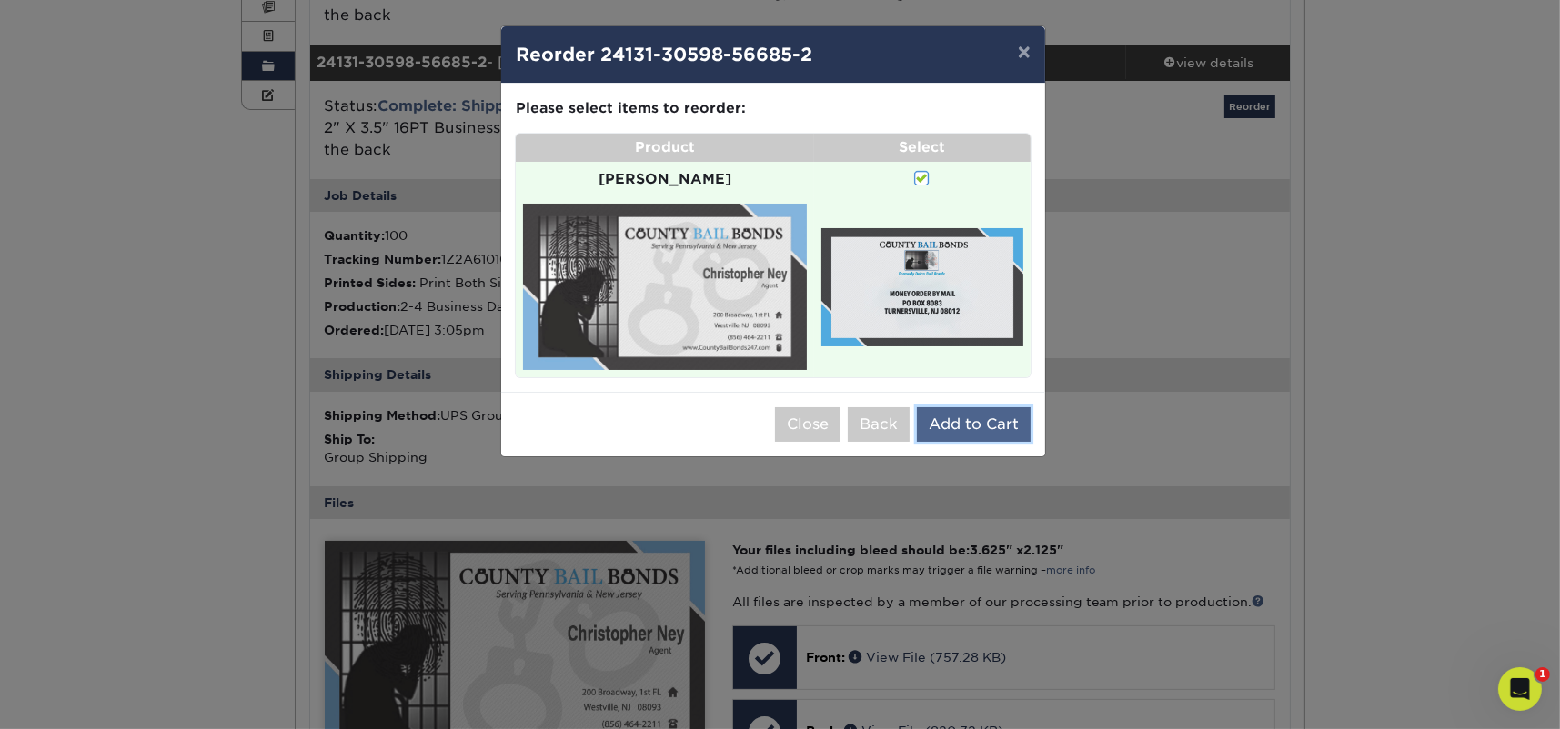
click at [1001, 420] on button "Add to Cart" at bounding box center [974, 424] width 114 height 35
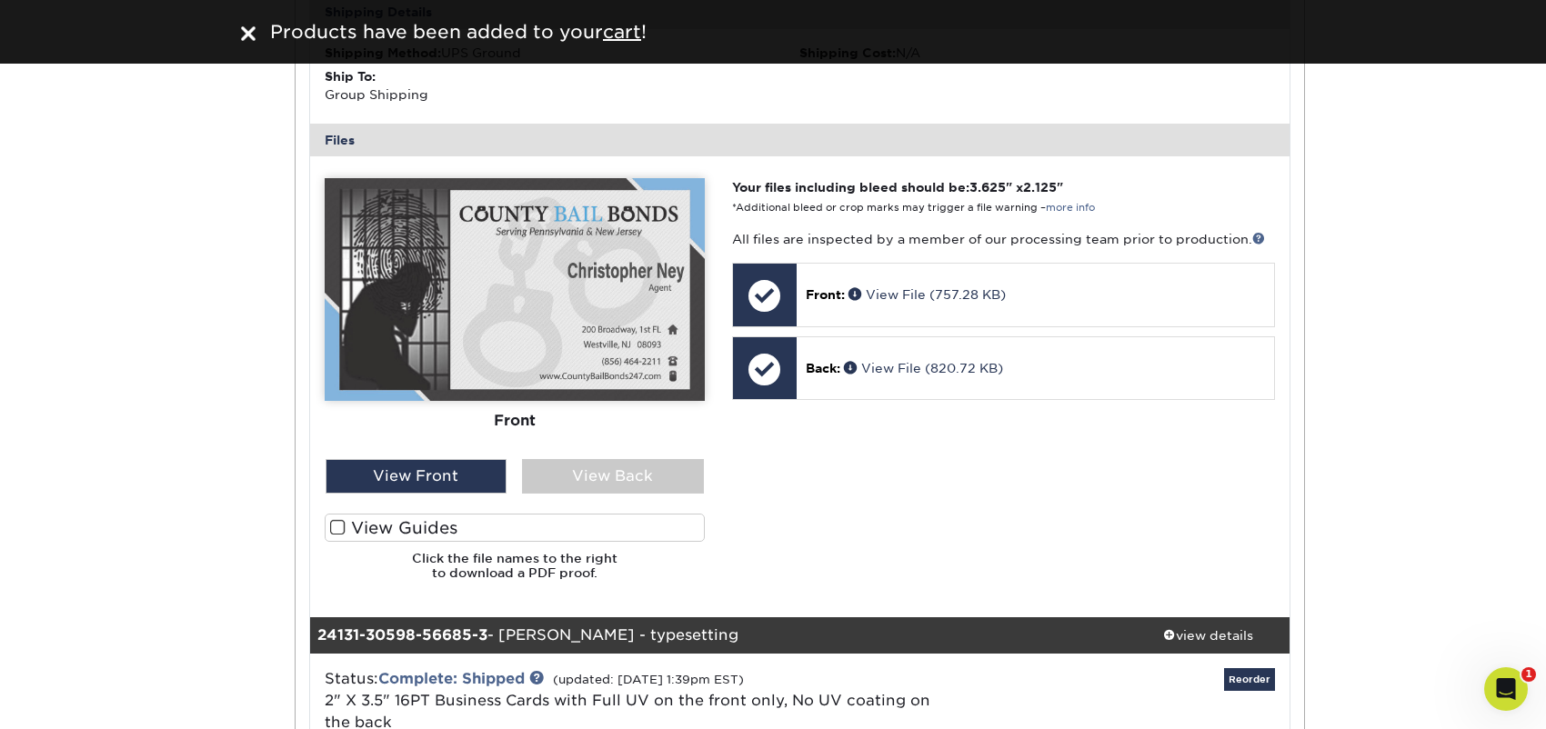
scroll to position [728, 0]
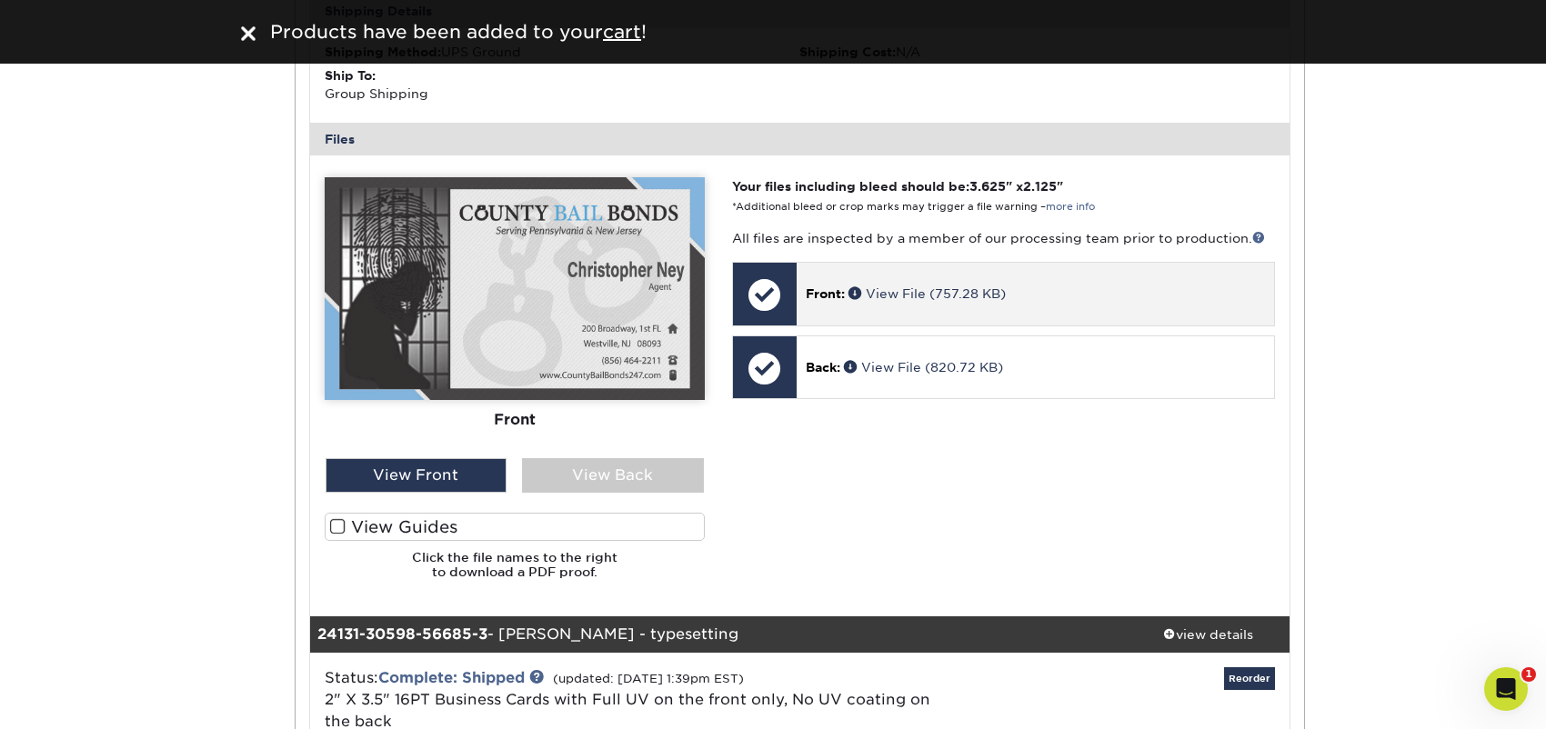
click at [1045, 306] on div "Front: View File (757.28 KB)" at bounding box center [1035, 294] width 477 height 62
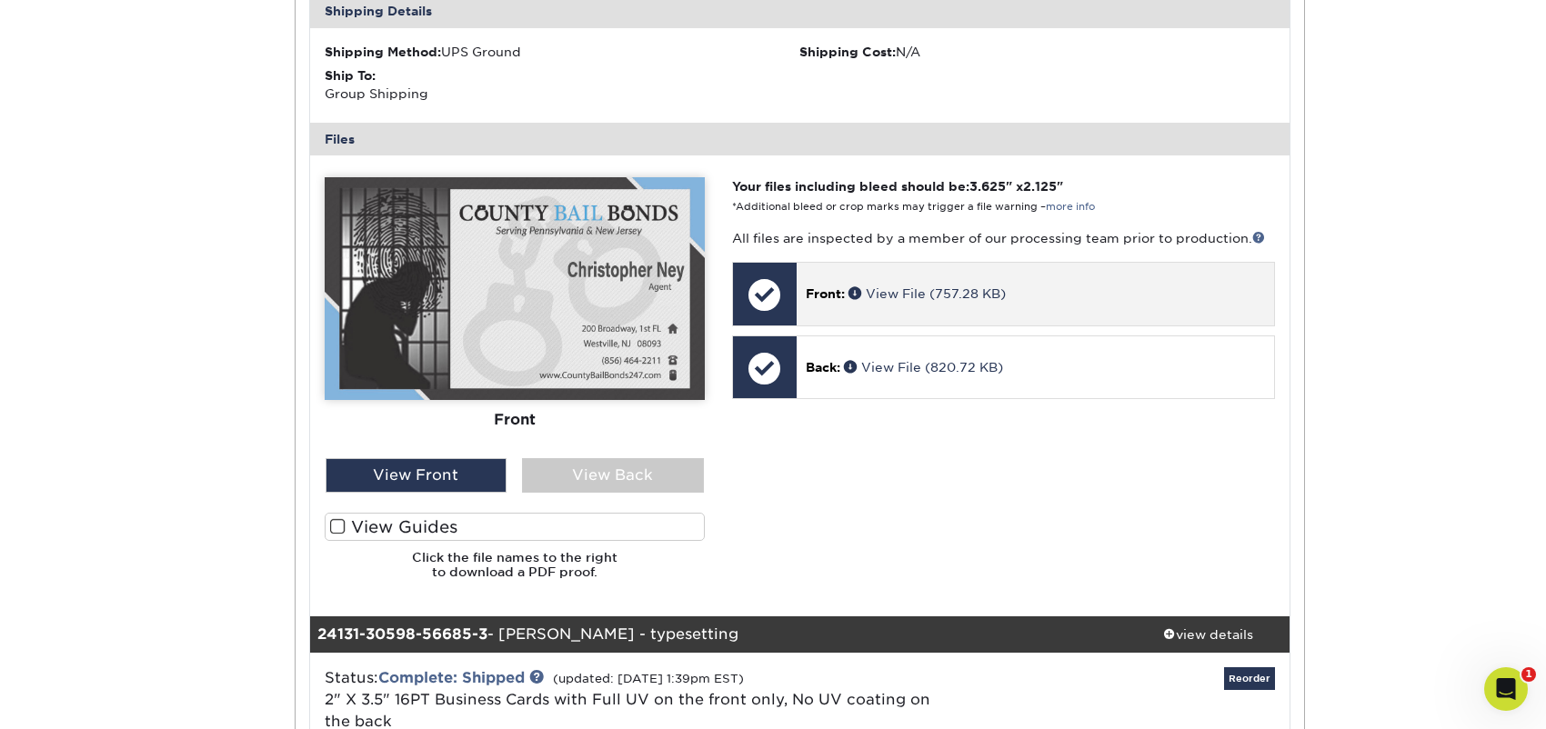
click at [1050, 281] on div "Front: View File (757.28 KB)" at bounding box center [1035, 294] width 477 height 62
click at [759, 288] on div at bounding box center [765, 295] width 64 height 64
click at [920, 288] on link "View File (757.28 KB)" at bounding box center [927, 293] width 157 height 15
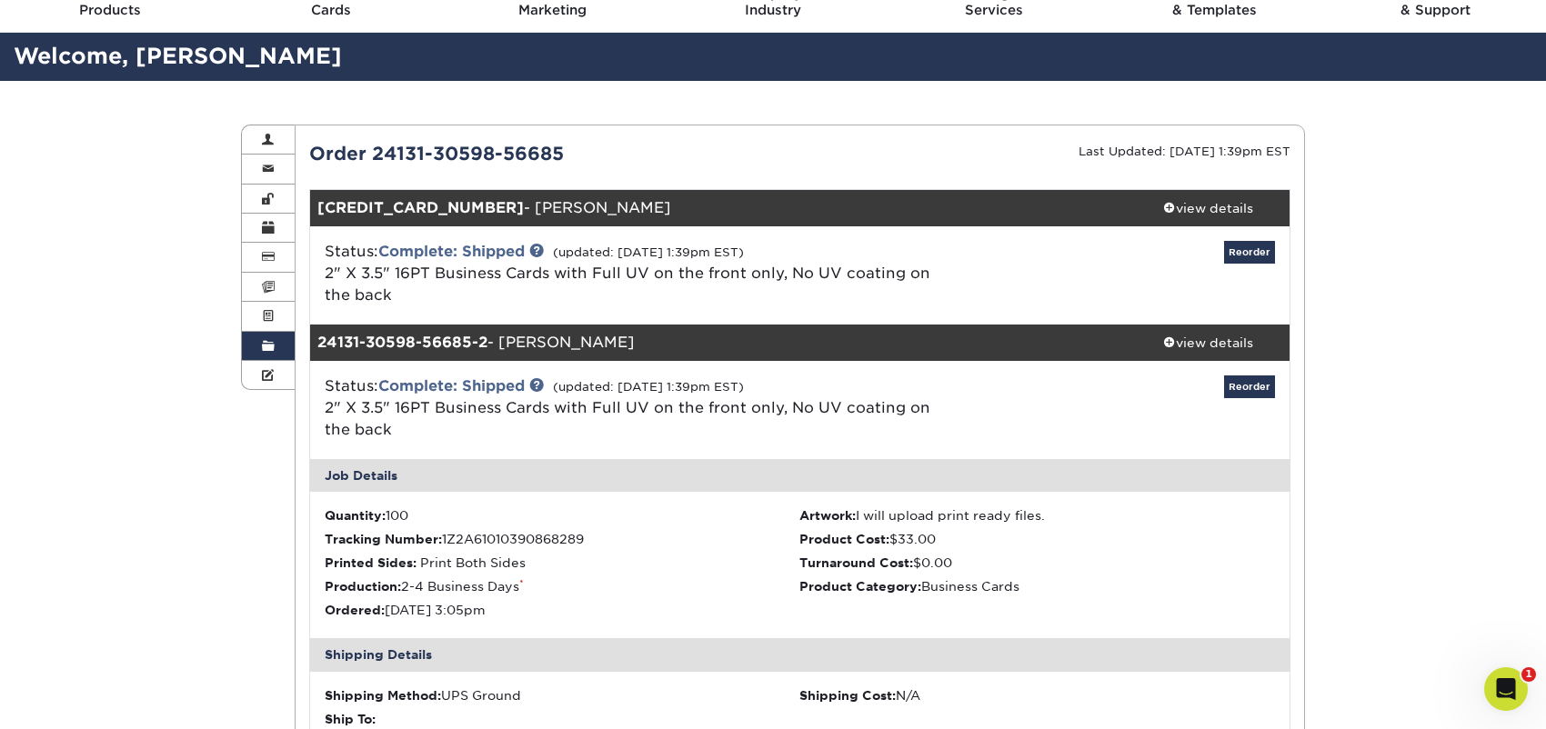
scroll to position [0, 0]
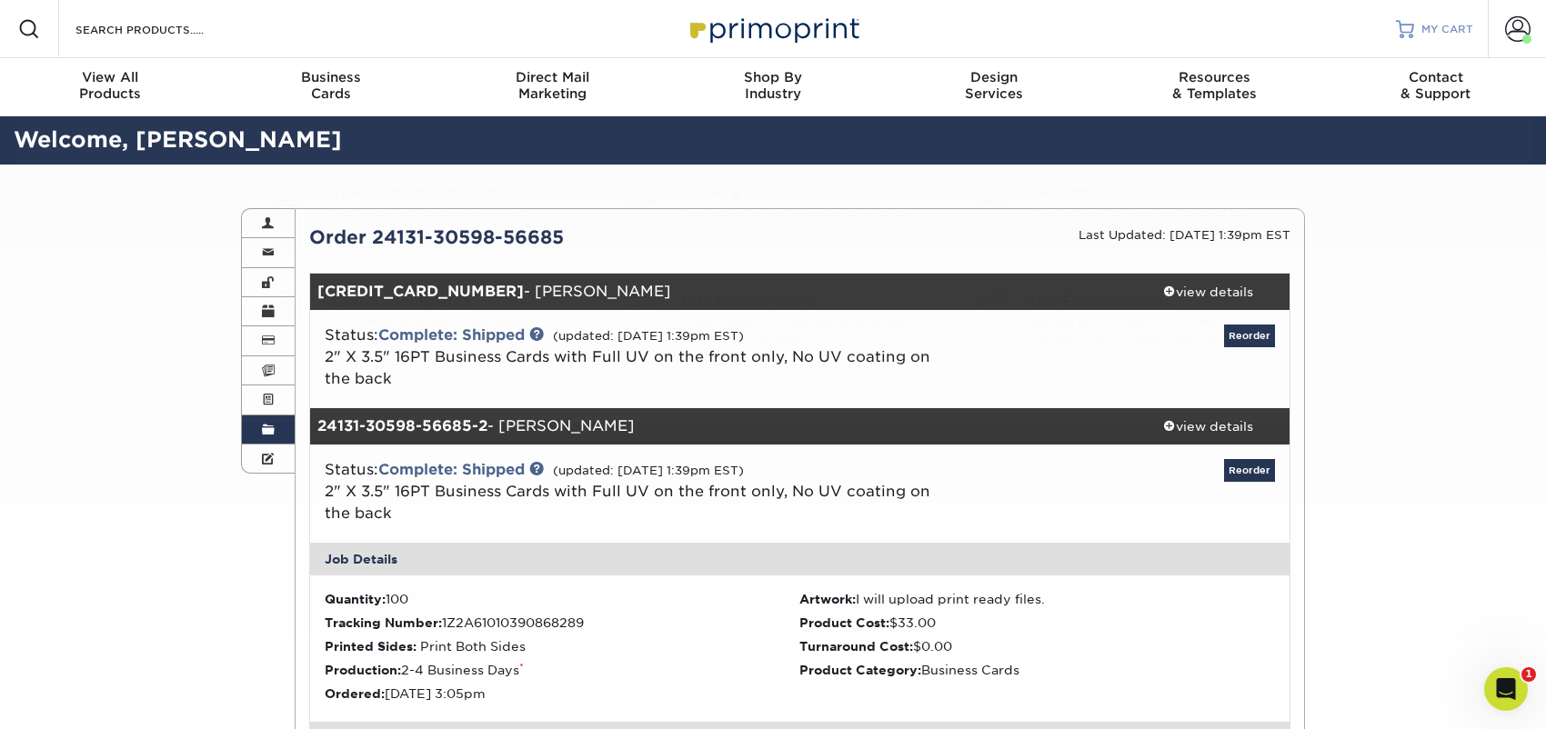
click at [1449, 29] on span "MY CART" at bounding box center [1448, 29] width 52 height 15
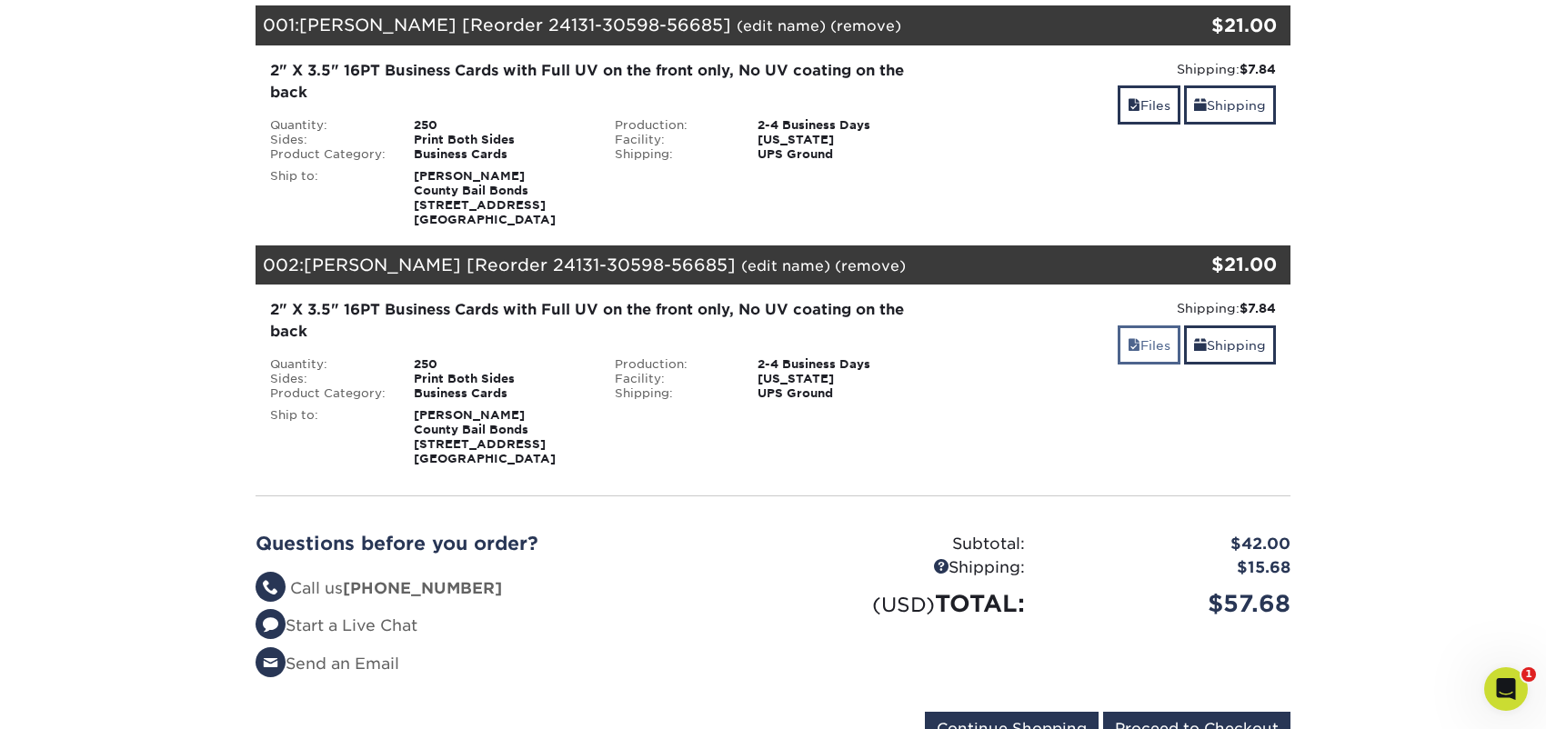
scroll to position [272, 0]
click at [1148, 342] on link "Files" at bounding box center [1149, 344] width 63 height 39
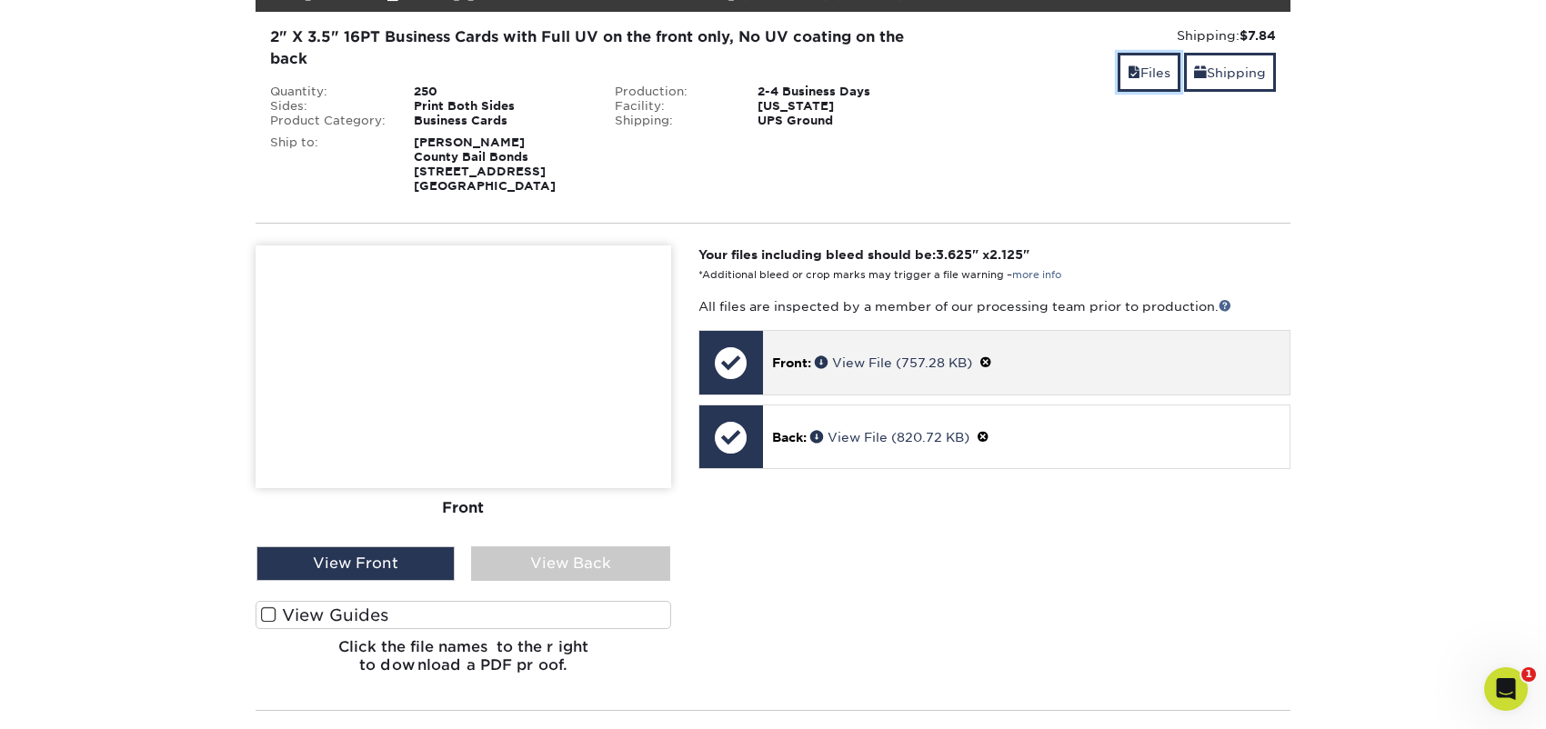
scroll to position [545, 0]
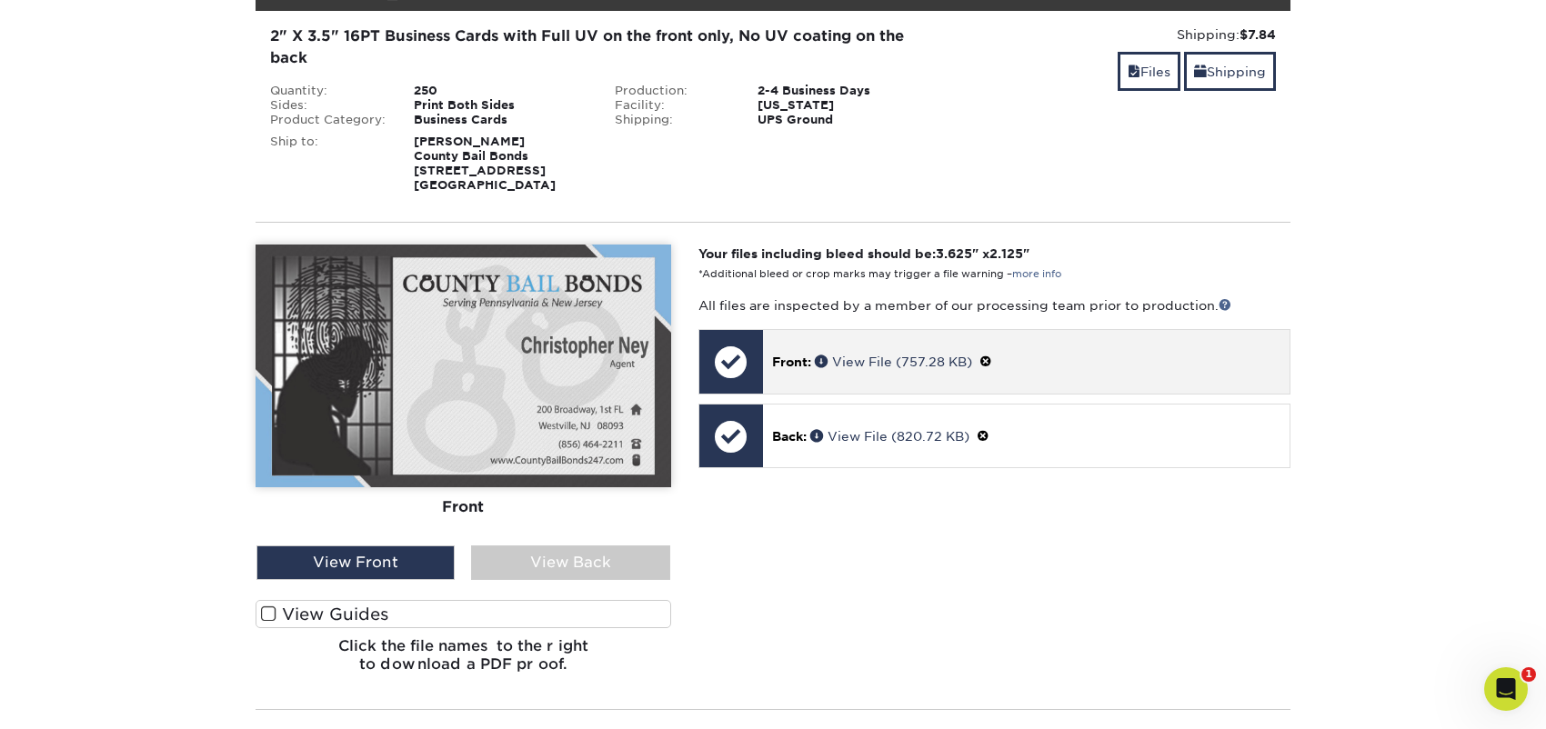
click at [992, 359] on span at bounding box center [986, 362] width 13 height 15
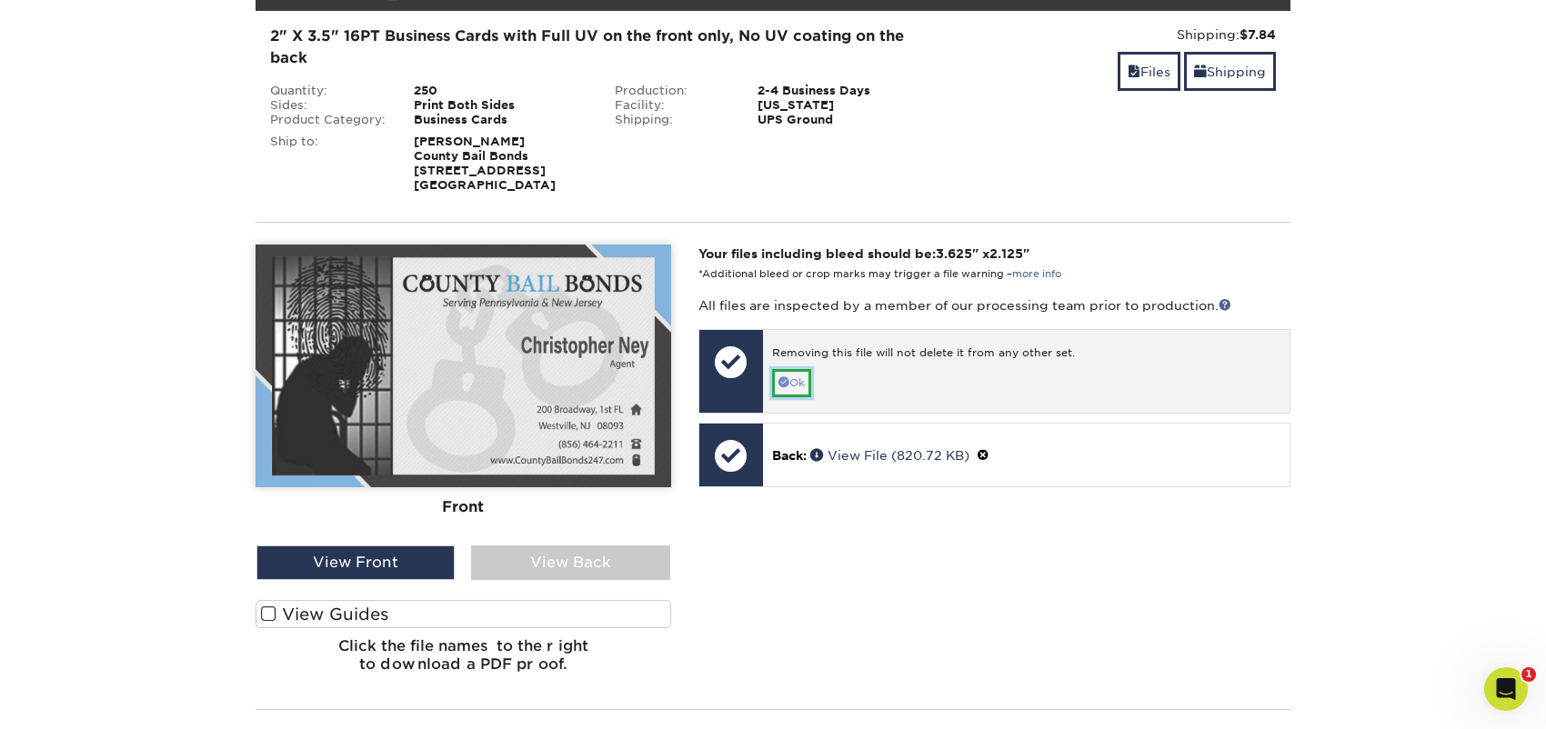
click at [799, 382] on link "Ok" at bounding box center [791, 383] width 39 height 28
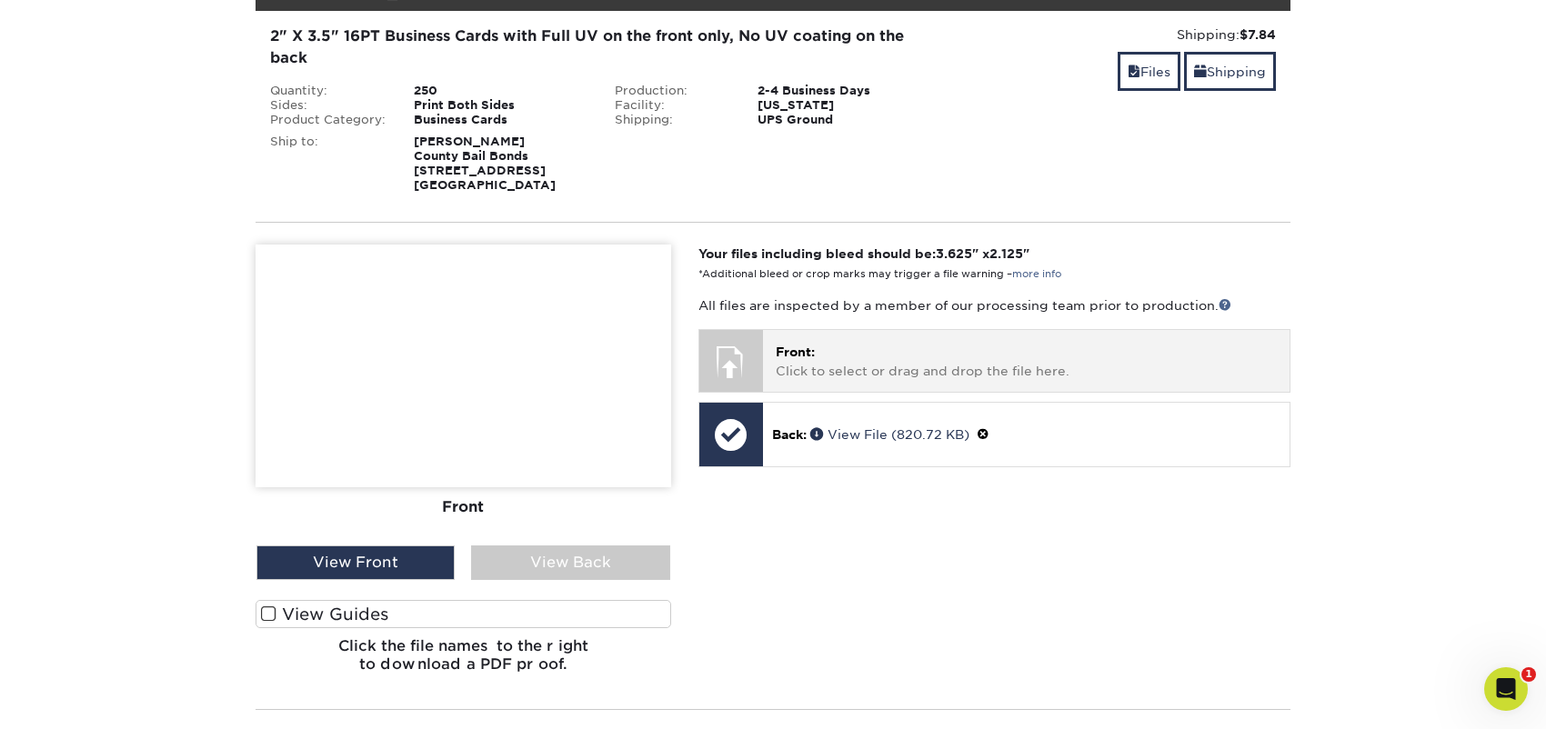
click at [997, 357] on p "Front: Click to select or drag and drop the file here." at bounding box center [1026, 361] width 501 height 37
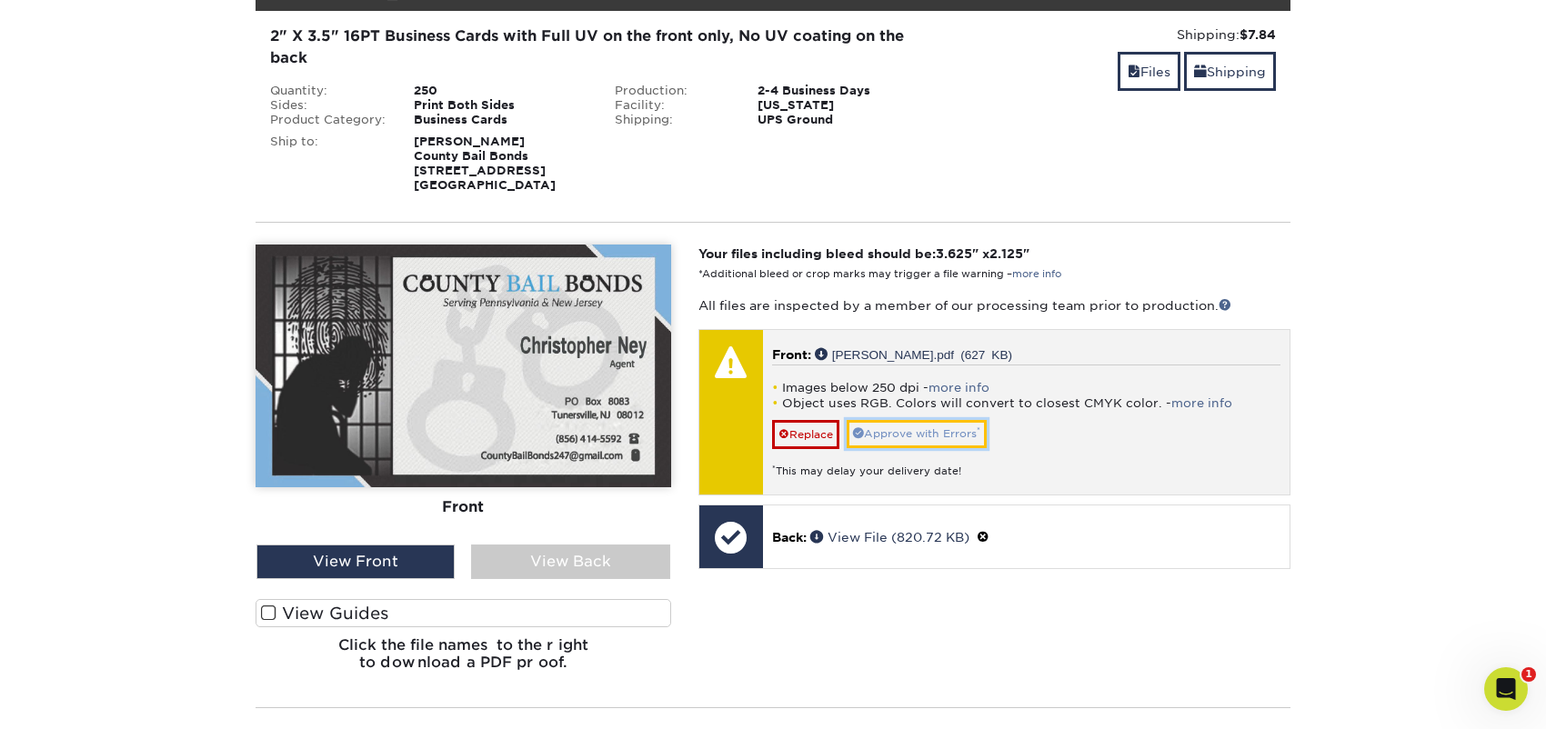
click at [935, 430] on link "Approve with Errors *" at bounding box center [917, 434] width 140 height 28
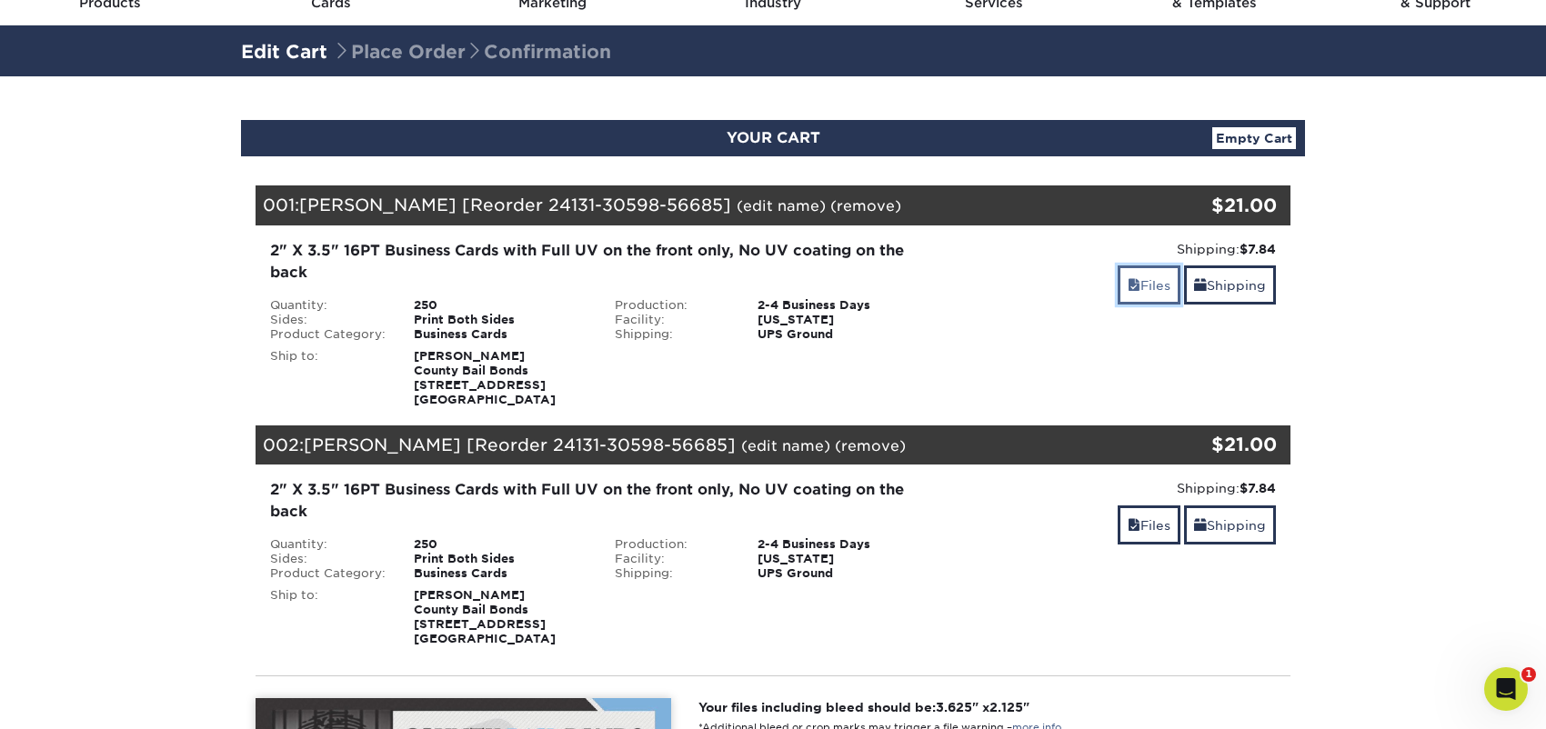
click at [1162, 289] on link "Files" at bounding box center [1149, 285] width 63 height 39
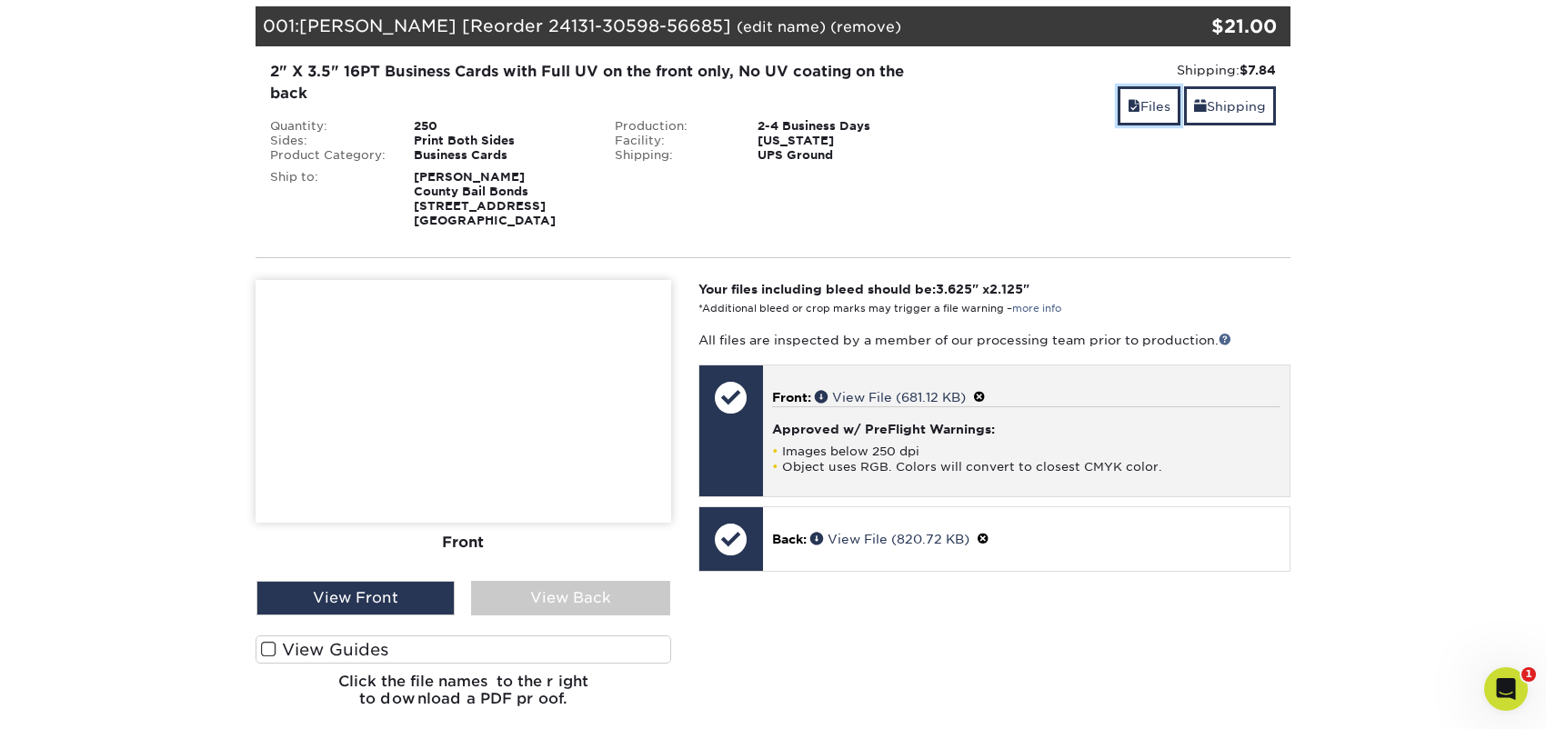
scroll to position [272, 0]
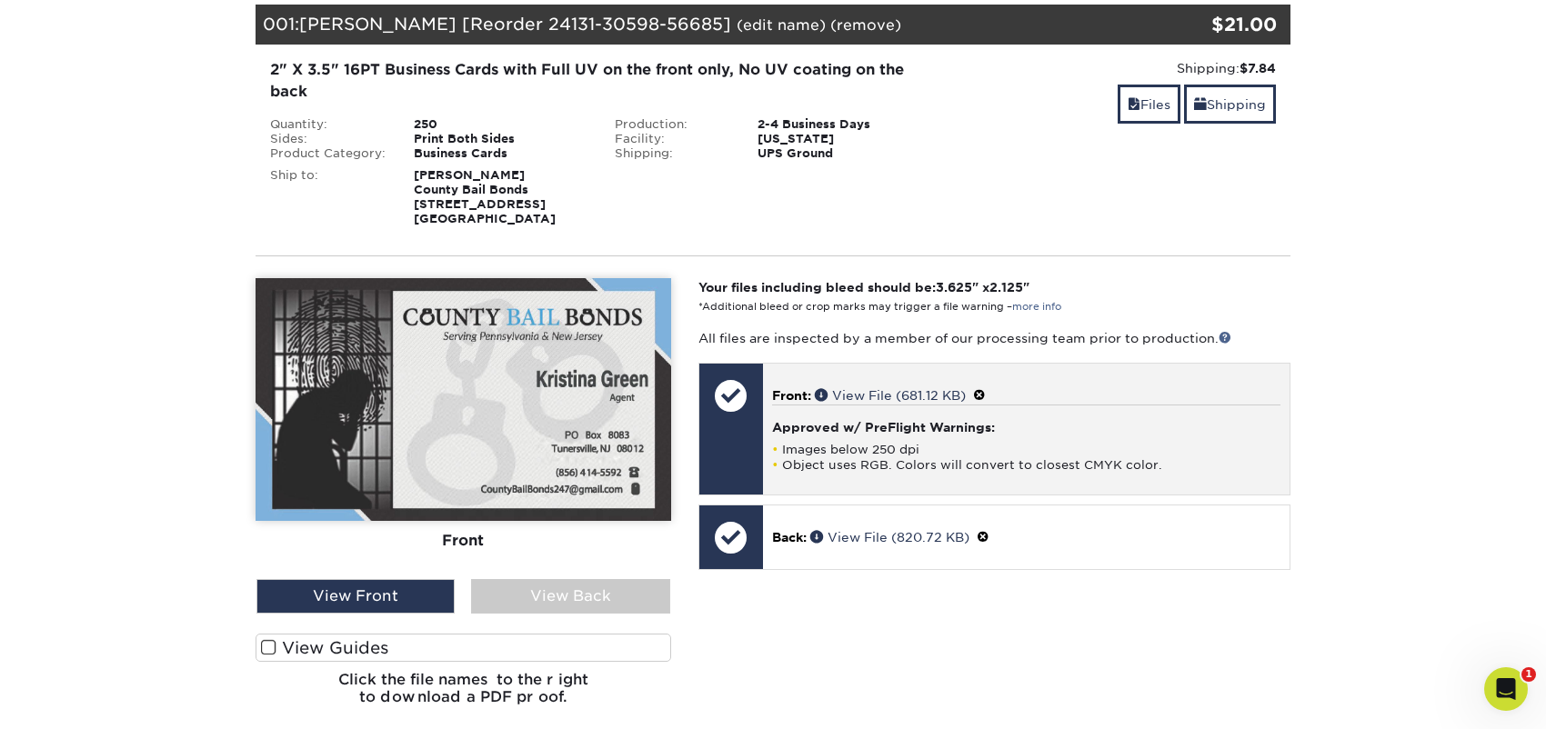
click at [1114, 417] on div "Approved w/ PreFlight Warnings: Images below 250 dpi Object uses RGB. Colors wi…" at bounding box center [1026, 439] width 508 height 68
click at [983, 392] on span at bounding box center [979, 395] width 13 height 15
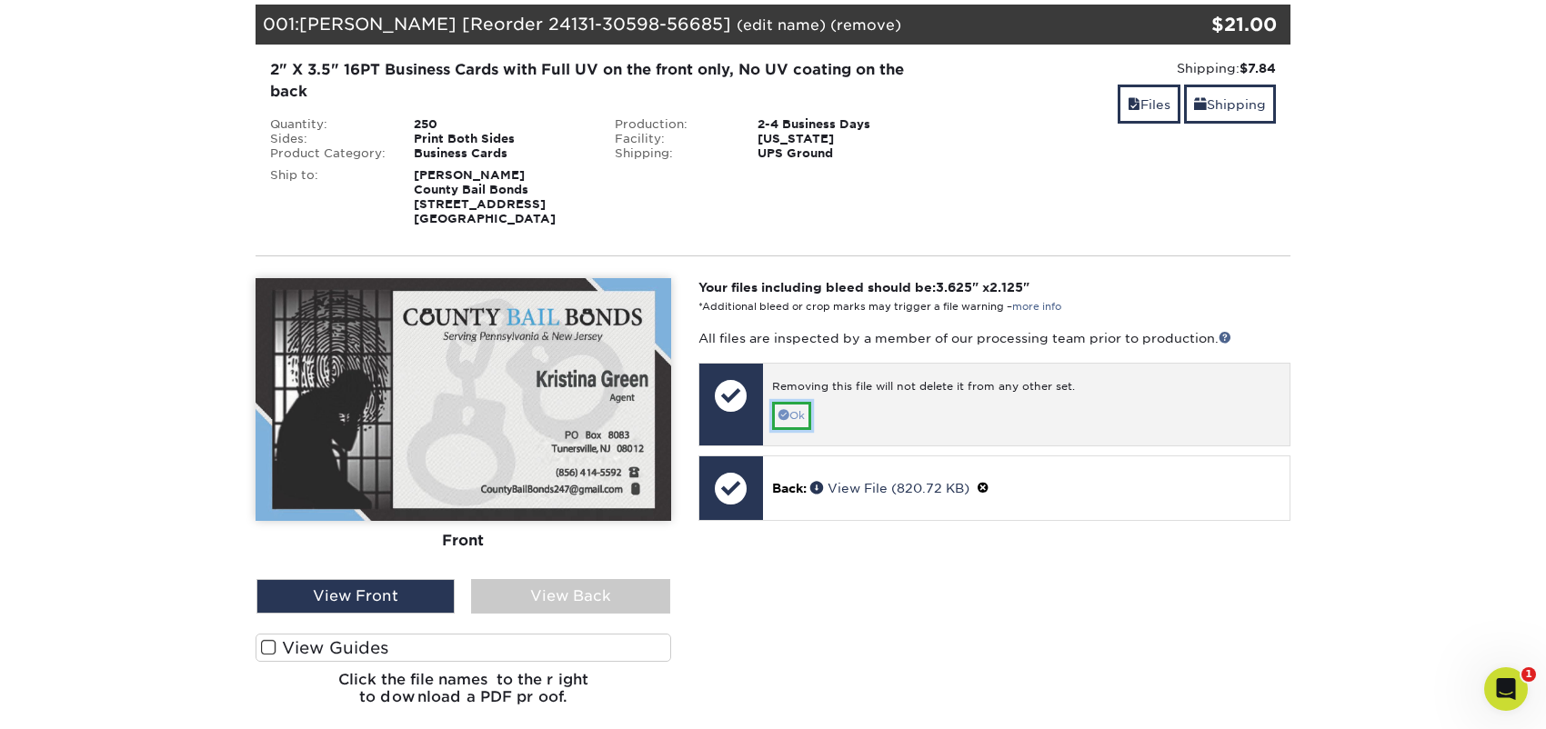
click at [793, 412] on link "Ok" at bounding box center [791, 416] width 39 height 28
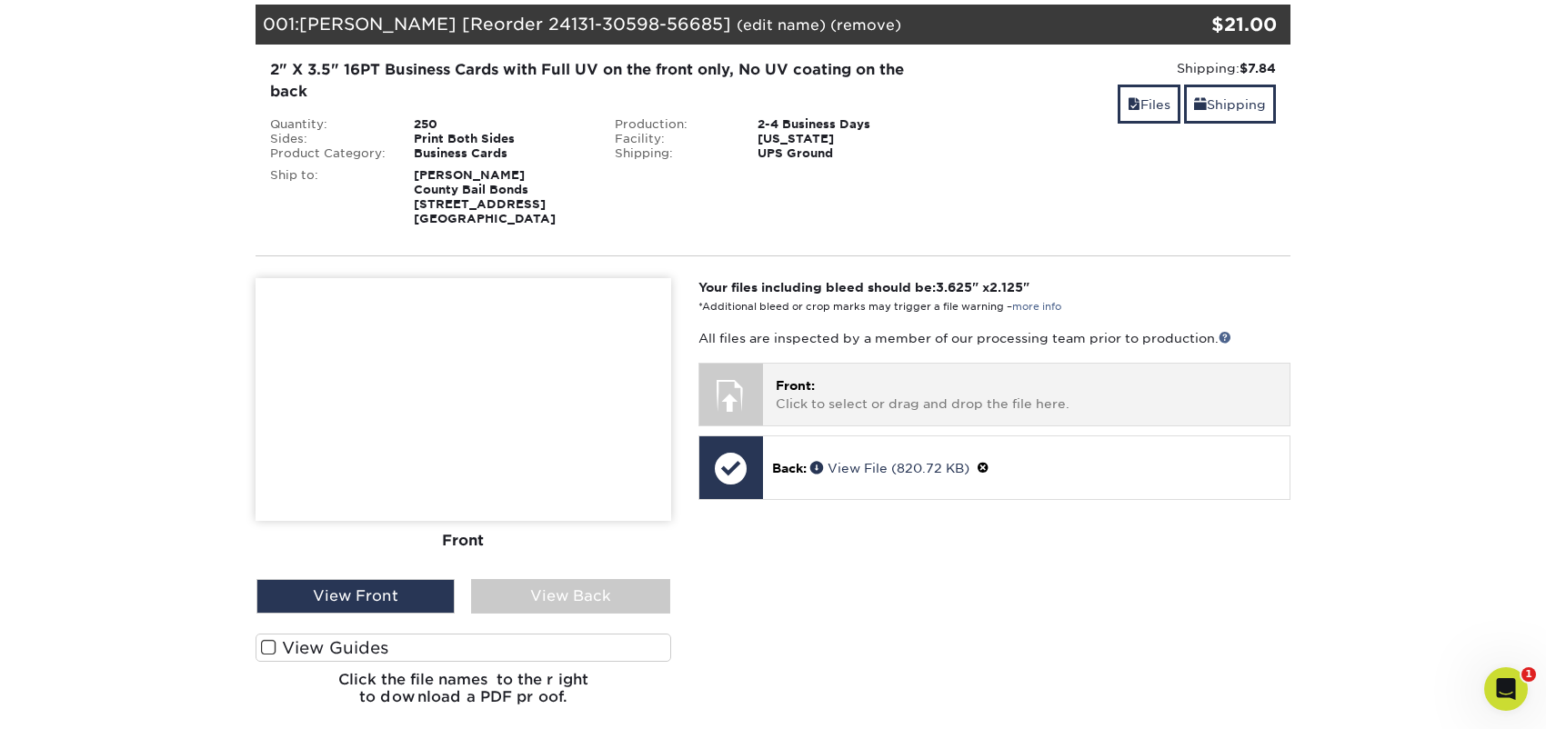
click at [799, 386] on span "Front:" at bounding box center [795, 385] width 39 height 15
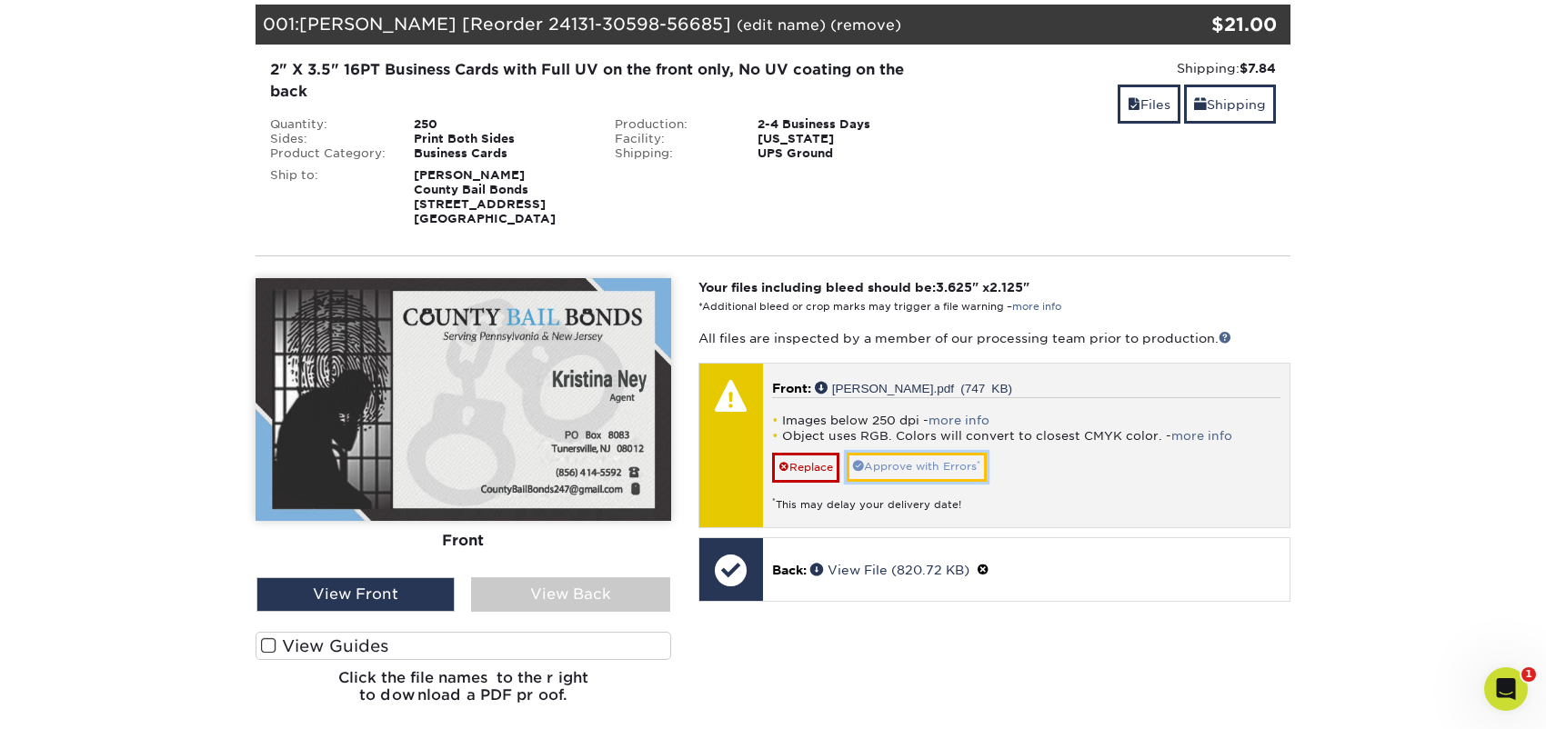
click at [971, 456] on link "Approve with Errors *" at bounding box center [917, 467] width 140 height 28
